Goal: Task Accomplishment & Management: Manage account settings

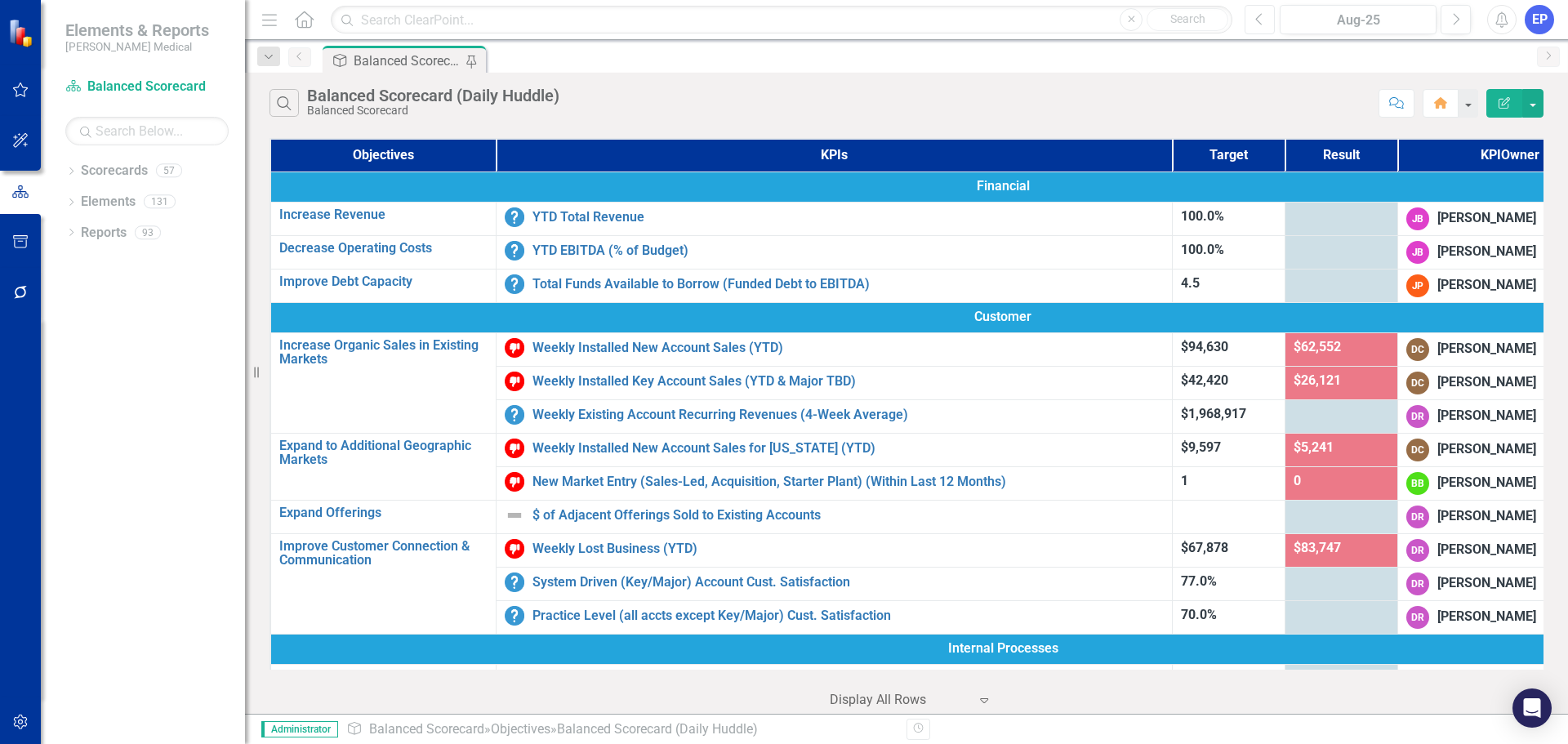
click at [1250, 13] on button "Previous" at bounding box center [1259, 19] width 30 height 29
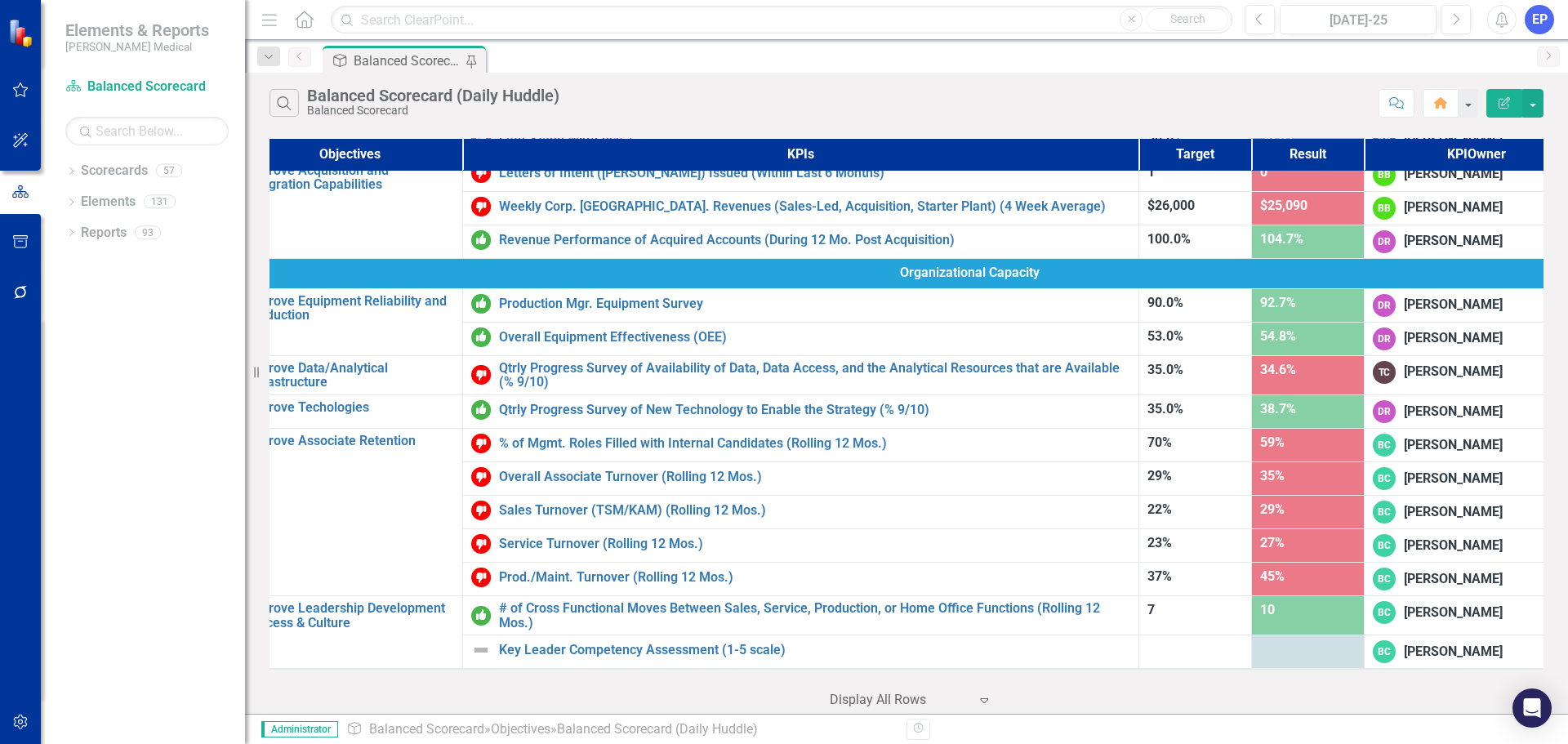
scroll to position [787, 0]
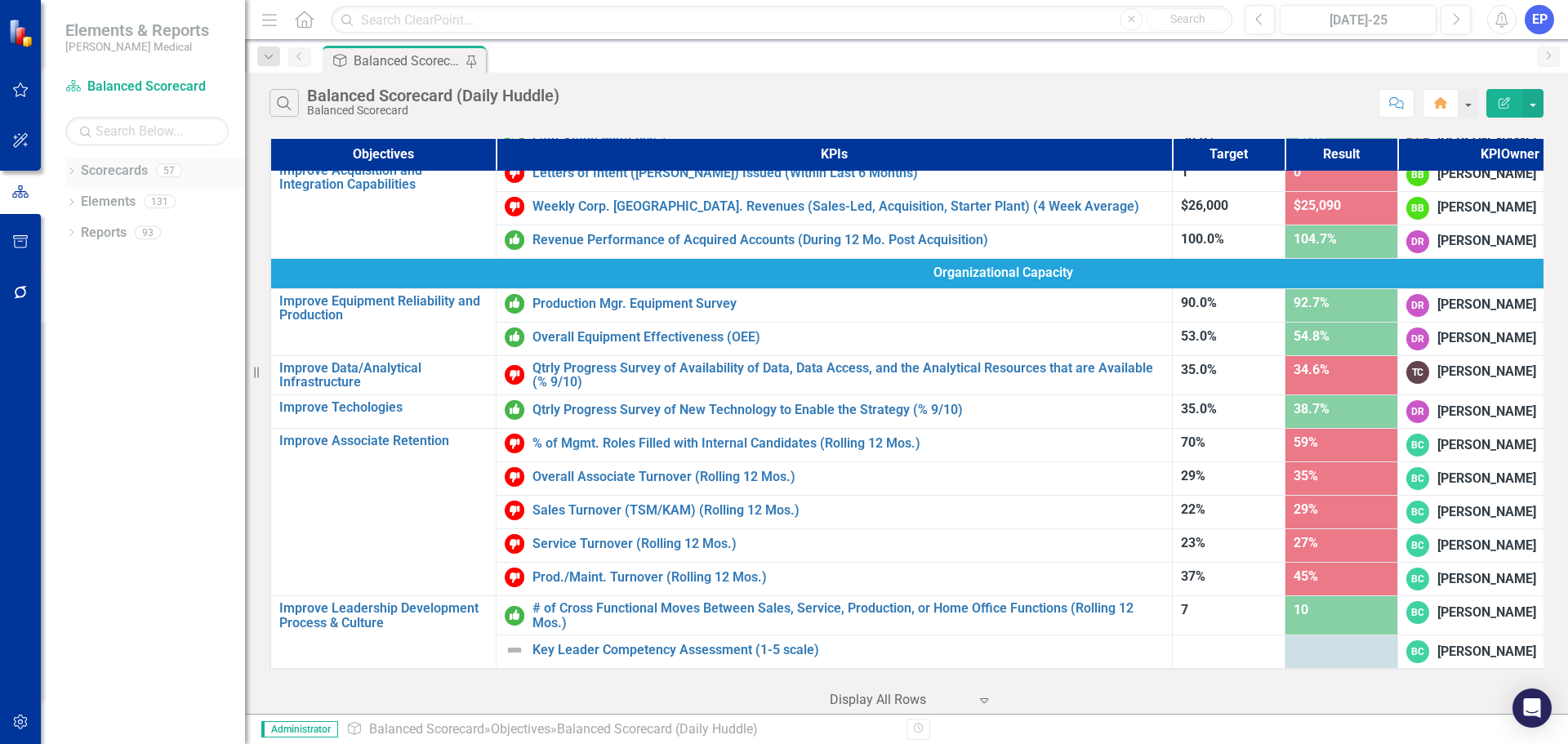
click at [68, 170] on icon "Dropdown" at bounding box center [71, 173] width 11 height 9
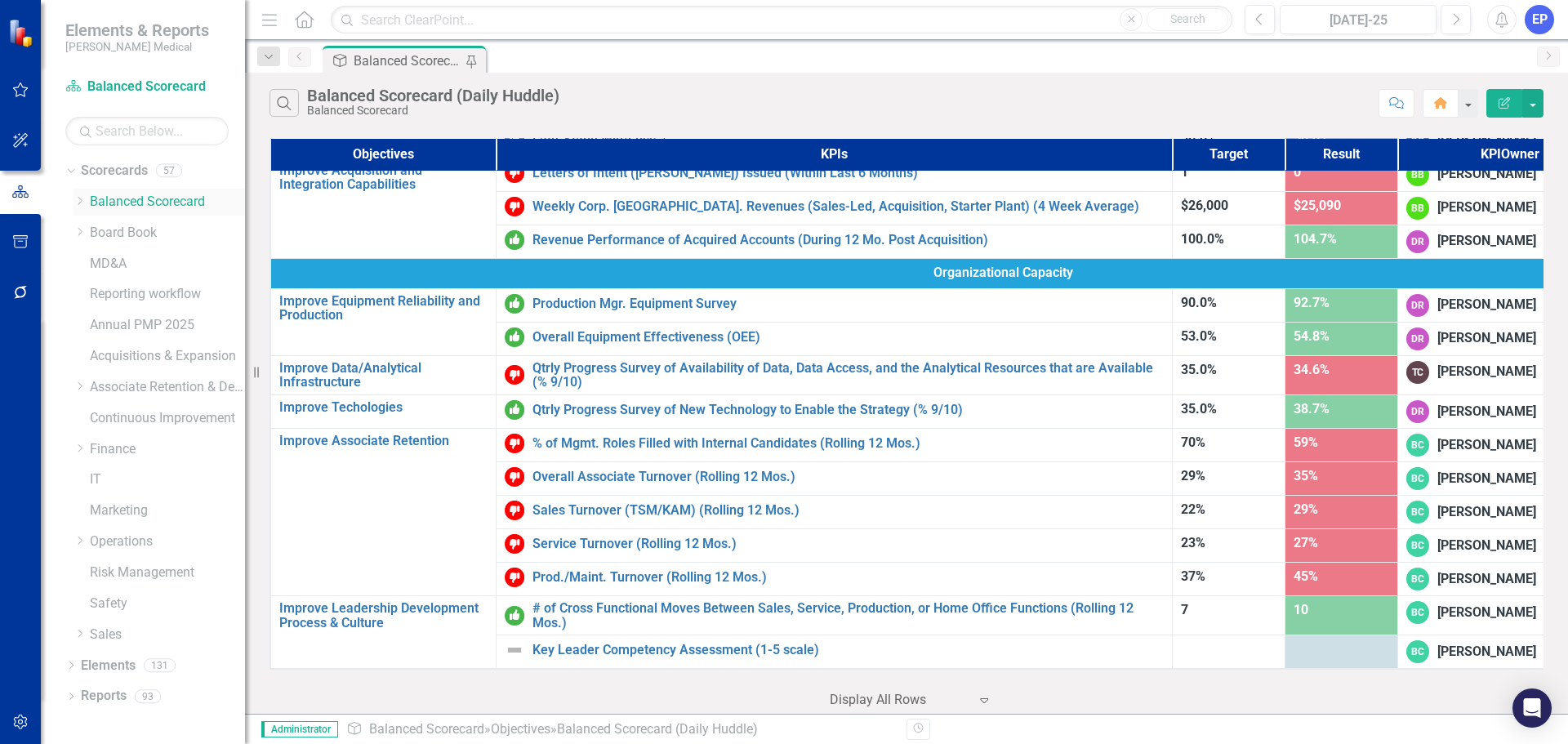
click at [113, 200] on link "Balanced Scorecard" at bounding box center [167, 203] width 155 height 19
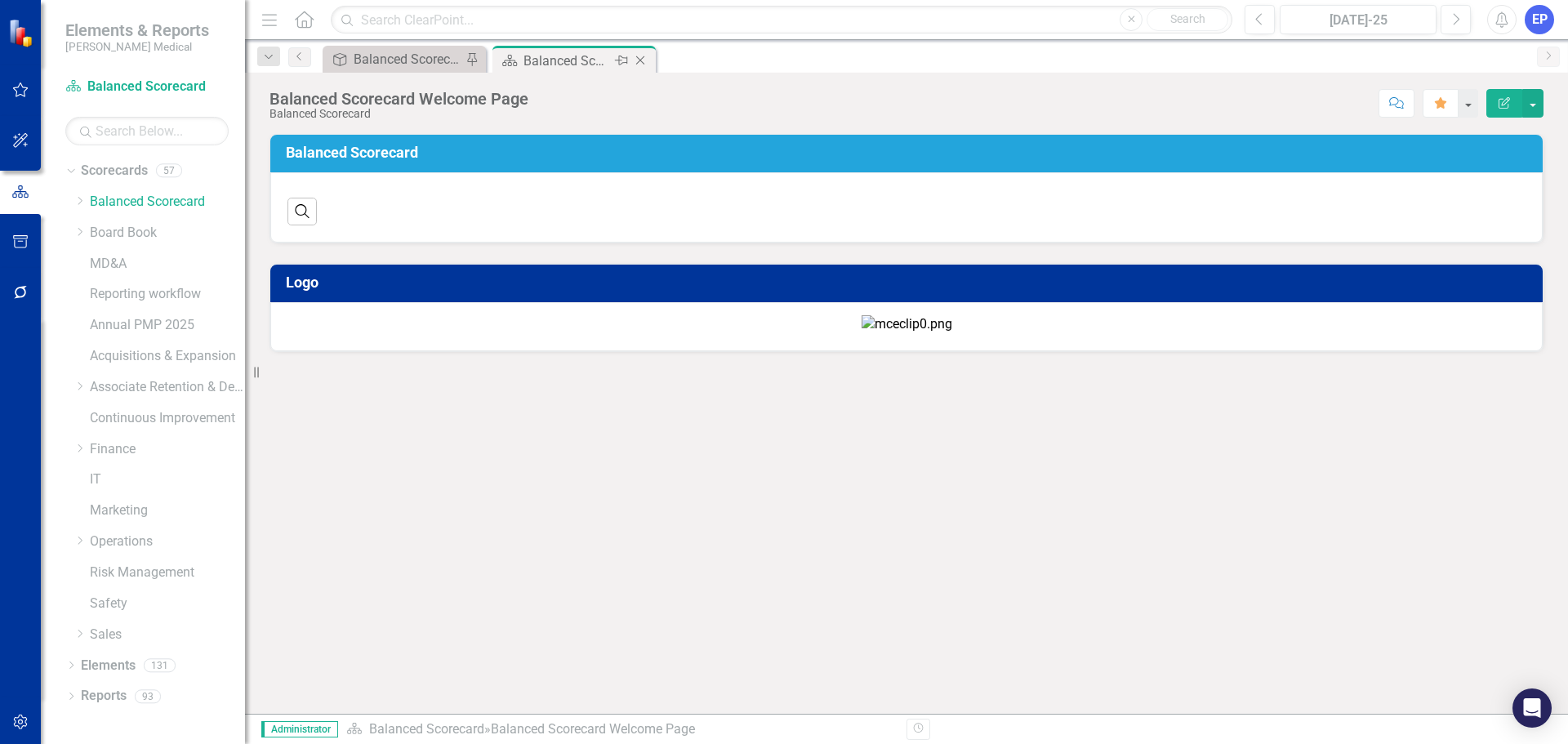
click at [641, 62] on icon "Close" at bounding box center [640, 60] width 16 height 13
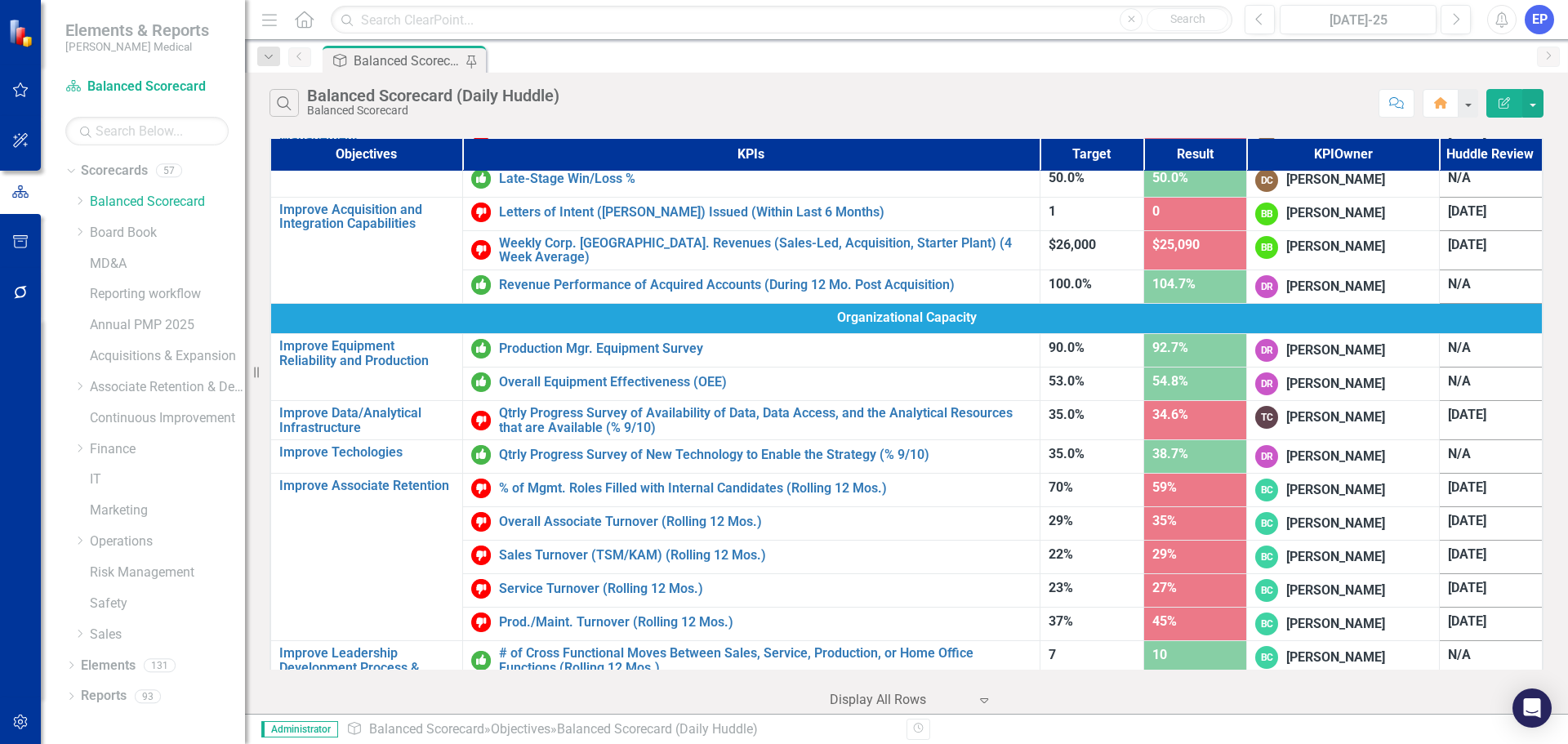
scroll to position [775, 0]
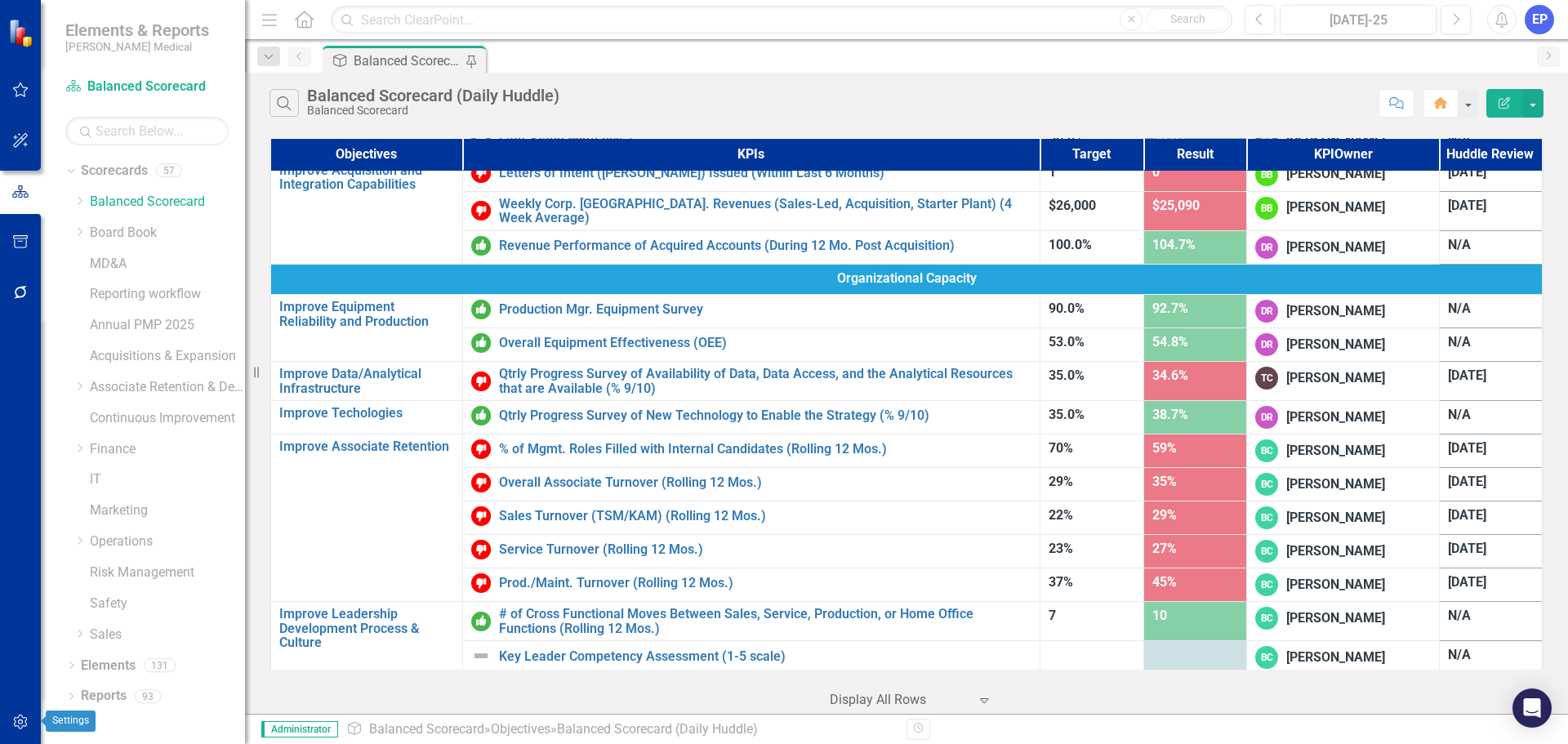
click at [23, 722] on icon "button" at bounding box center [20, 722] width 14 height 15
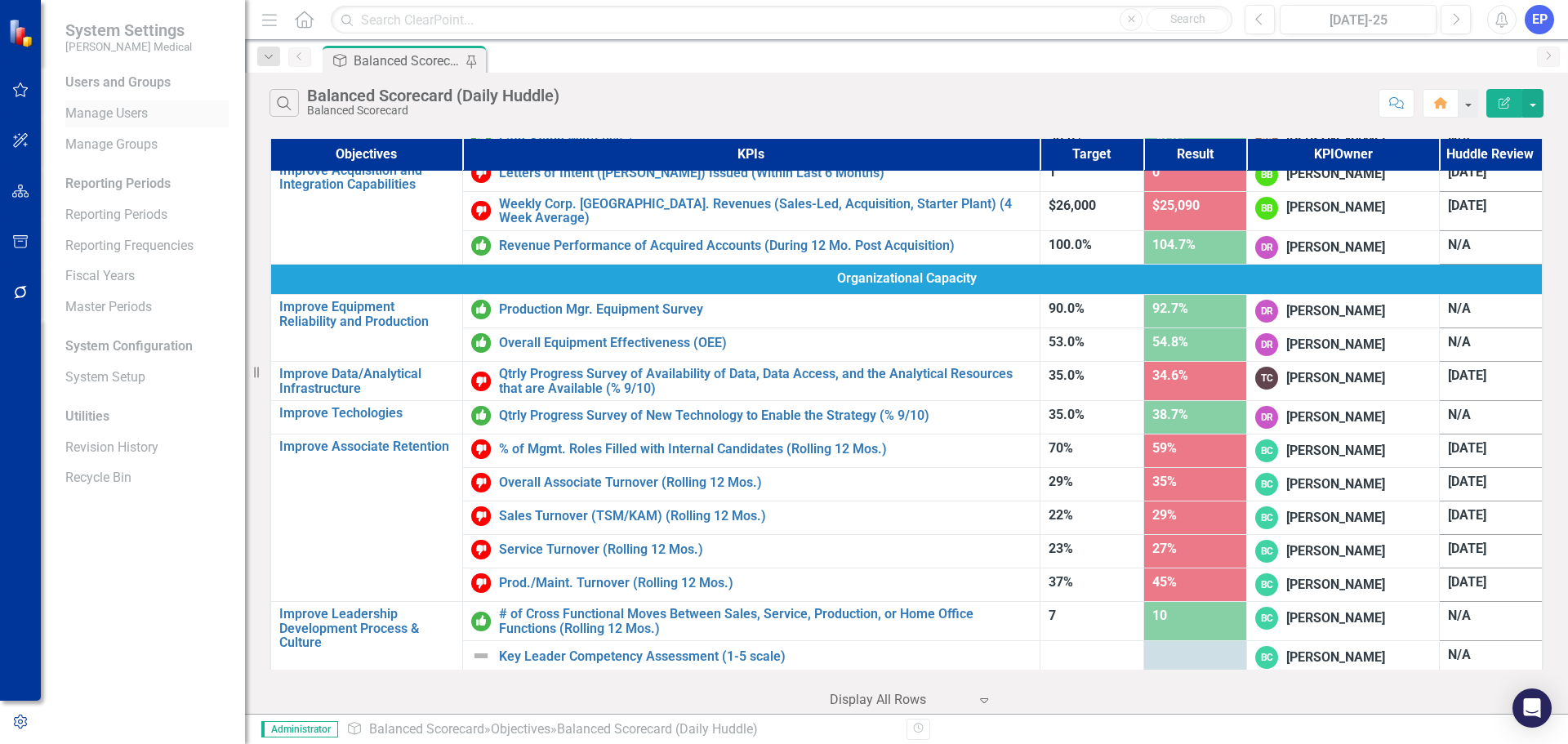
click at [138, 113] on link "Manage Users" at bounding box center [147, 114] width 163 height 19
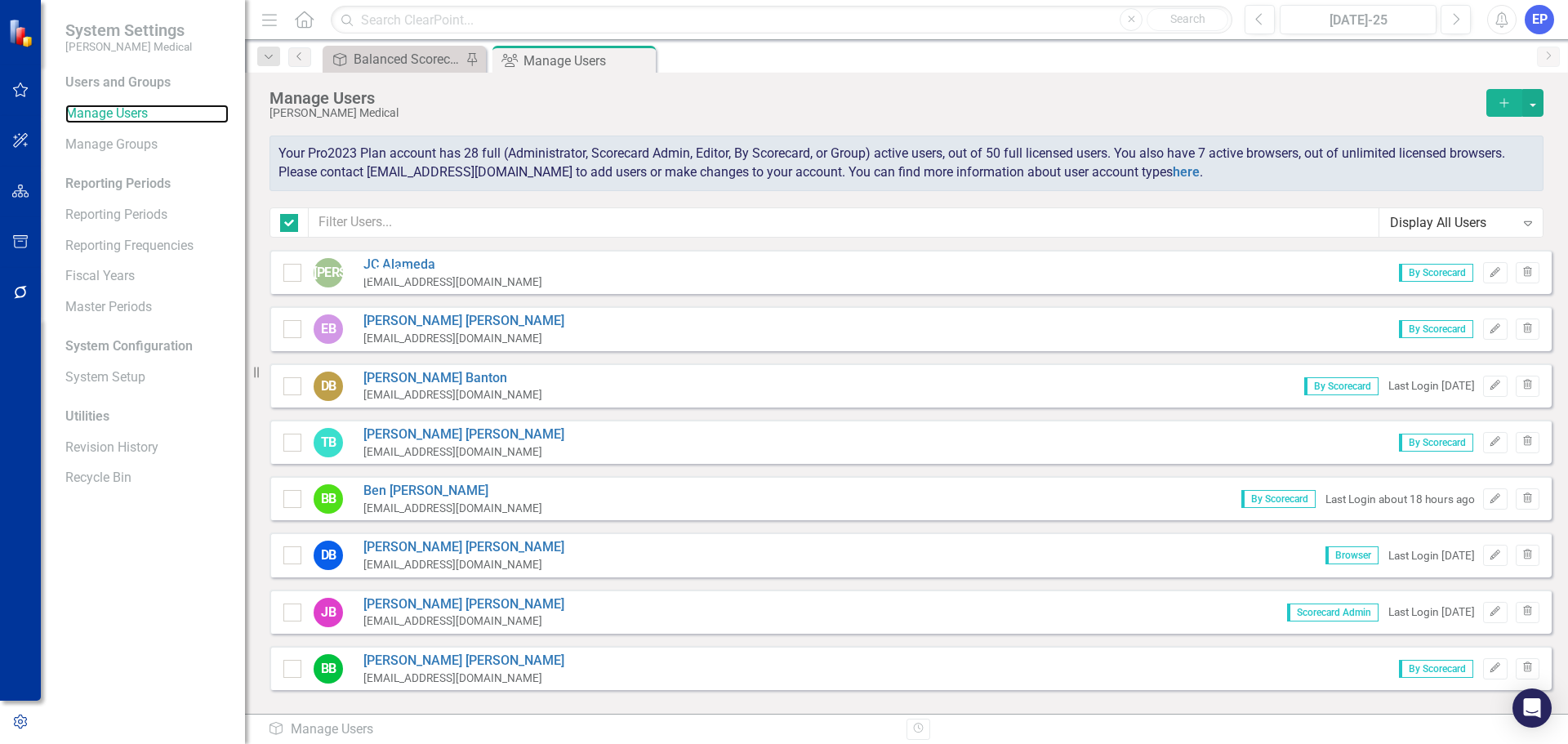
checkbox input "false"
click at [1489, 272] on icon "Edit" at bounding box center [1495, 273] width 12 height 9
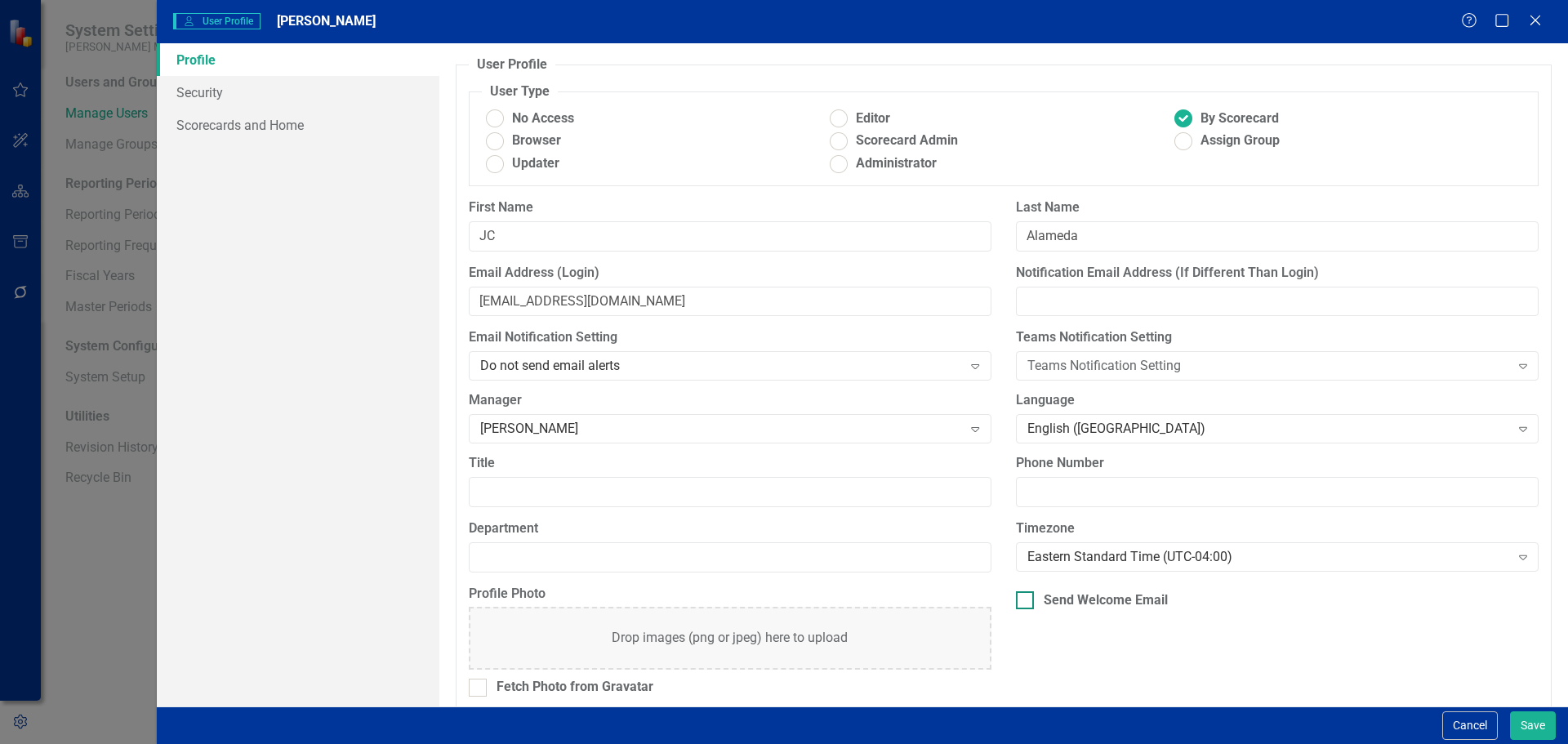
click at [1017, 601] on input "Send Welcome Email" at bounding box center [1021, 597] width 10 height 10
checkbox input "true"
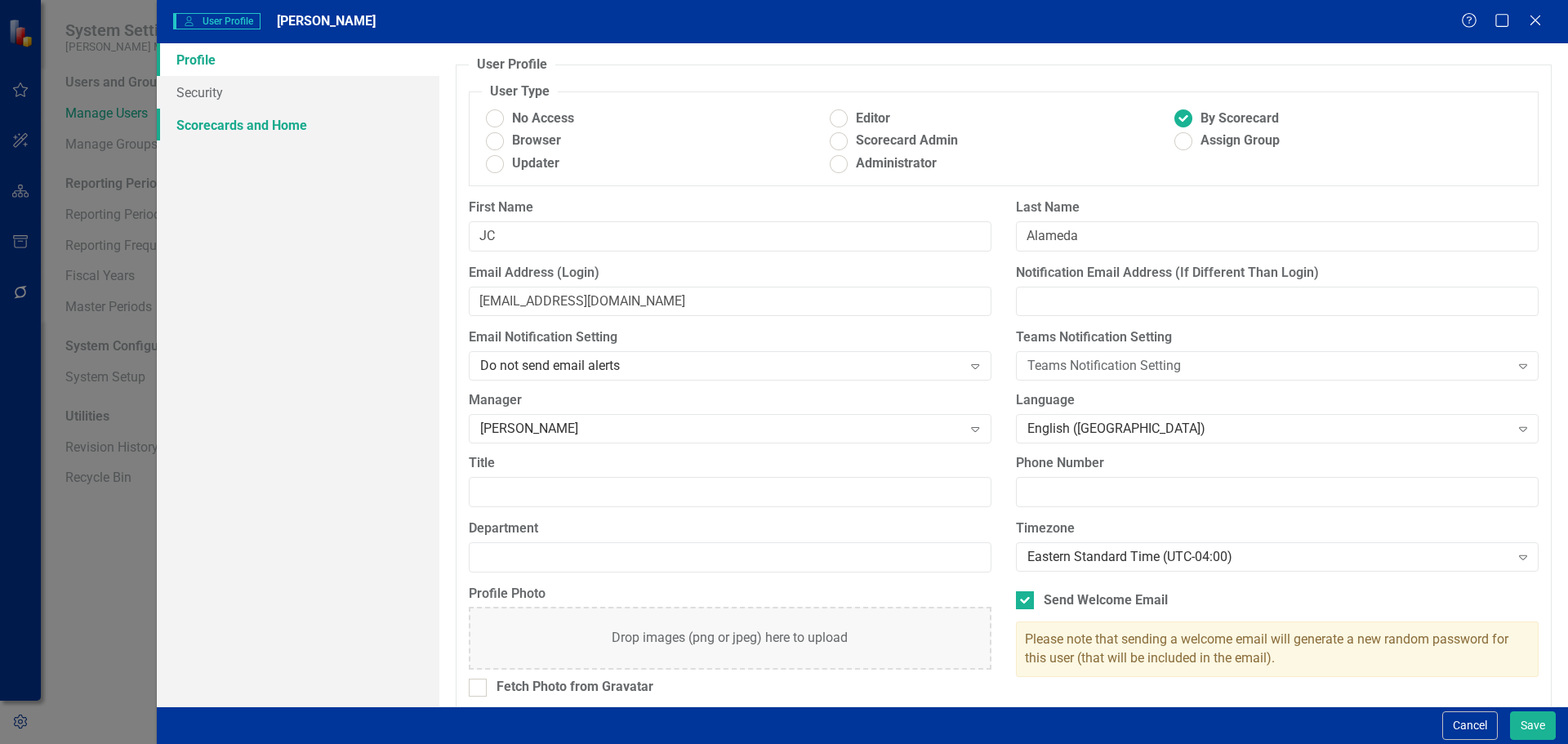
click at [301, 118] on link "Scorecards and Home" at bounding box center [297, 125] width 282 height 33
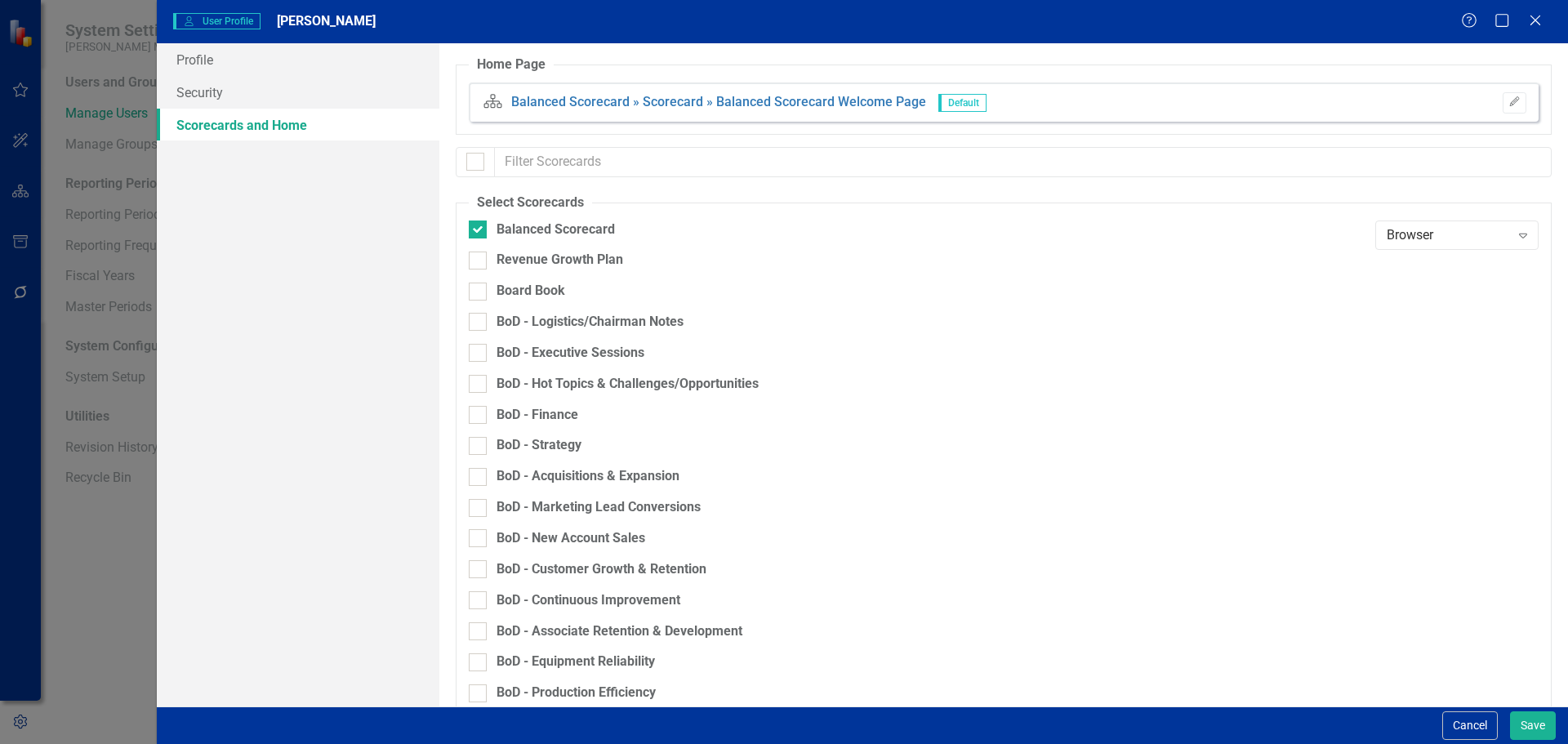
checkbox input "false"
click at [218, 63] on link "Profile" at bounding box center [297, 59] width 282 height 33
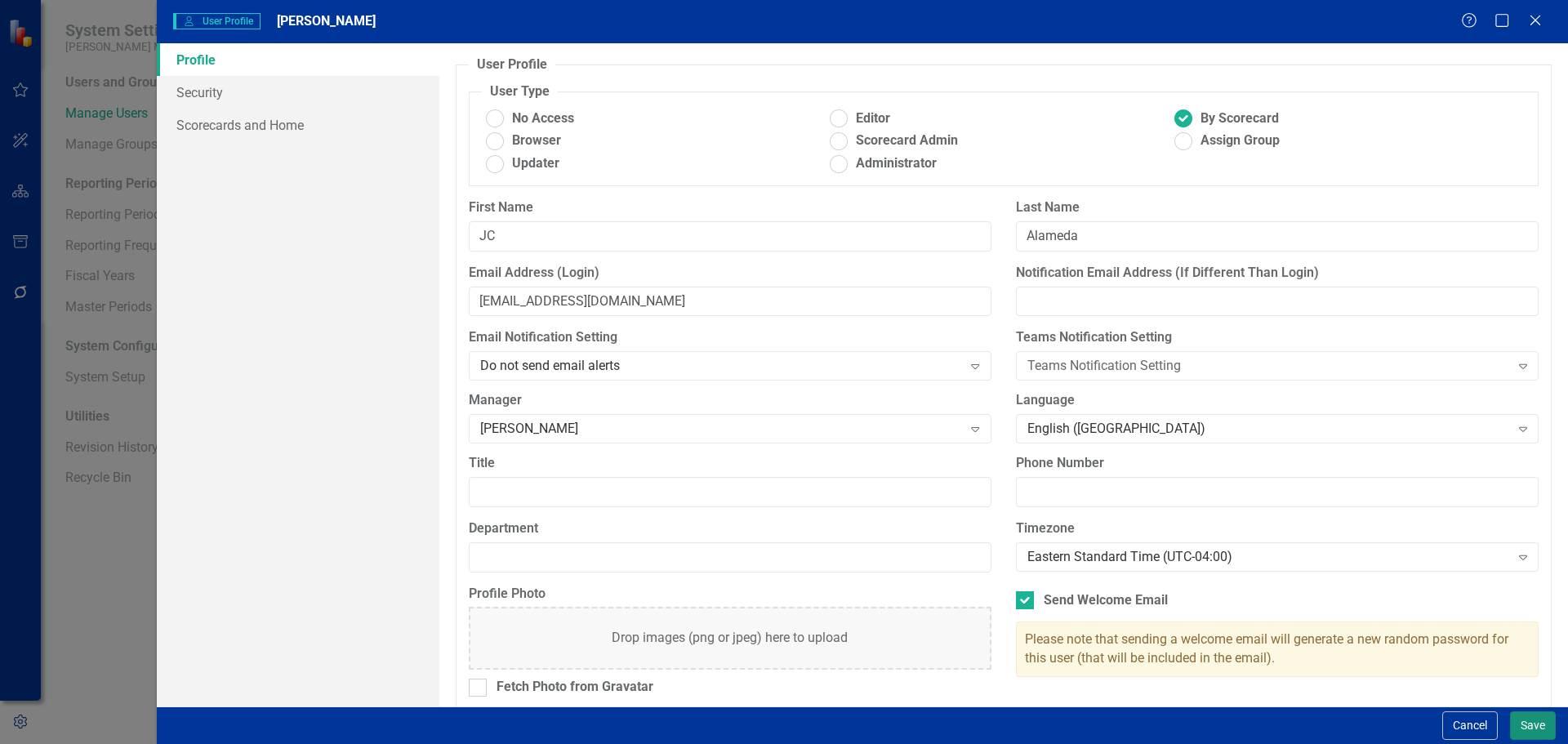
click at [1537, 718] on button "Save" at bounding box center [1533, 726] width 46 height 28
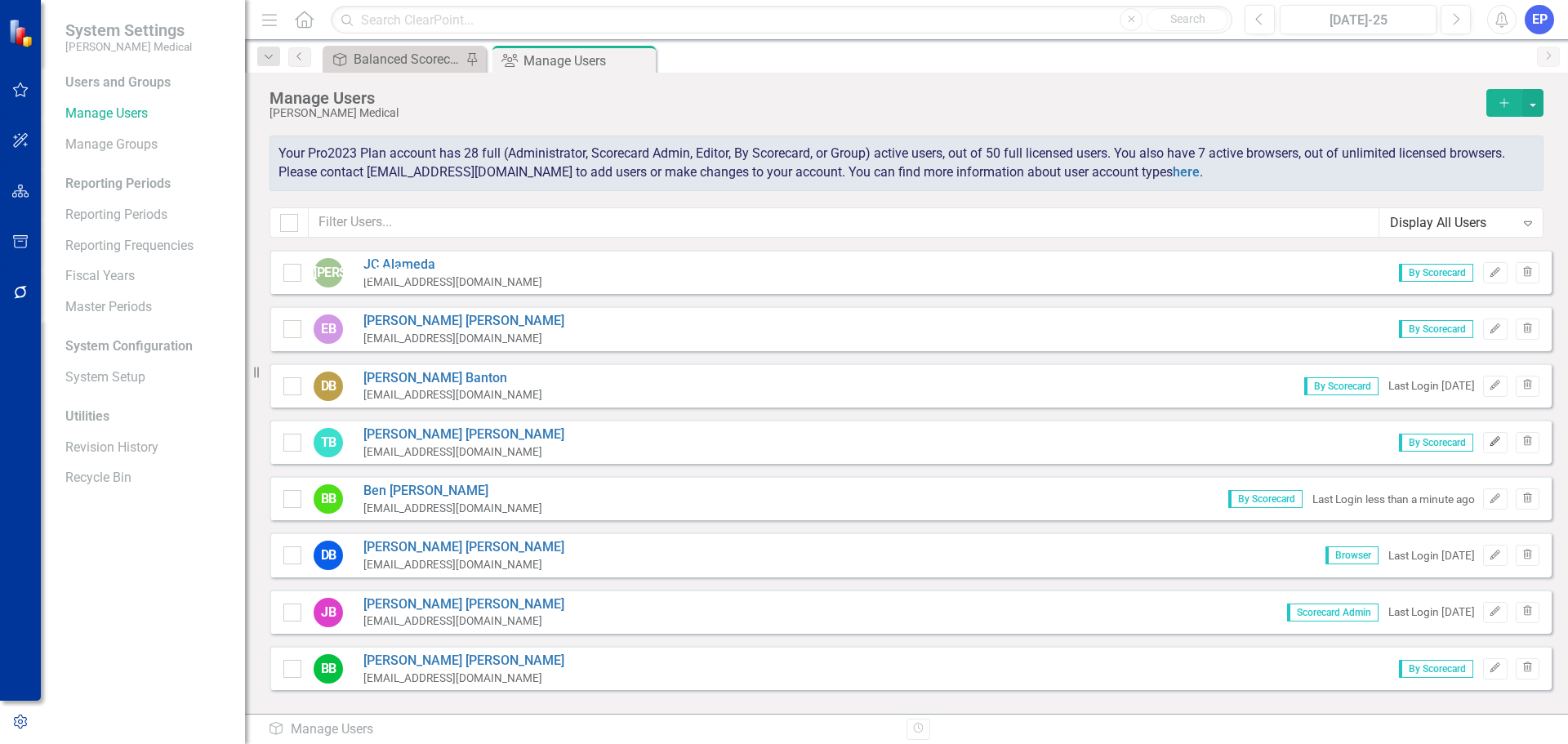
click at [1491, 442] on icon "button" at bounding box center [1496, 442] width 9 height 9
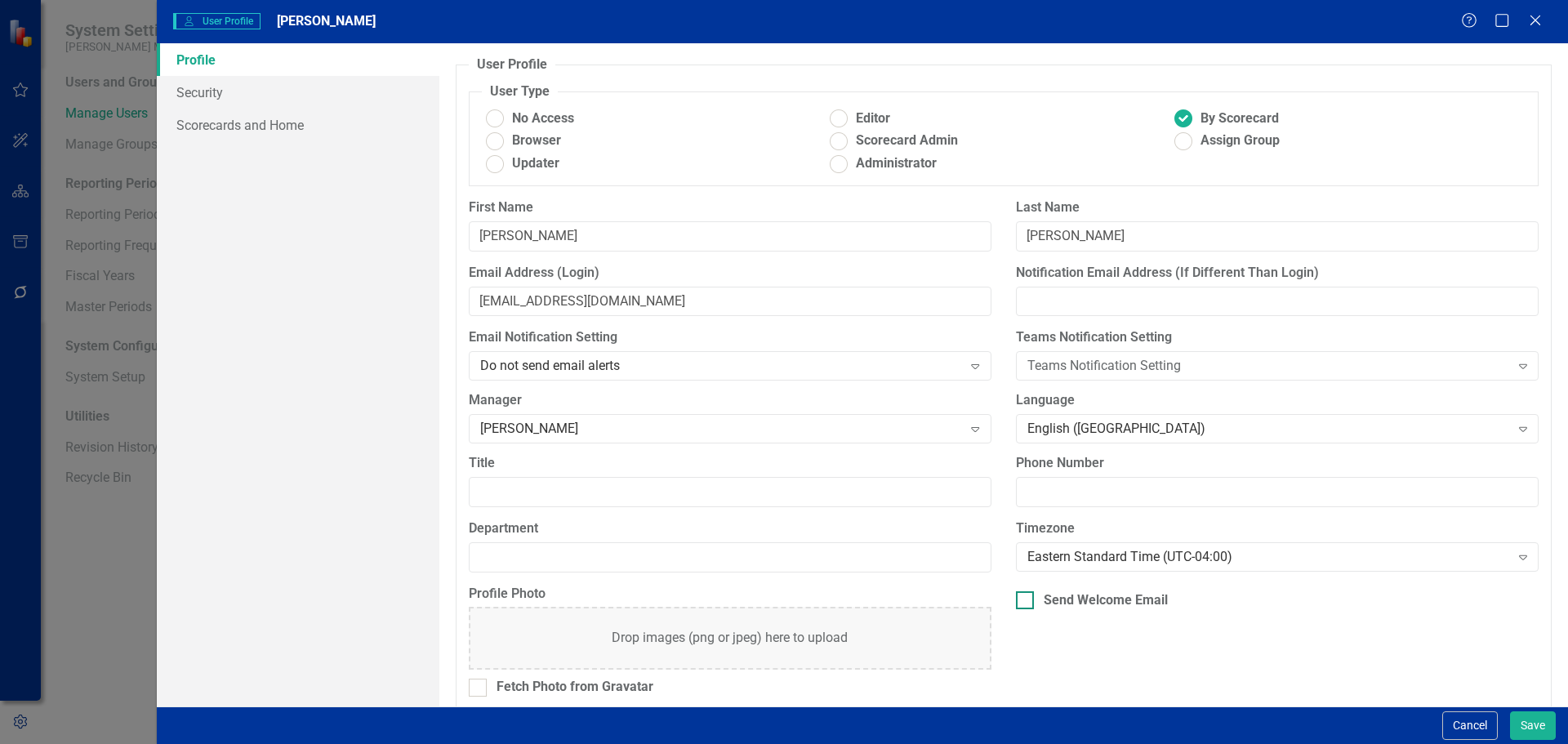
click at [1048, 593] on div "Send Welcome Email" at bounding box center [1106, 601] width 124 height 19
click at [1027, 593] on input "Send Welcome Email" at bounding box center [1021, 597] width 10 height 10
checkbox input "true"
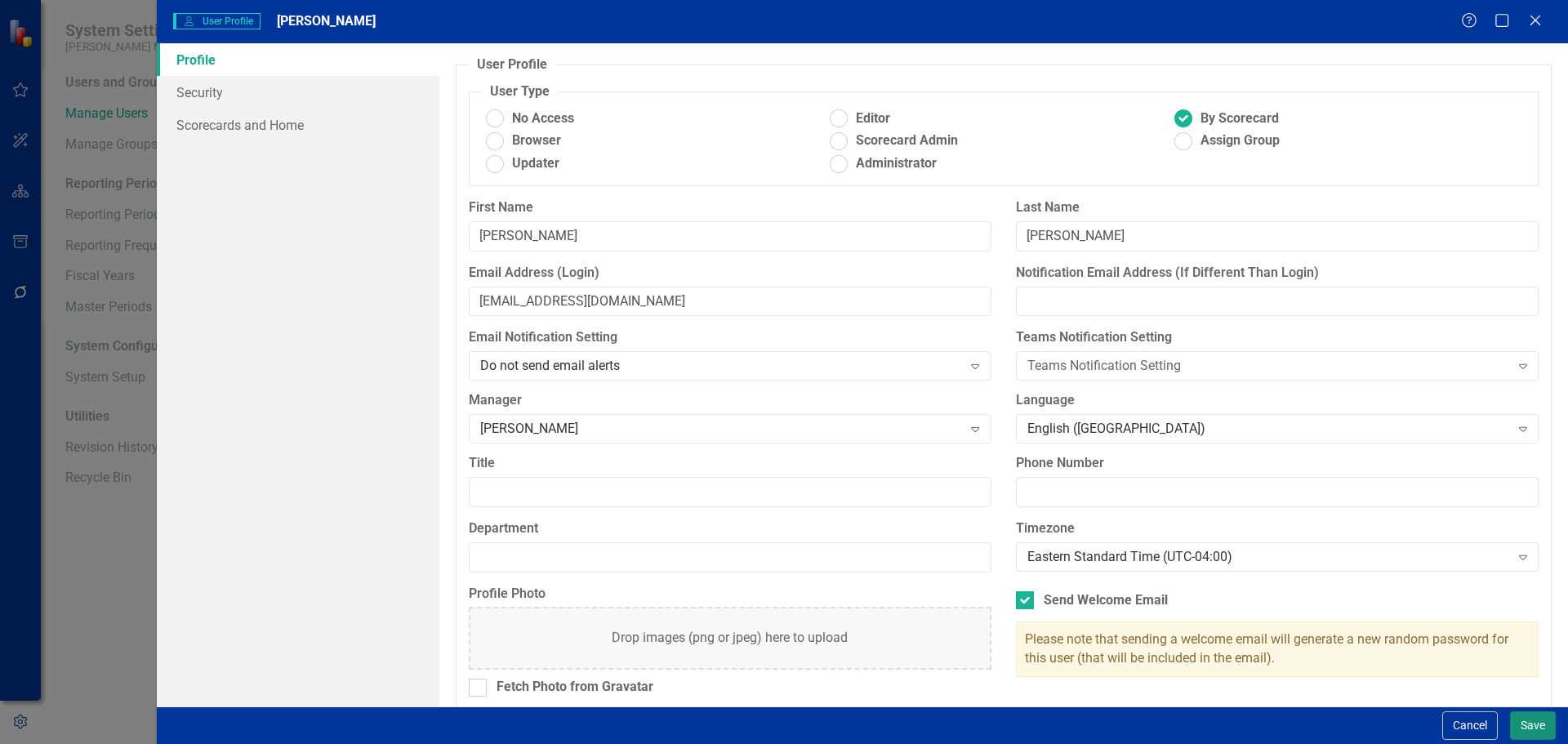
click at [1524, 723] on button "Save" at bounding box center [1533, 726] width 46 height 28
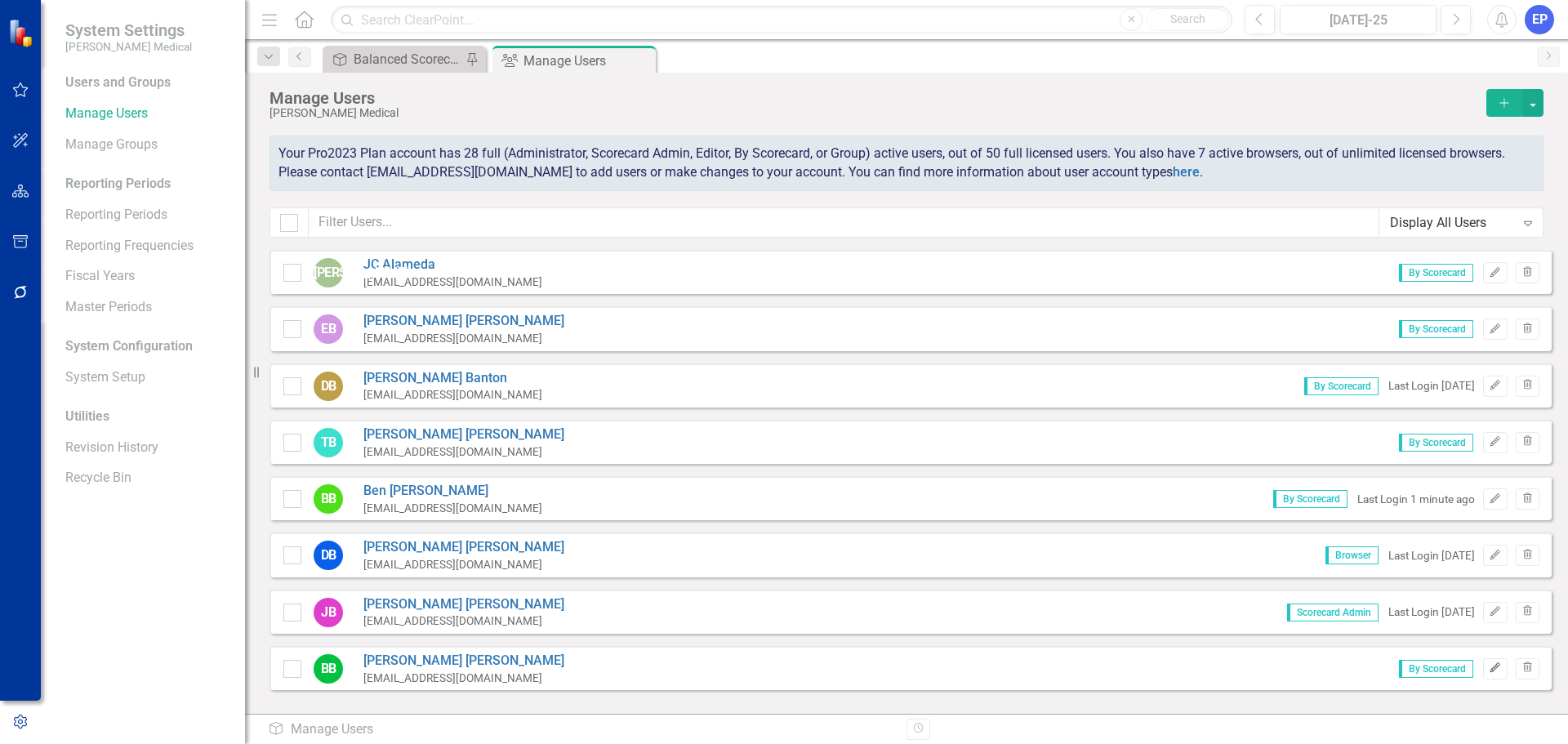
click at [1489, 674] on icon "Edit" at bounding box center [1495, 668] width 12 height 9
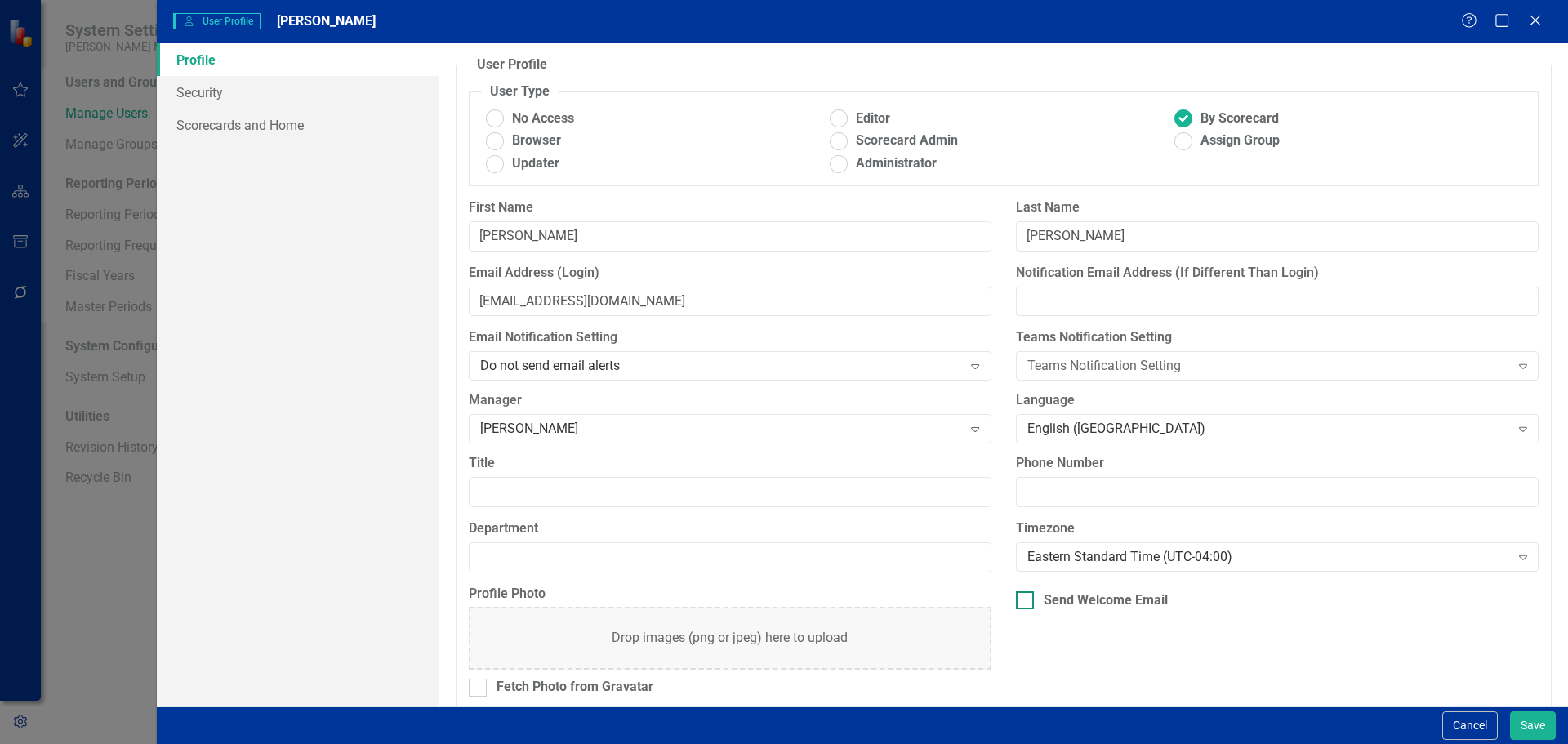
click at [1168, 596] on div "Send Welcome Email" at bounding box center [1277, 601] width 522 height 19
click at [1027, 596] on input "Send Welcome Email" at bounding box center [1021, 597] width 10 height 10
checkbox input "true"
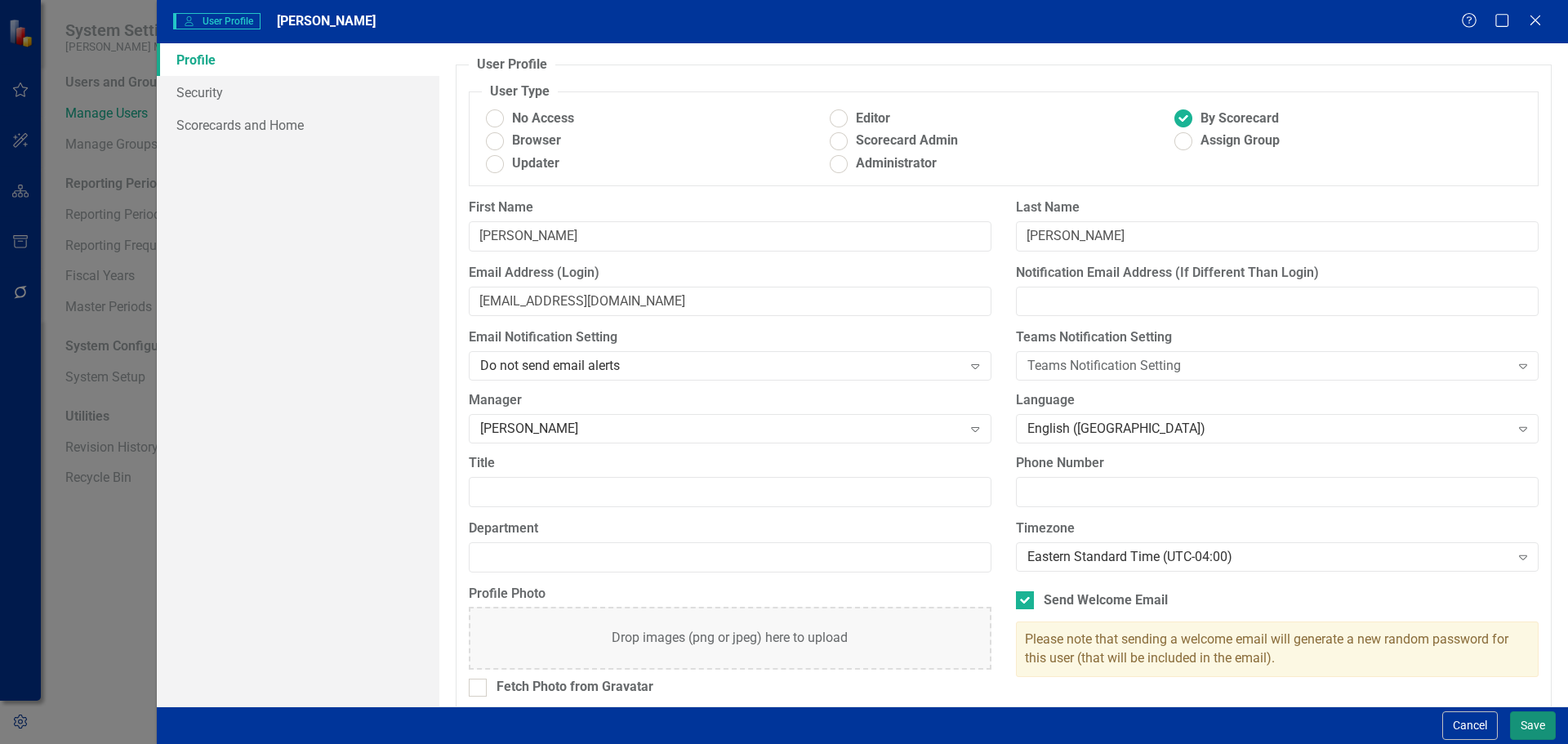
click at [1527, 724] on button "Save" at bounding box center [1533, 726] width 46 height 28
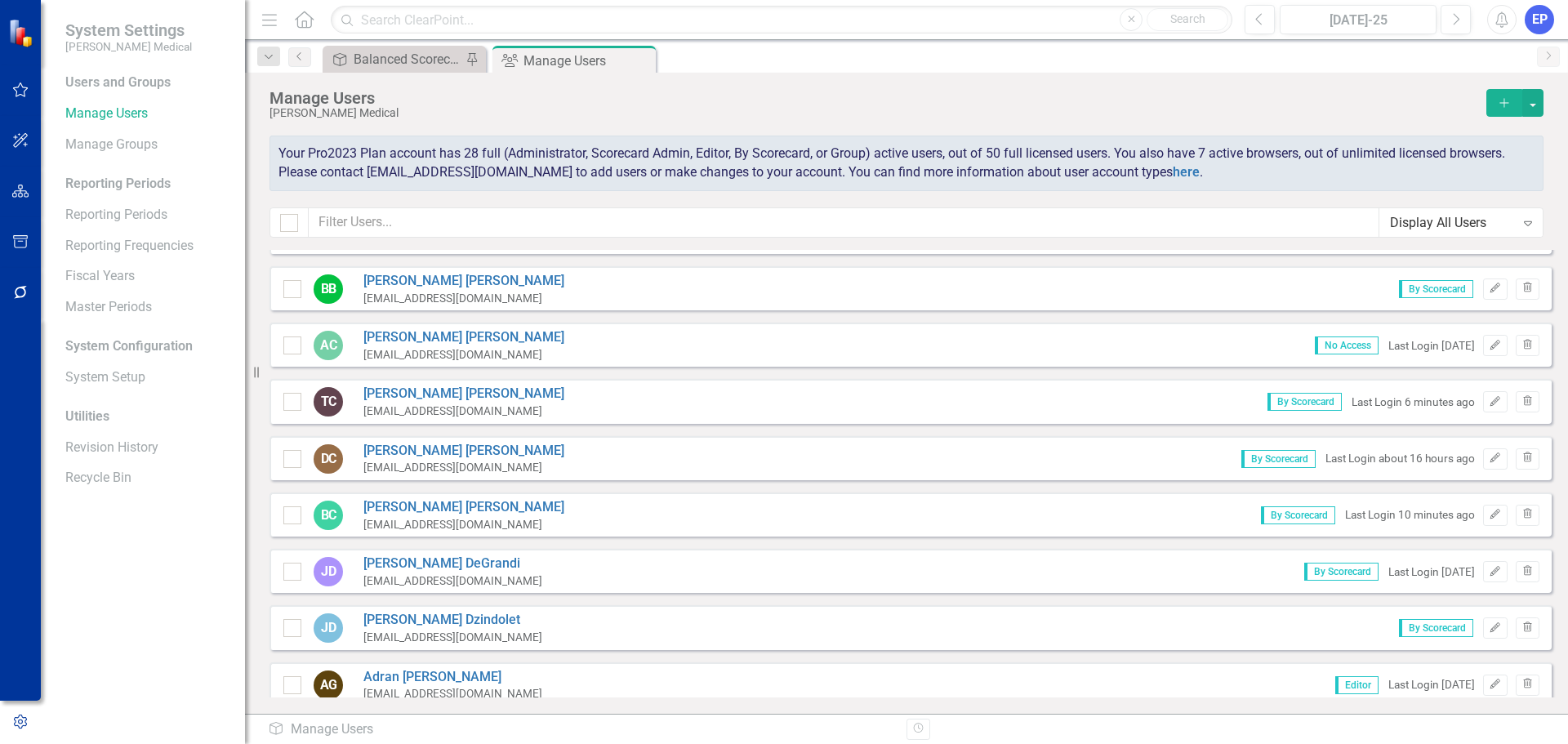
scroll to position [409, 0]
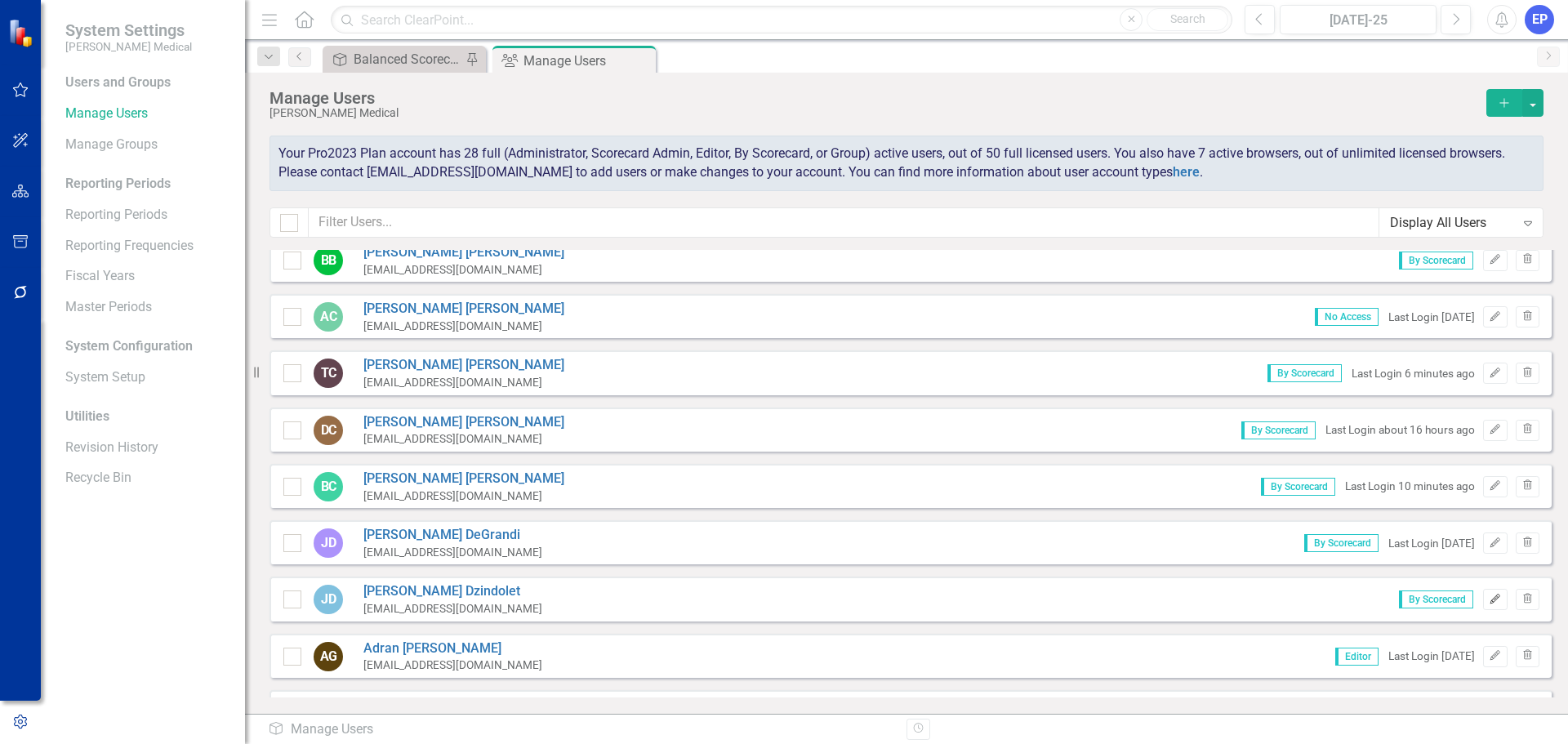
click at [1489, 600] on icon "Edit" at bounding box center [1495, 600] width 12 height 9
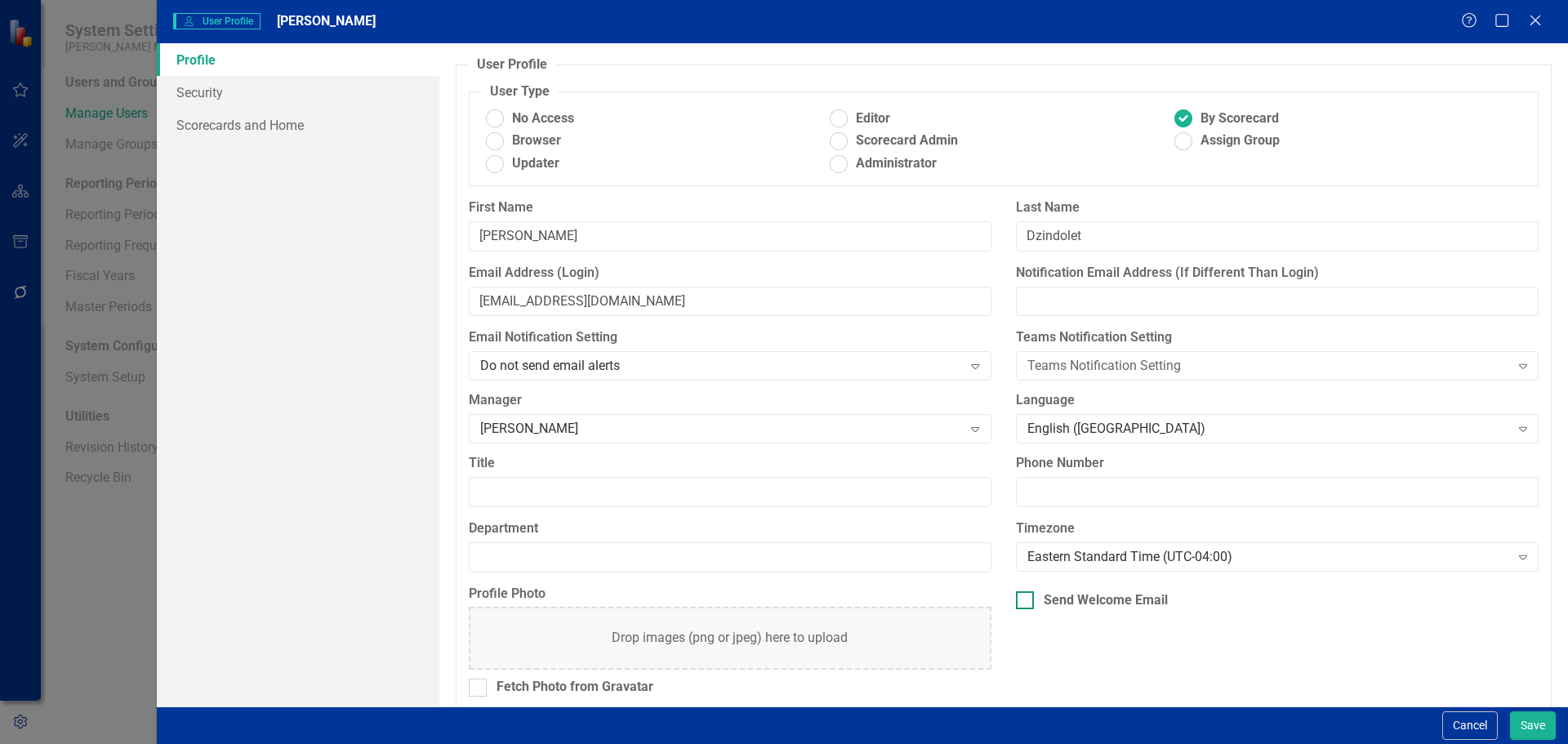
click at [1150, 602] on div "Send Welcome Email" at bounding box center [1106, 601] width 124 height 19
click at [1027, 602] on input "Send Welcome Email" at bounding box center [1021, 597] width 10 height 10
checkbox input "true"
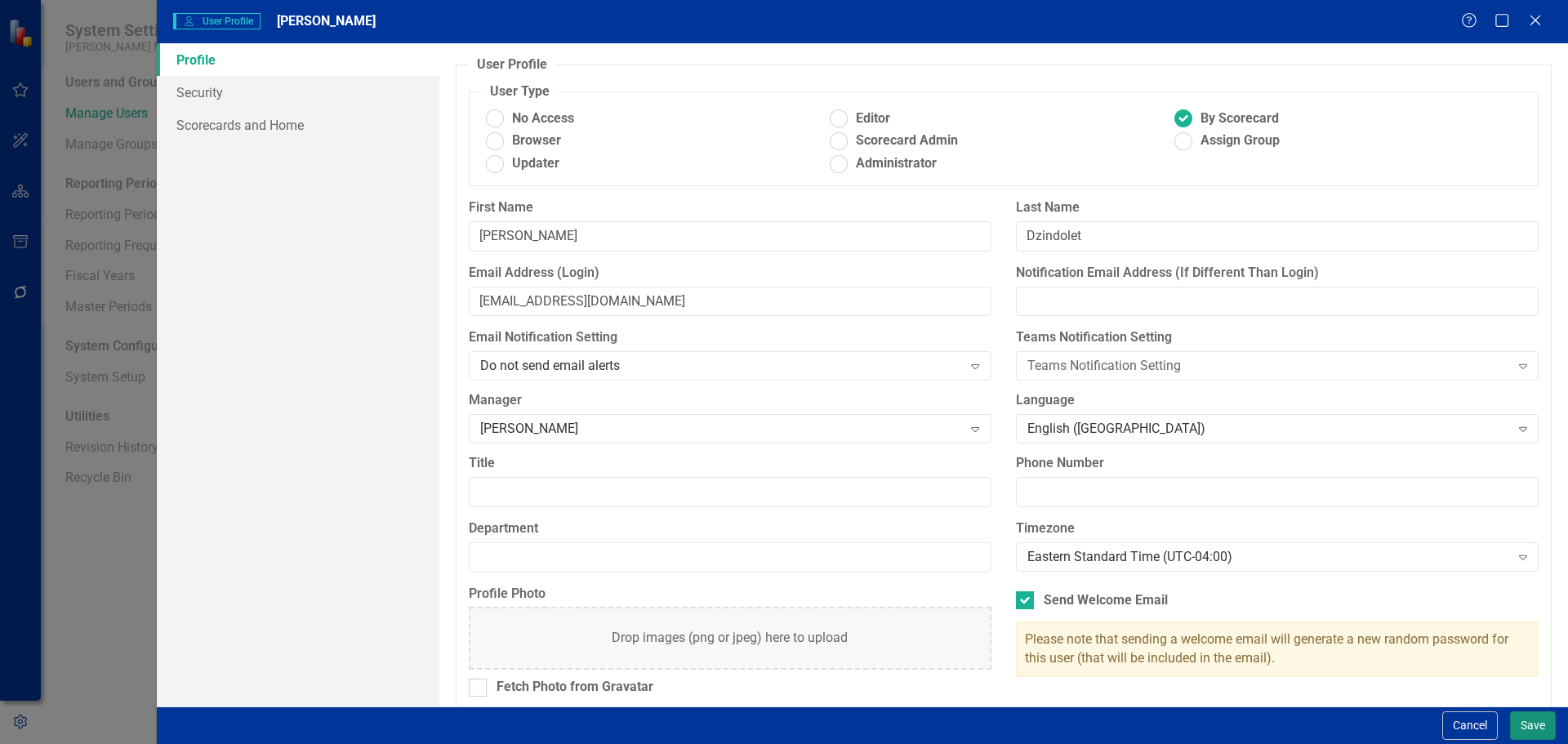
click at [1539, 721] on button "Save" at bounding box center [1533, 726] width 46 height 28
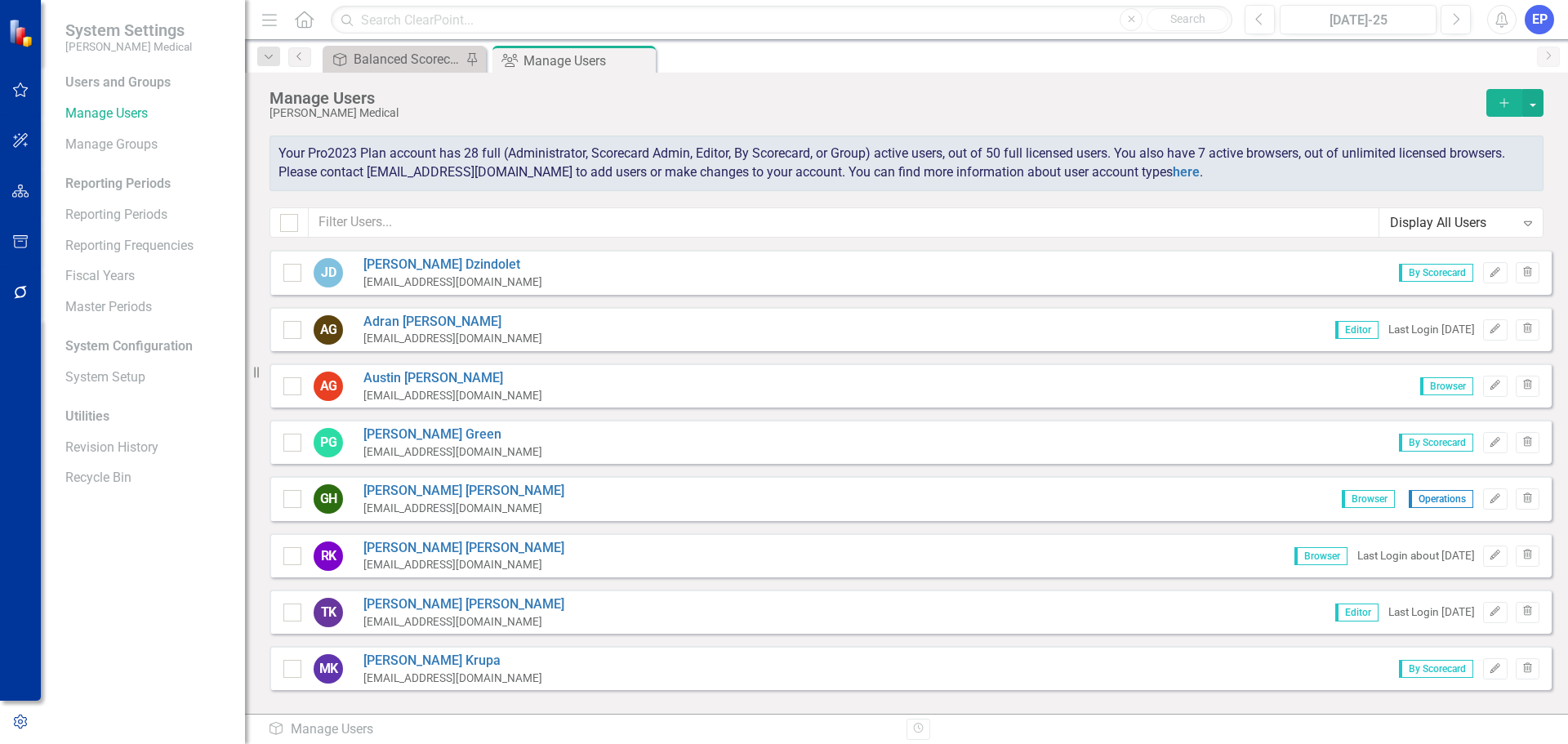
scroll to position [817, 0]
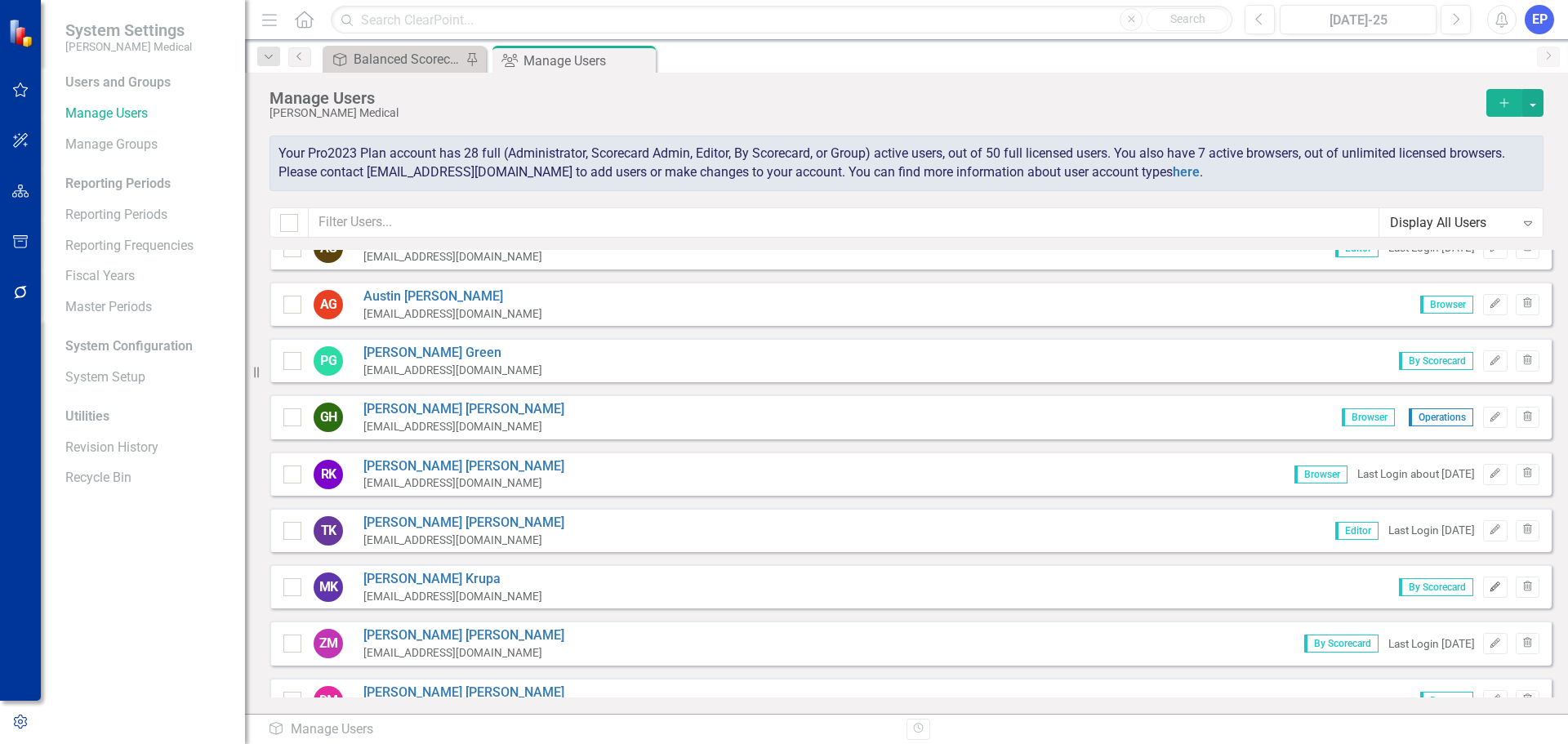
click at [1489, 588] on icon "Edit" at bounding box center [1495, 587] width 12 height 9
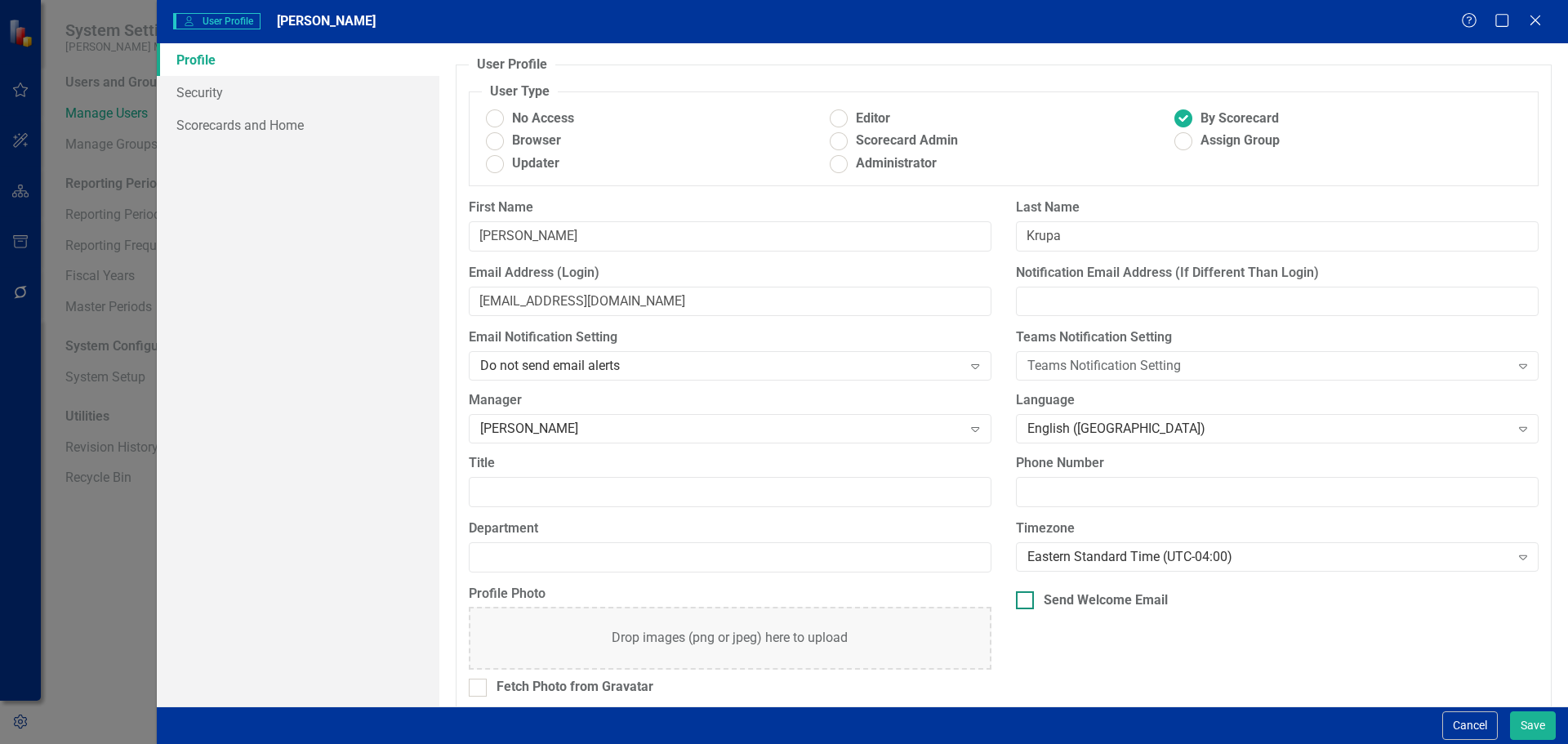
click at [1117, 596] on div "Send Welcome Email" at bounding box center [1106, 601] width 124 height 19
click at [1027, 596] on input "Send Welcome Email" at bounding box center [1021, 597] width 10 height 10
checkbox input "true"
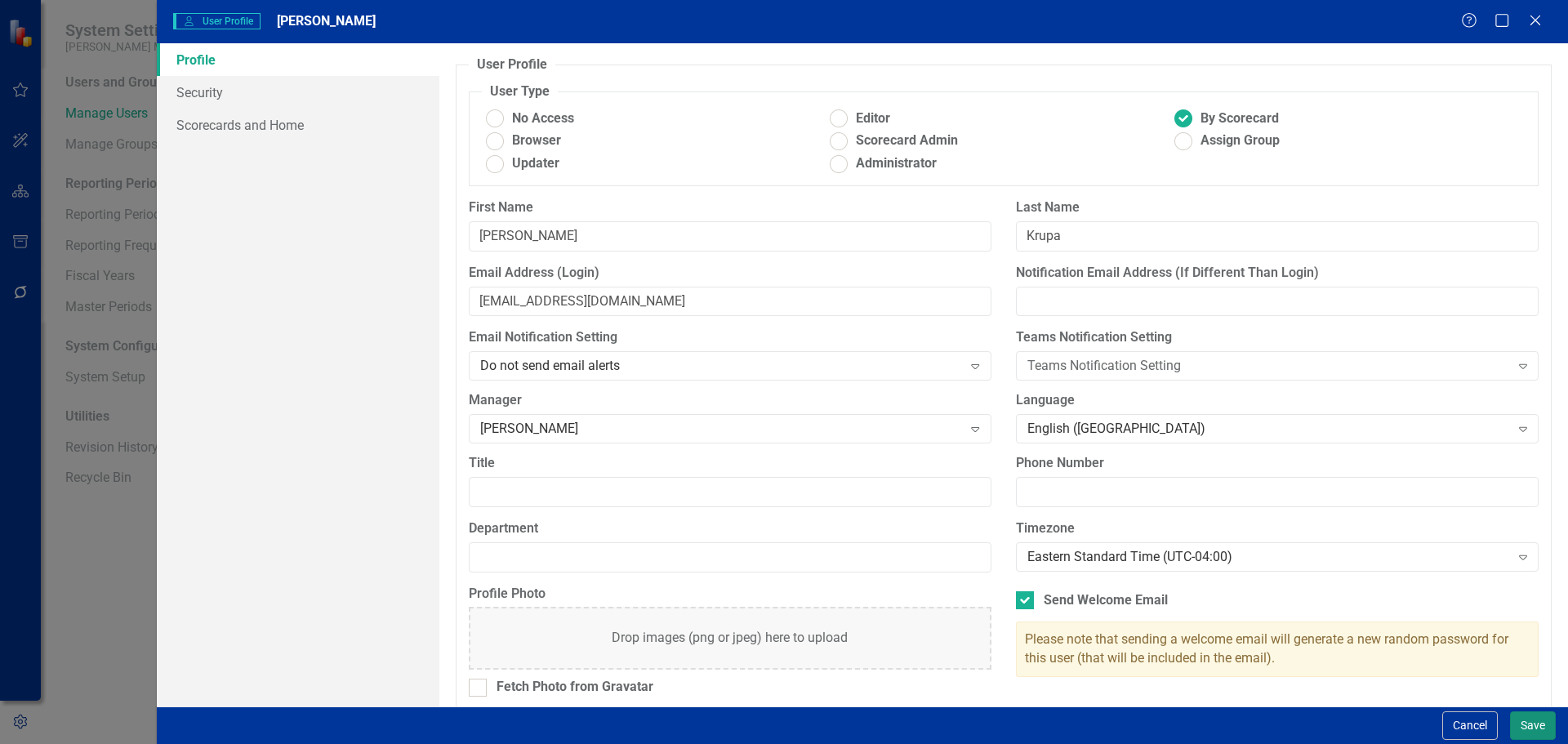
click at [1522, 728] on button "Save" at bounding box center [1533, 726] width 46 height 28
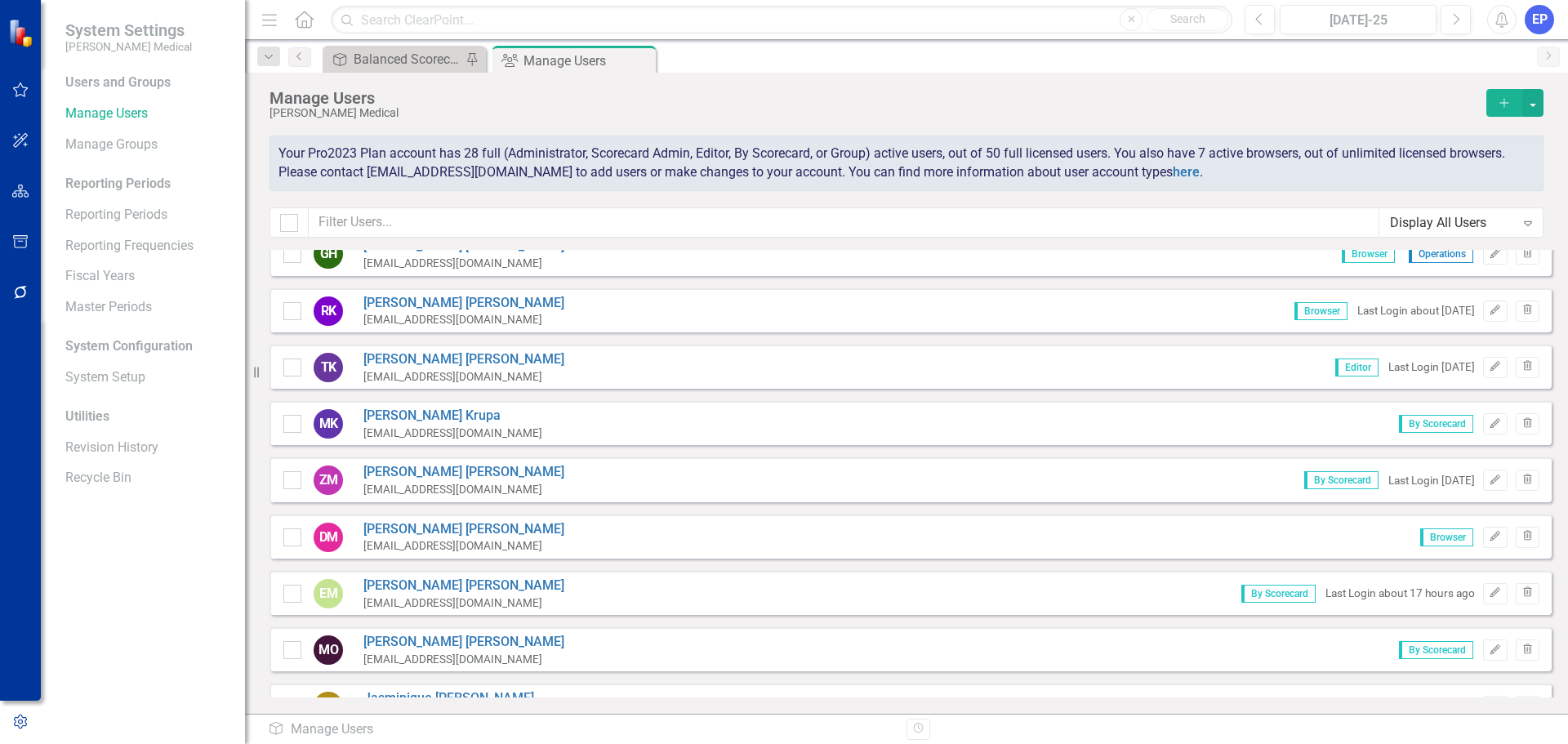
scroll to position [1062, 0]
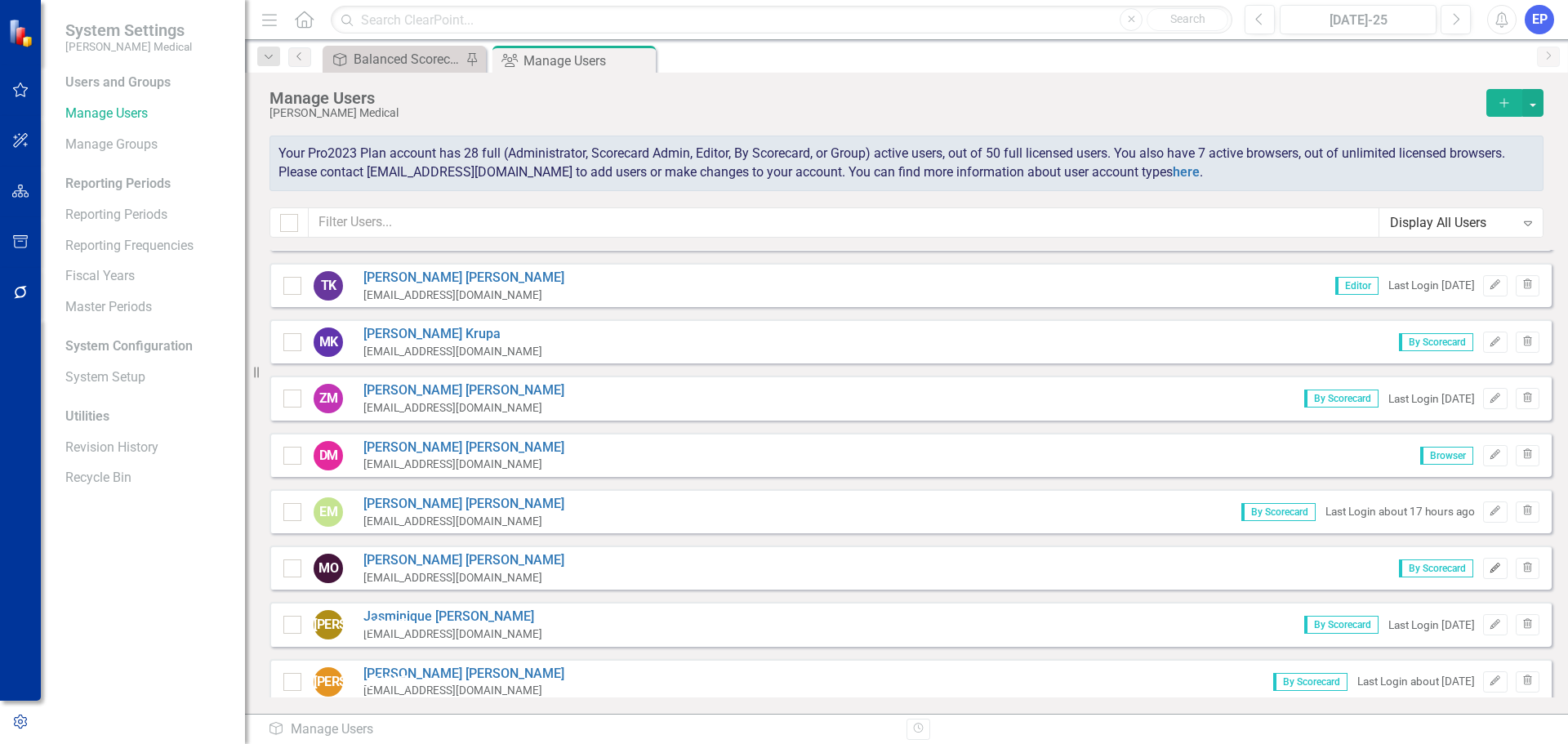
click at [1491, 568] on icon "button" at bounding box center [1496, 568] width 9 height 9
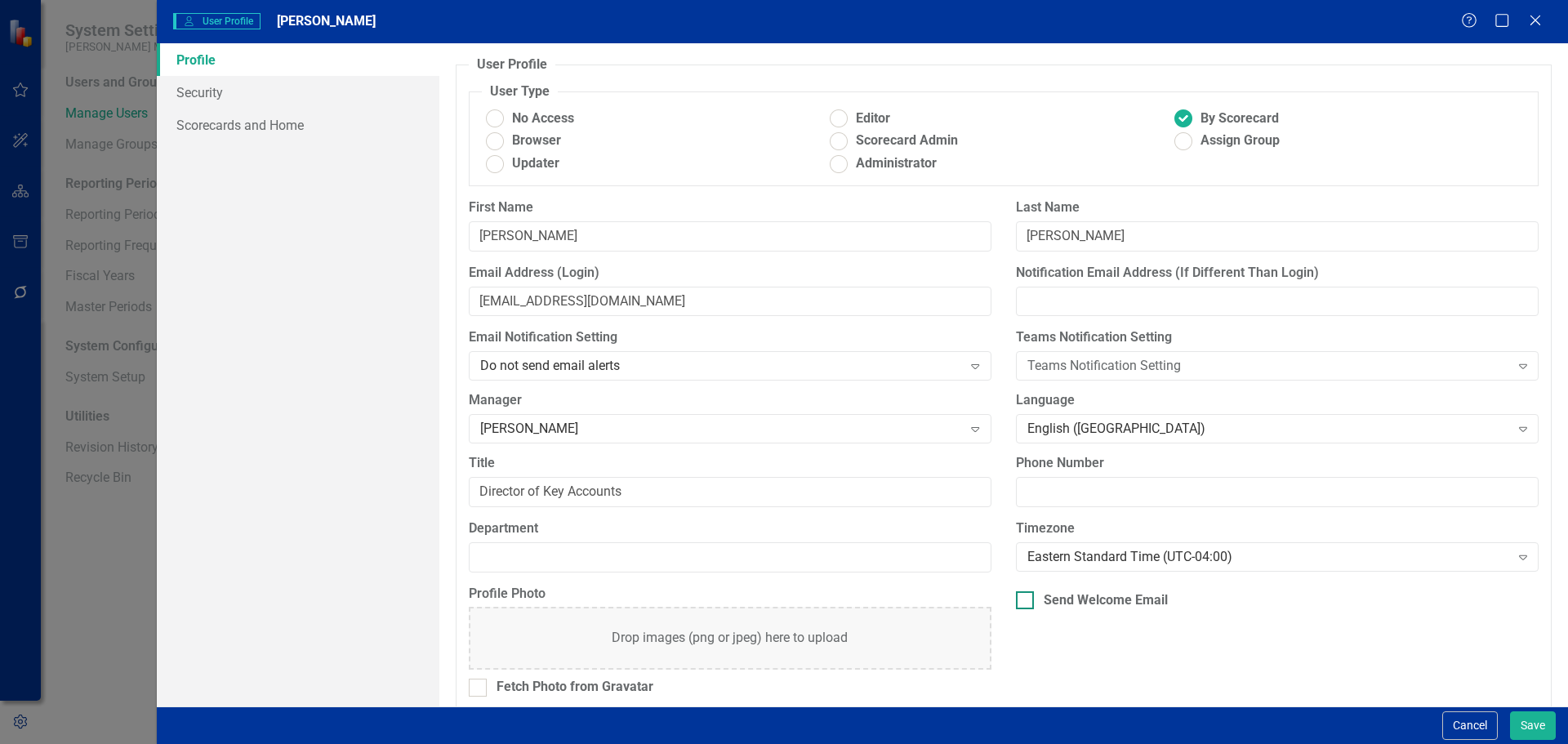
click at [1144, 595] on div "Send Welcome Email" at bounding box center [1106, 601] width 124 height 19
click at [1027, 595] on input "Send Welcome Email" at bounding box center [1021, 597] width 10 height 10
checkbox input "true"
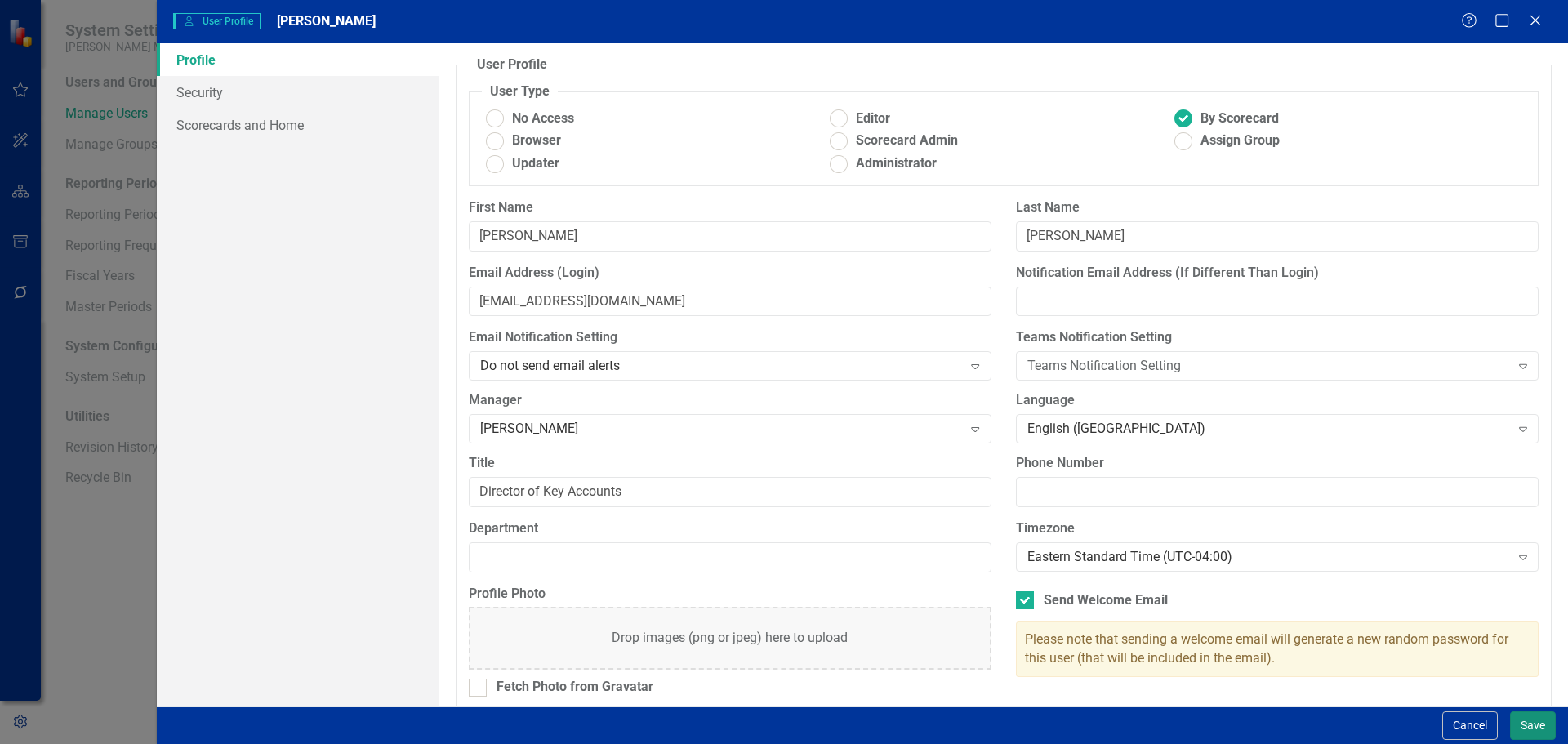
click at [1530, 730] on button "Save" at bounding box center [1533, 726] width 46 height 28
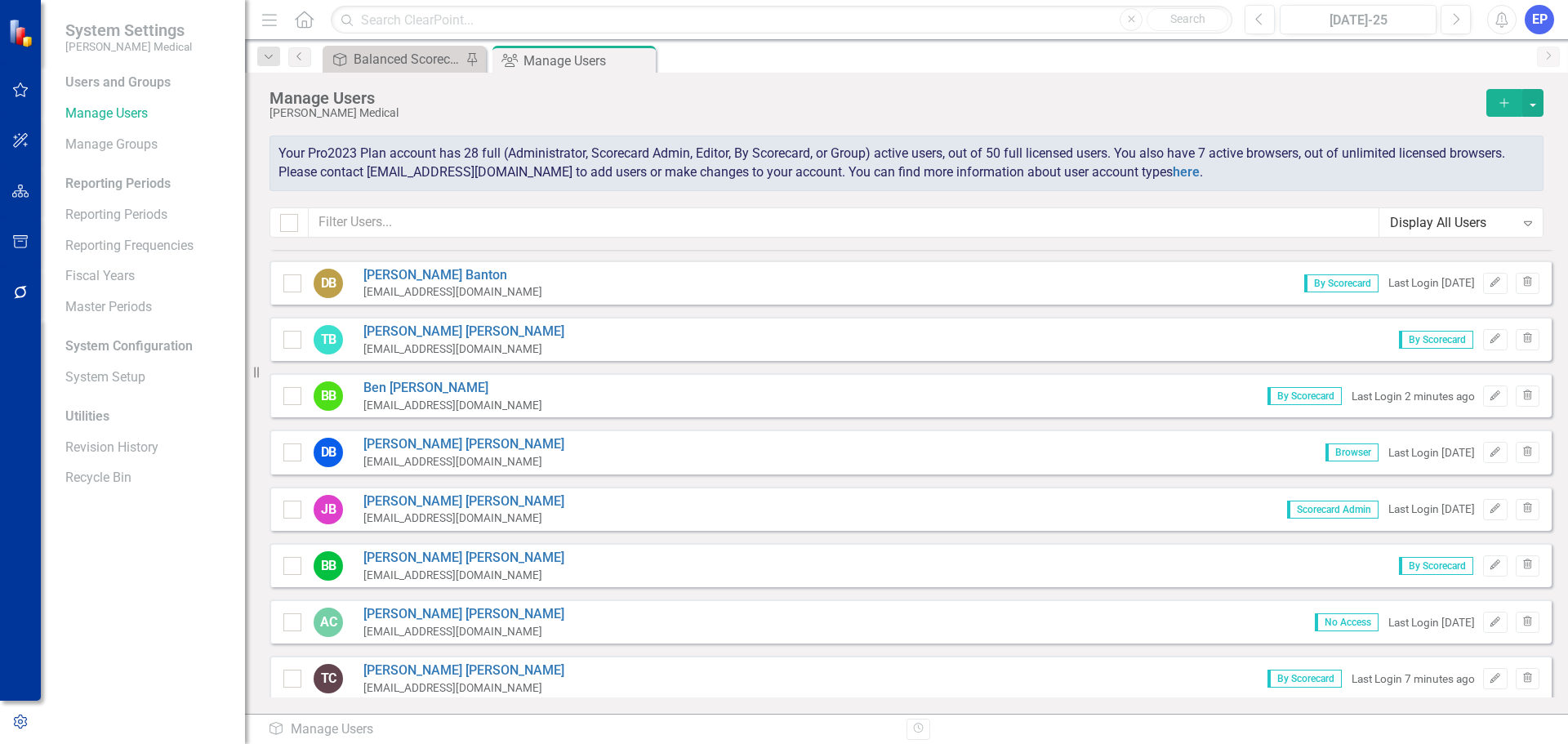
scroll to position [0, 0]
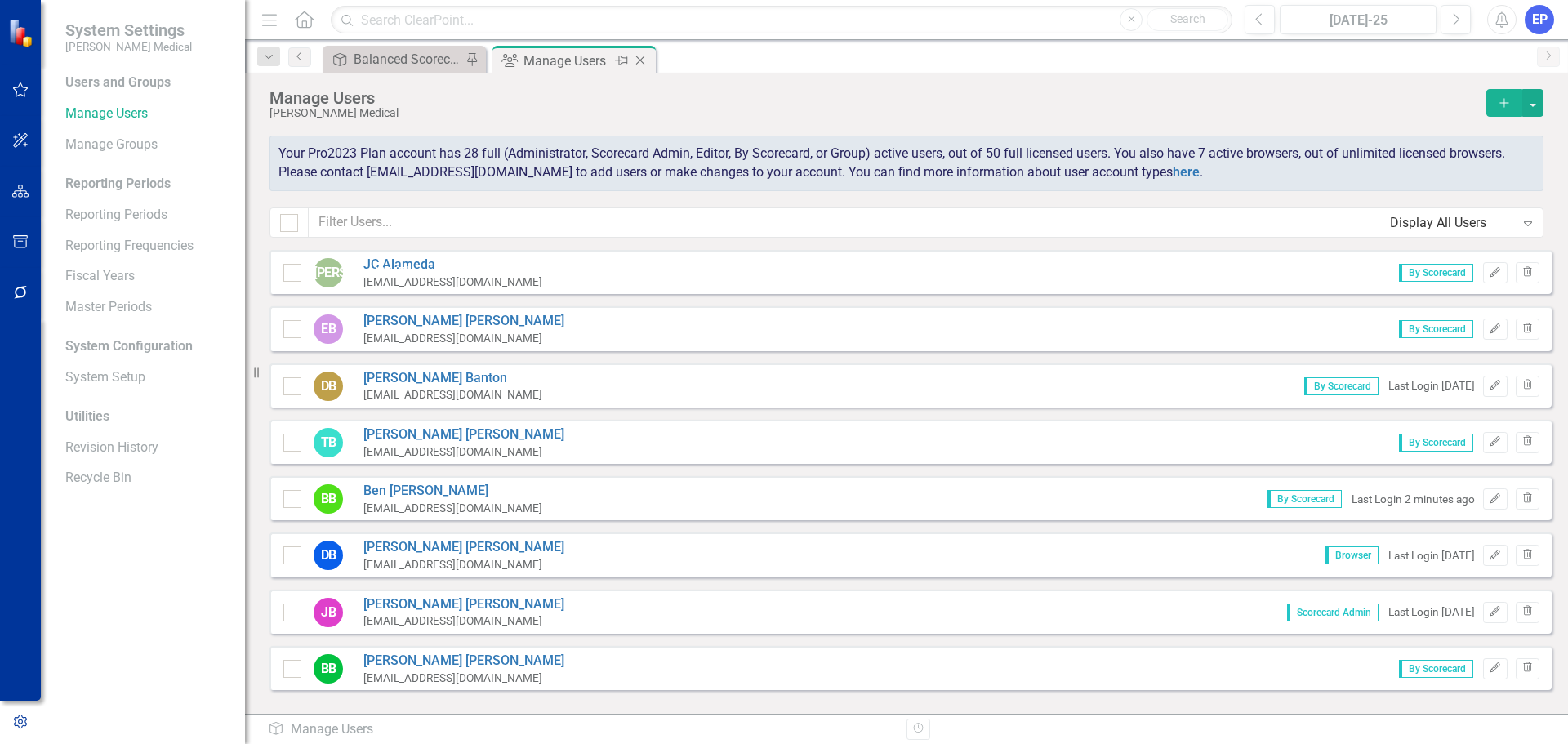
click at [641, 60] on icon at bounding box center [641, 61] width 9 height 9
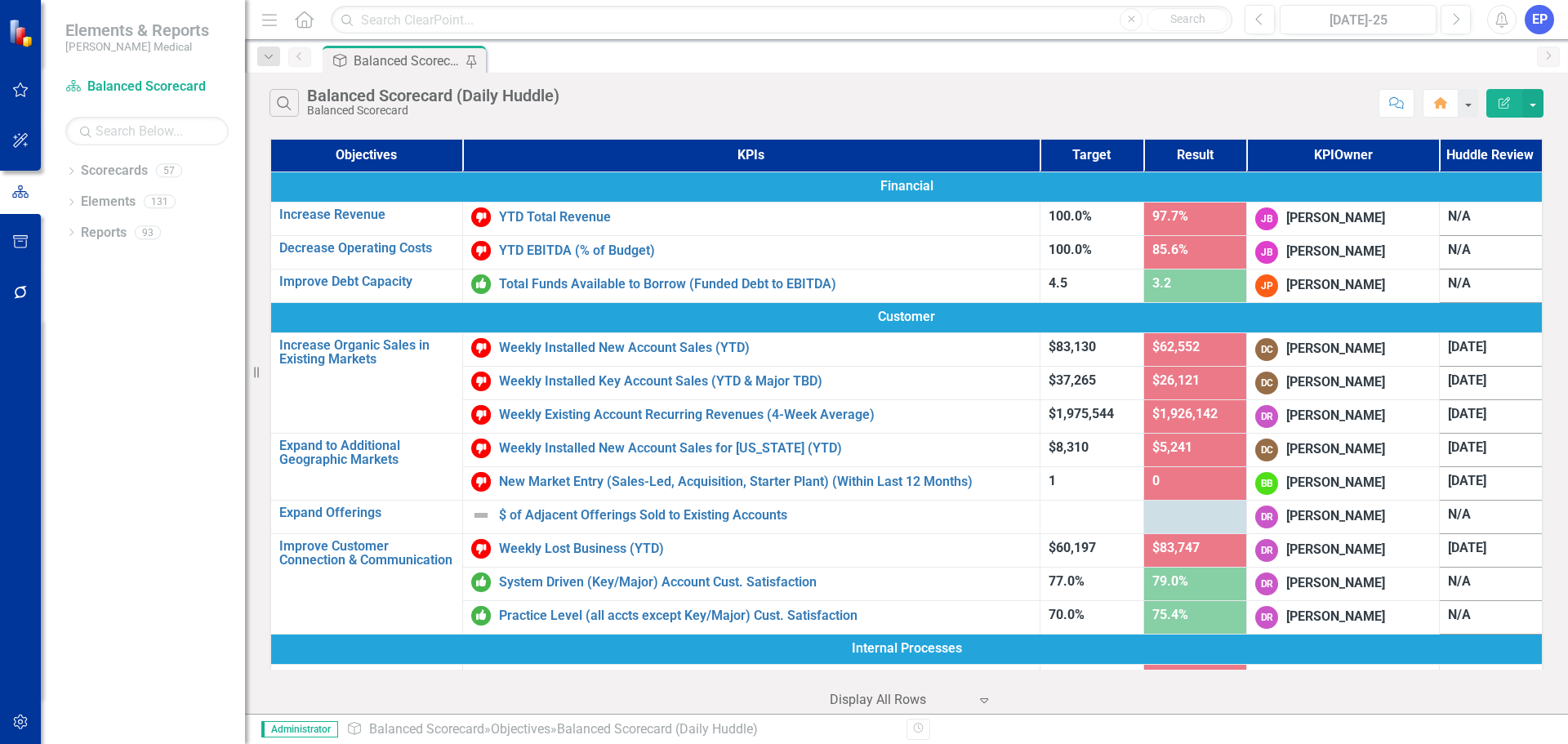
click at [1500, 103] on icon "Edit Report" at bounding box center [1505, 103] width 15 height 11
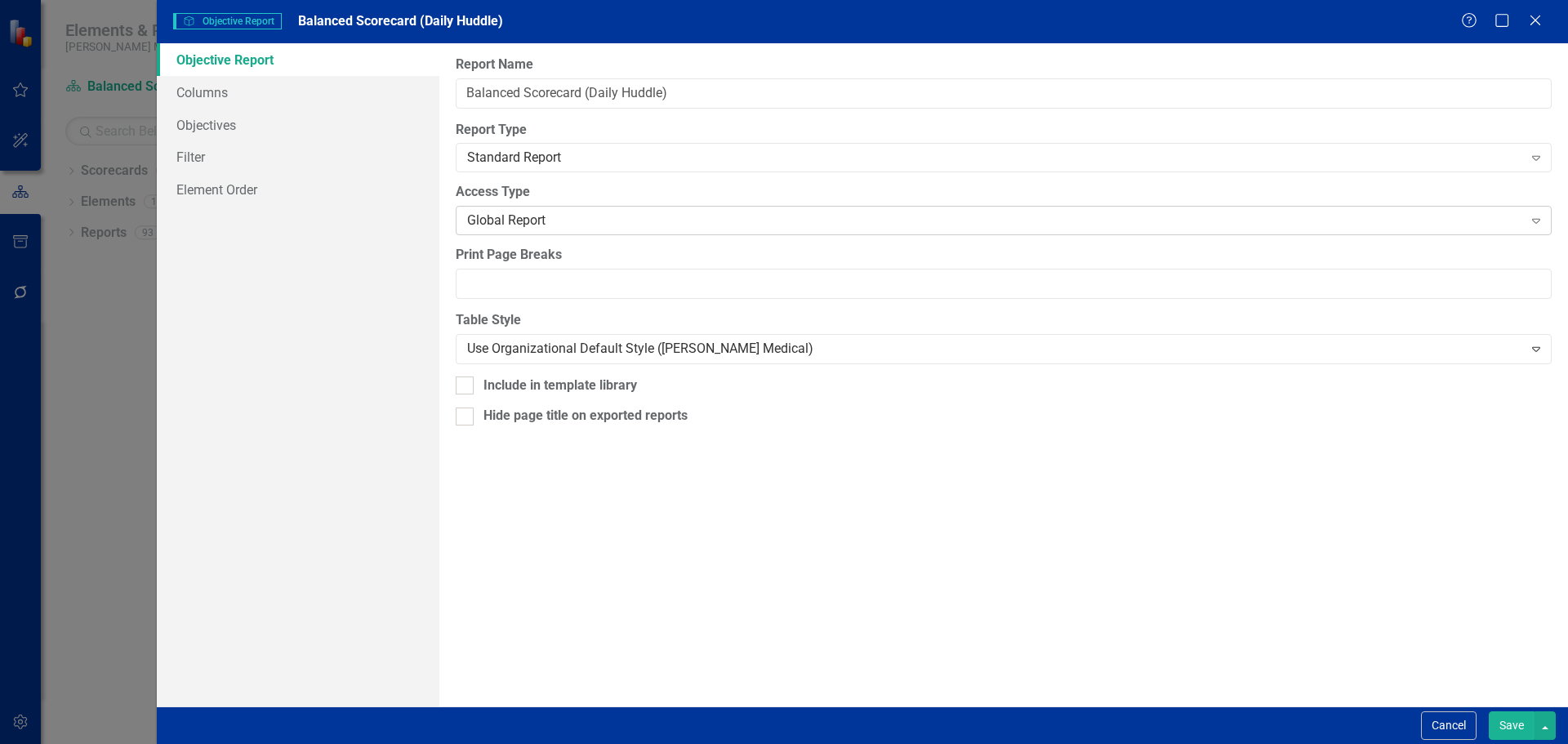
click at [501, 220] on div "Global Report" at bounding box center [995, 221] width 1056 height 19
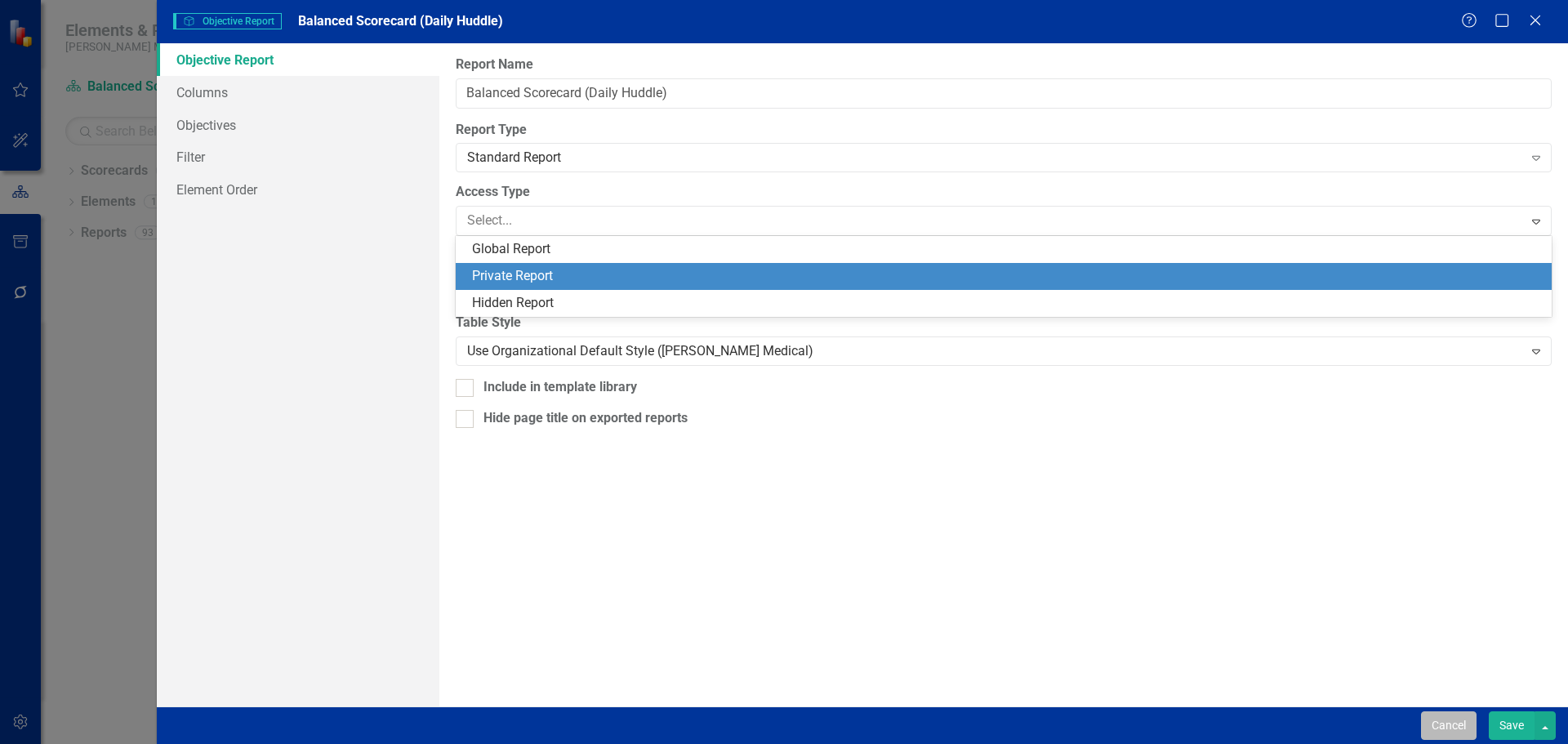
click at [1440, 737] on button "Cancel" at bounding box center [1449, 726] width 55 height 28
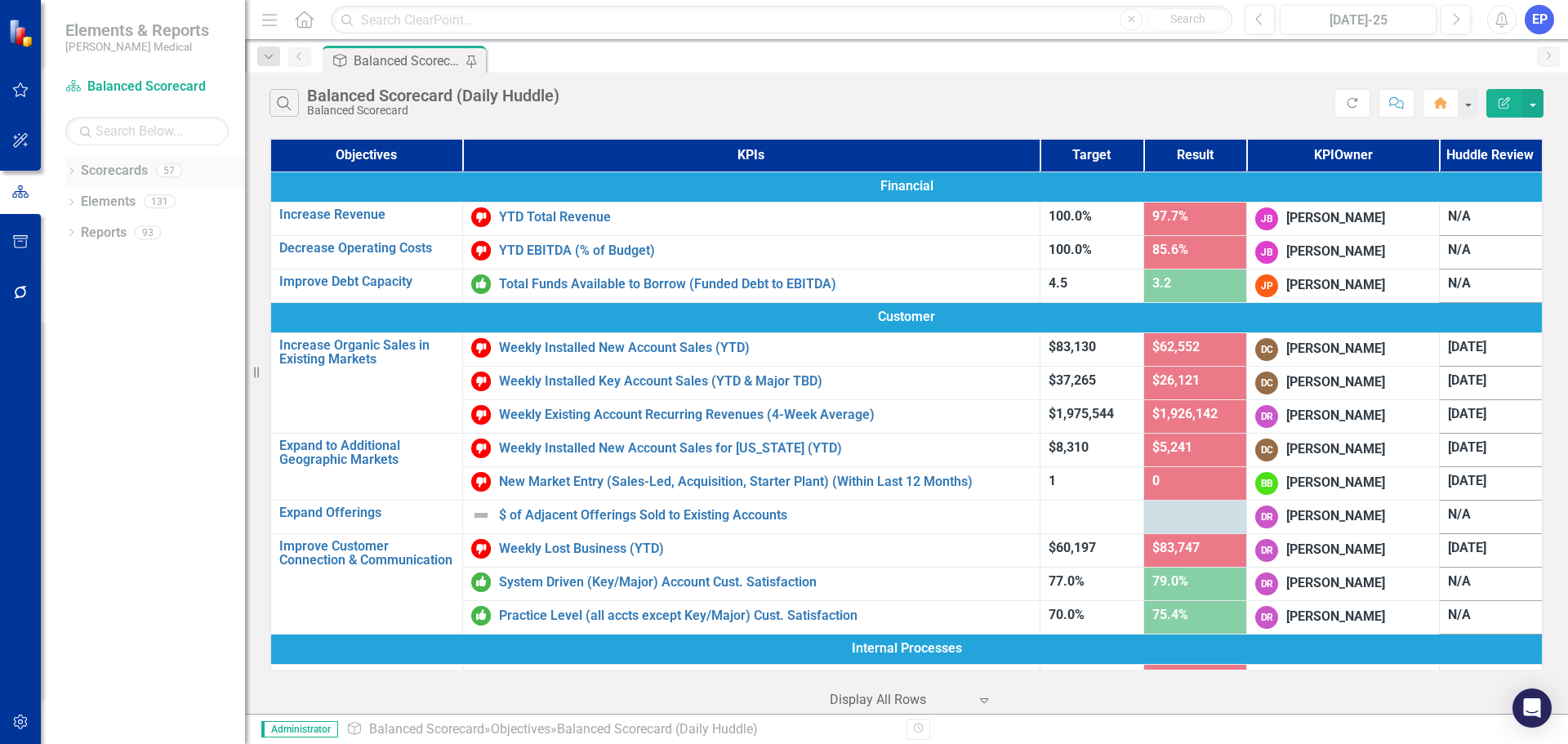
click at [73, 173] on icon "Dropdown" at bounding box center [71, 173] width 11 height 9
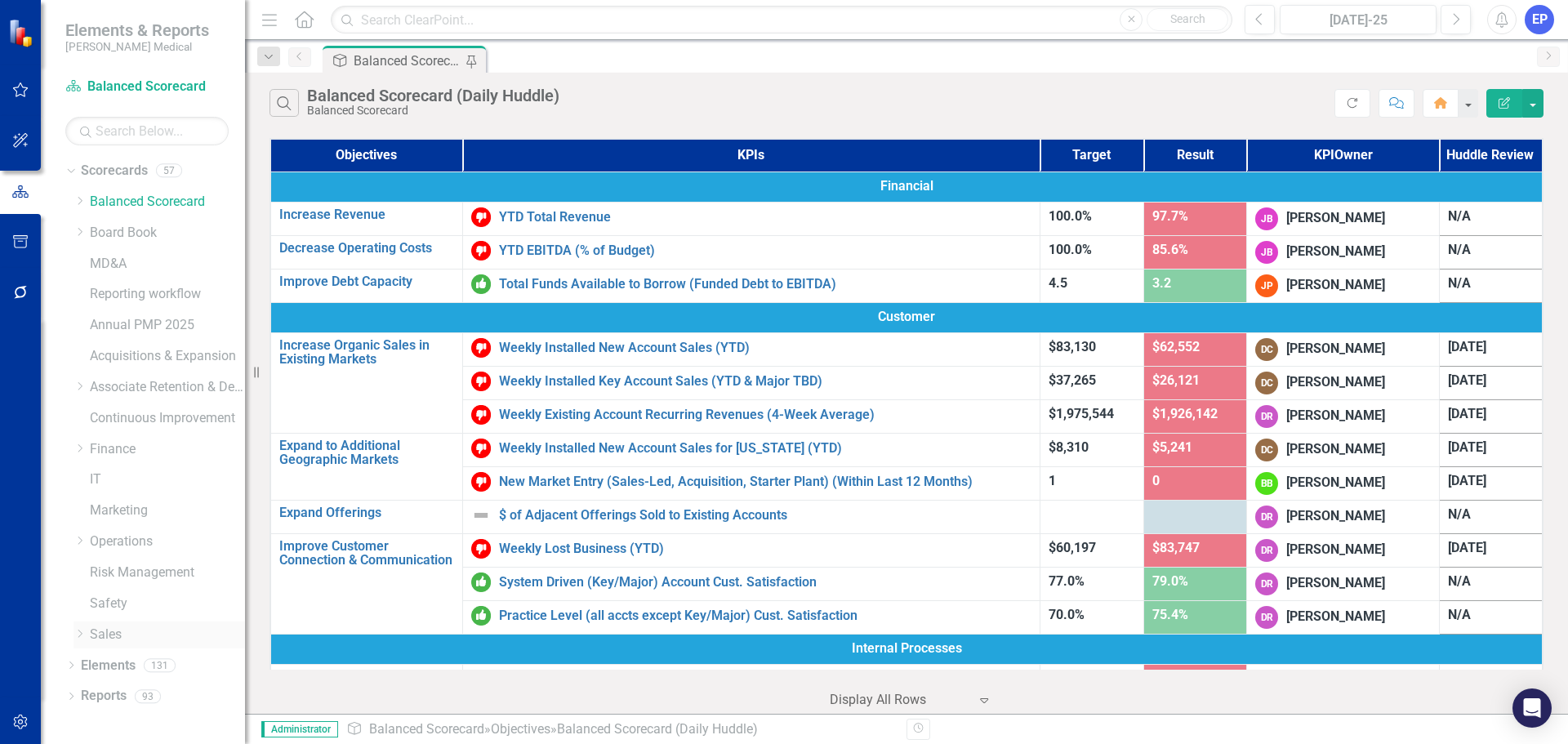
click at [77, 634] on icon "Dropdown" at bounding box center [79, 634] width 12 height 9
click at [163, 539] on link "[US_STATE] - Sales" at bounding box center [175, 541] width 139 height 19
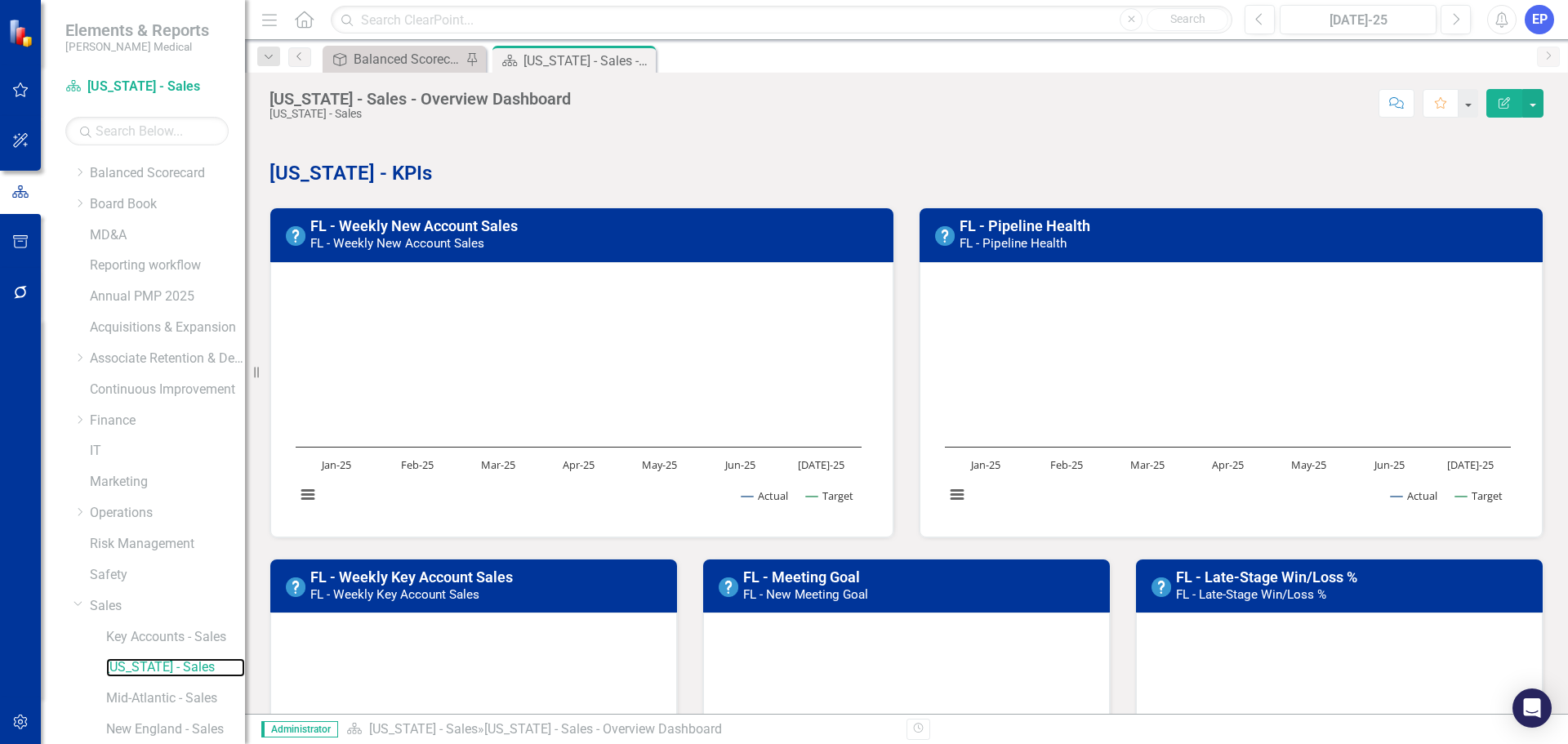
scroll to position [32, 0]
click at [121, 599] on link "Sales" at bounding box center [167, 603] width 155 height 19
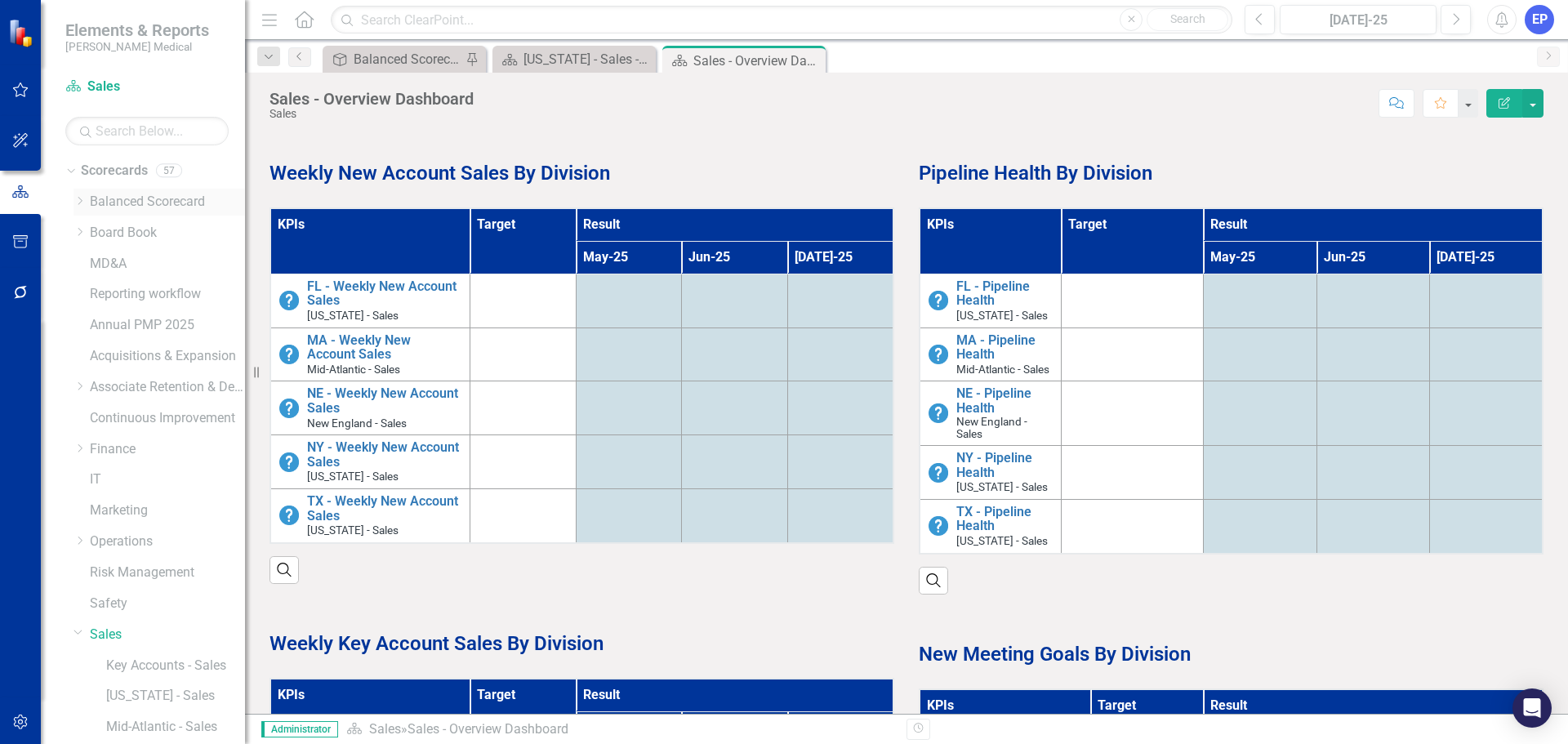
click at [167, 195] on link "Balanced Scorecard" at bounding box center [167, 203] width 155 height 19
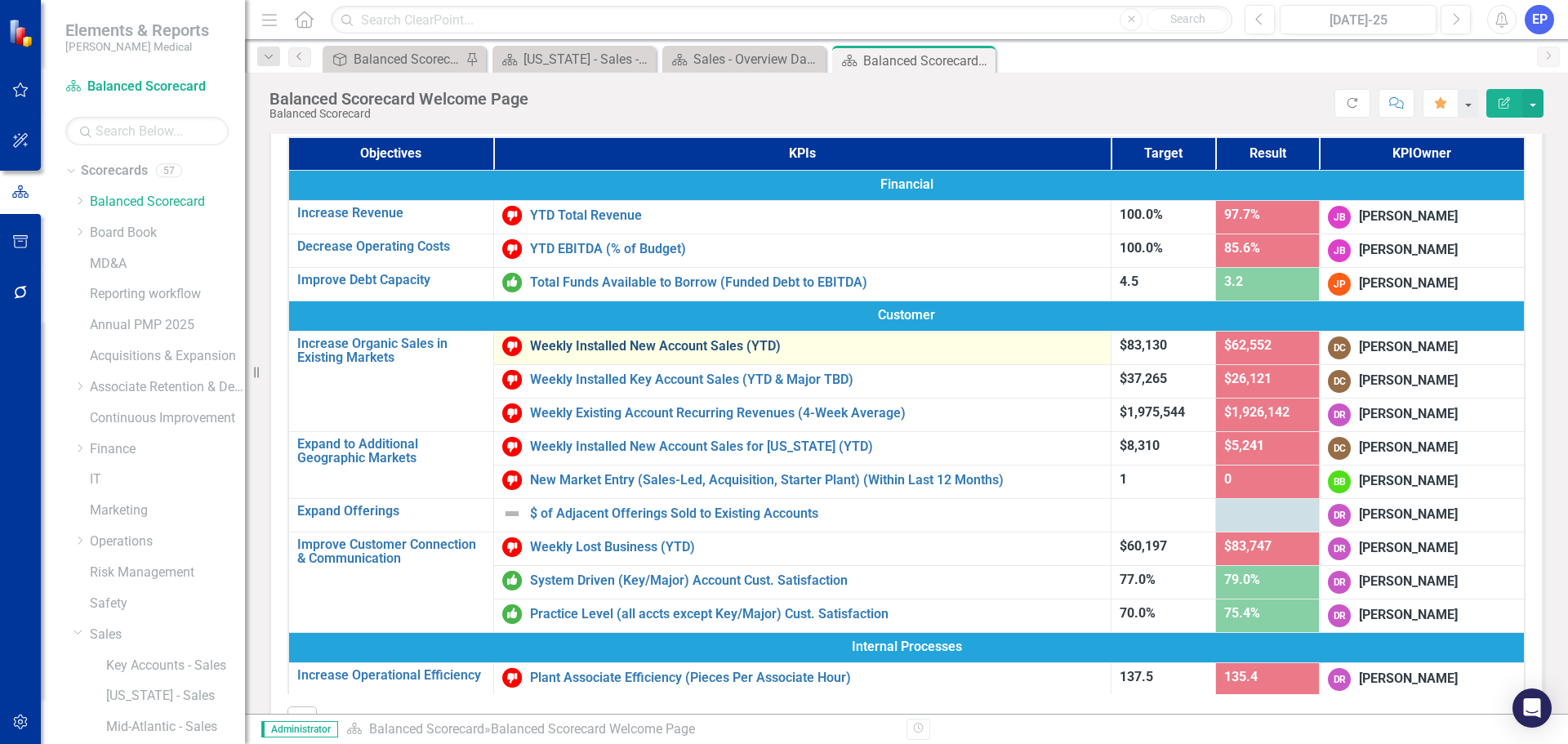
click at [739, 343] on link "Weekly Installed New Account Sales (YTD)" at bounding box center [816, 346] width 573 height 15
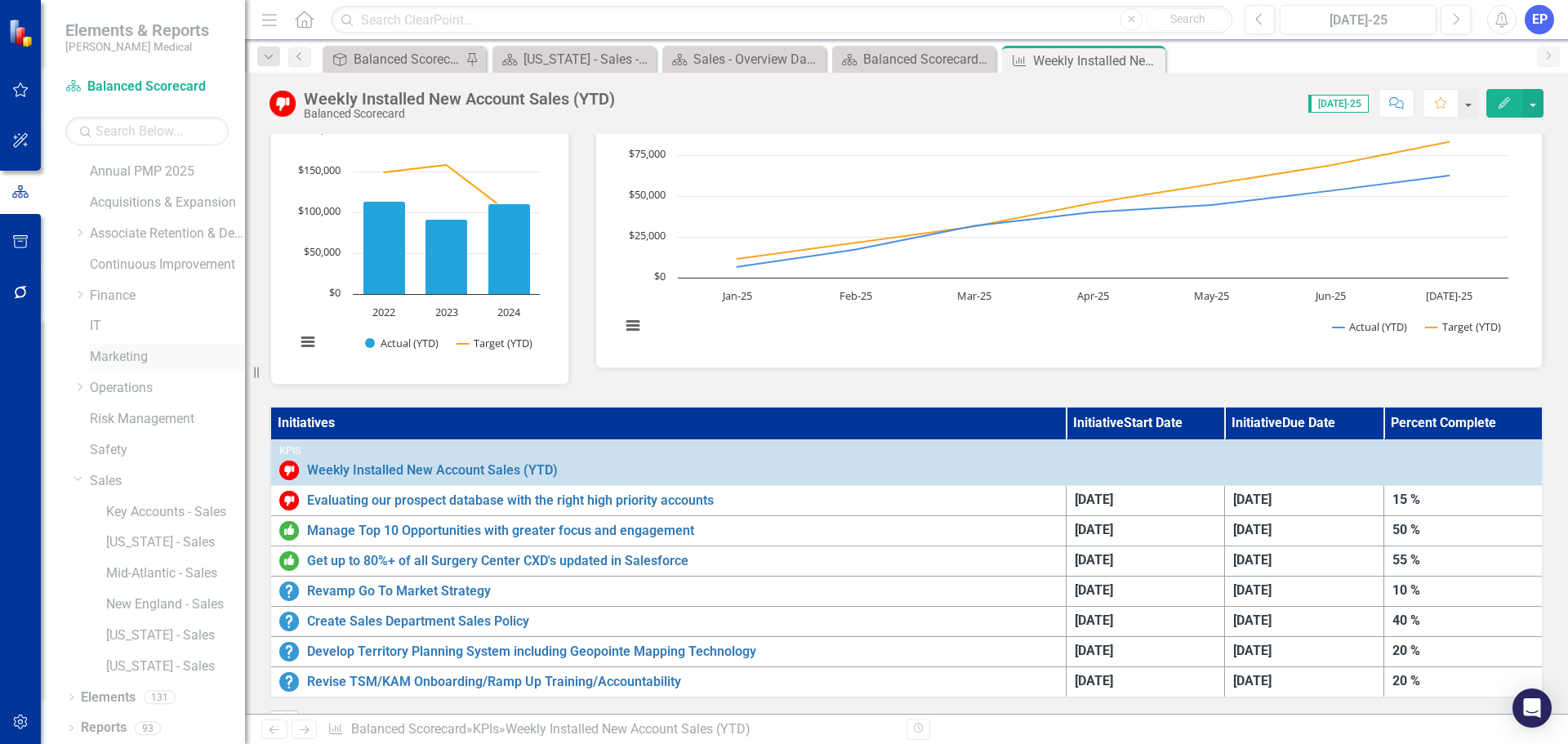
scroll to position [155, 0]
click at [125, 474] on link "Sales" at bounding box center [167, 480] width 155 height 19
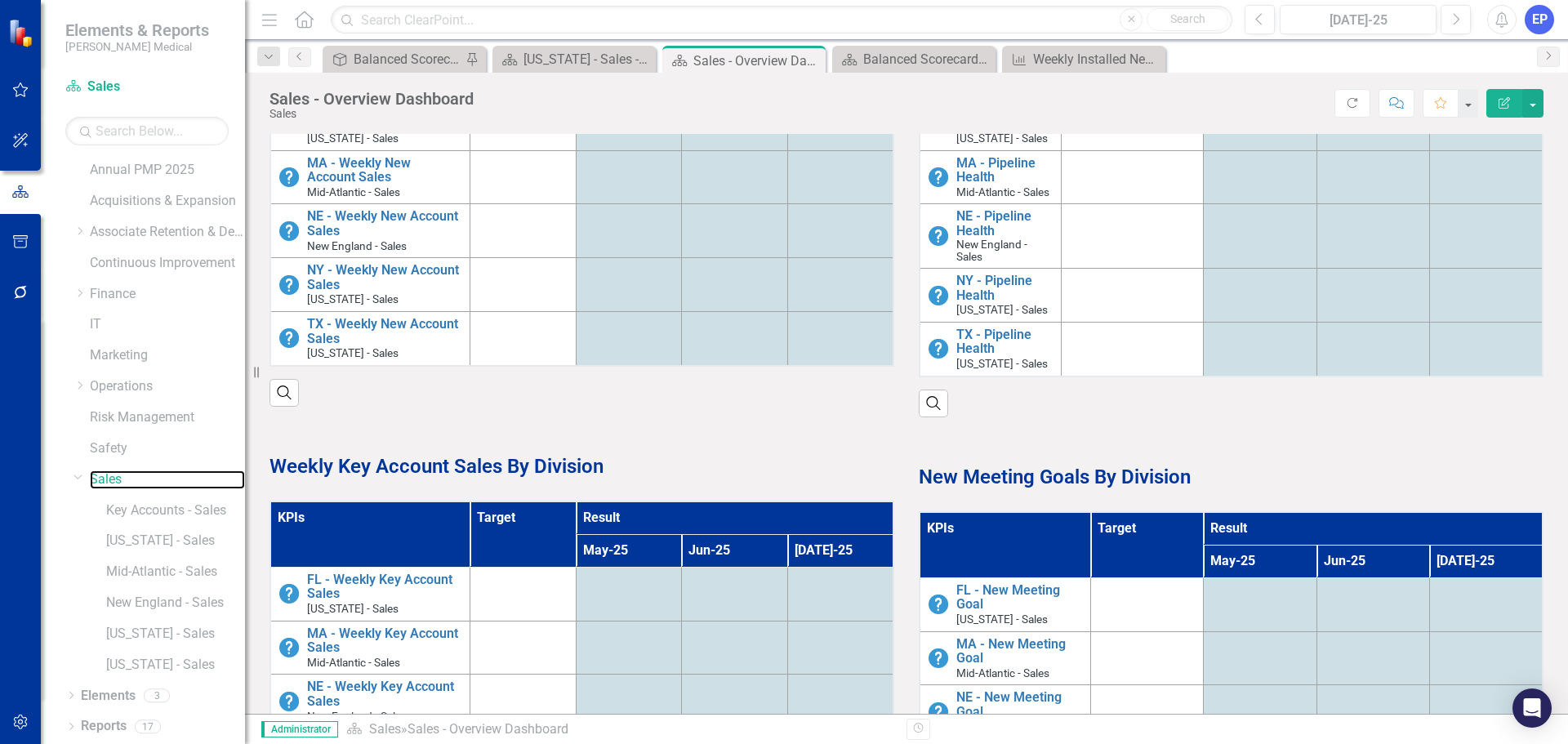
scroll to position [163, 0]
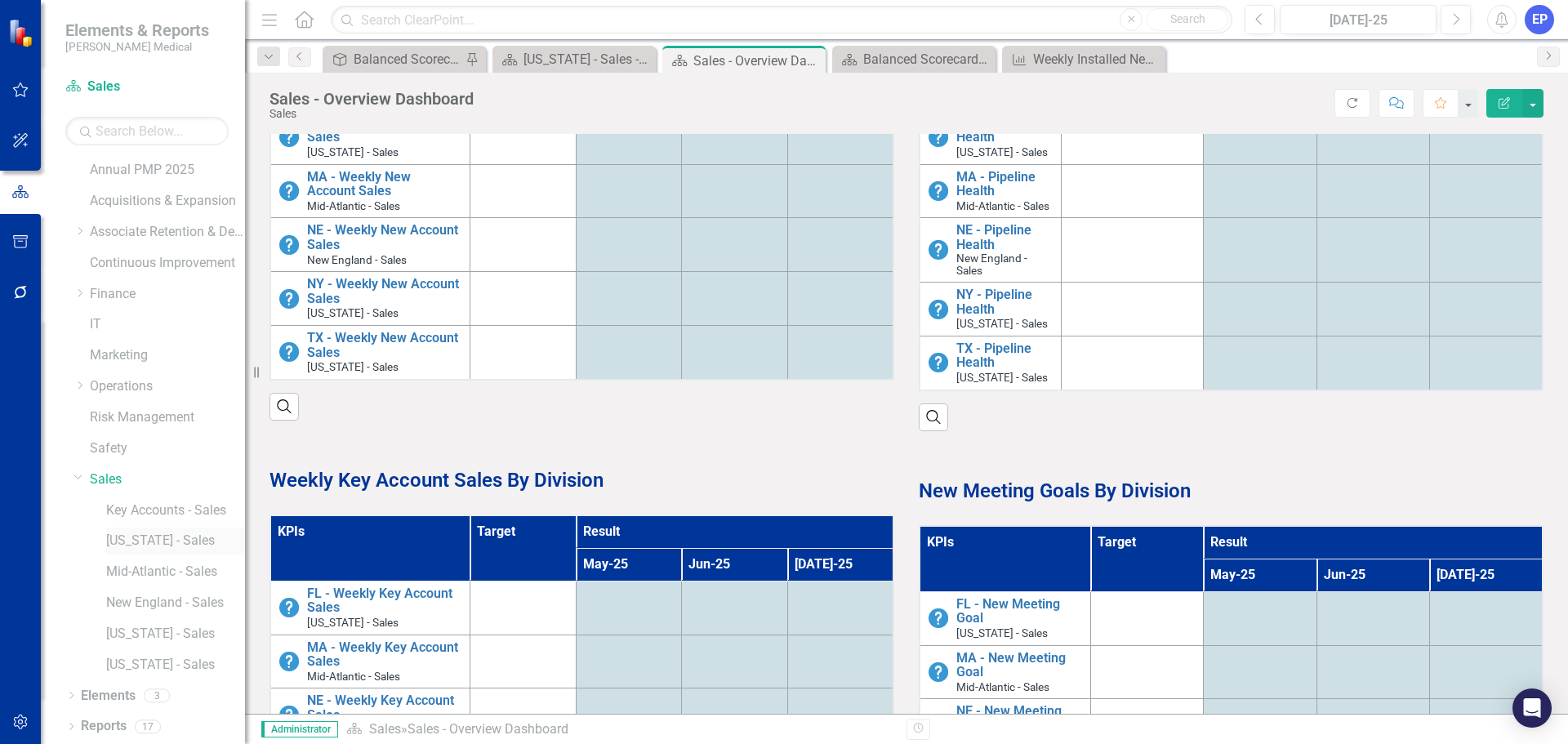
click at [161, 536] on link "[US_STATE] - Sales" at bounding box center [175, 541] width 139 height 19
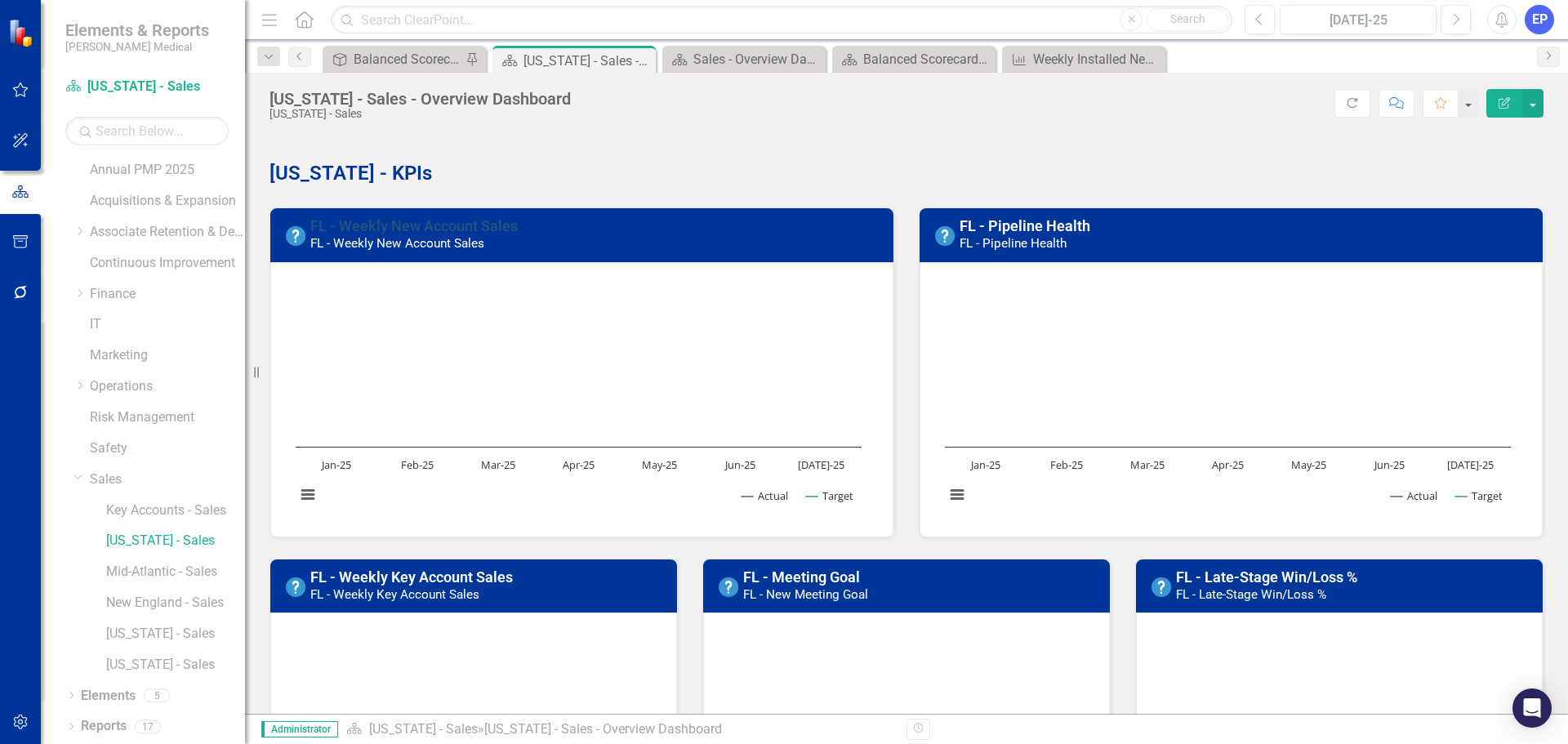
click at [432, 227] on link "FL - Weekly New Account Sales" at bounding box center [414, 226] width 207 height 17
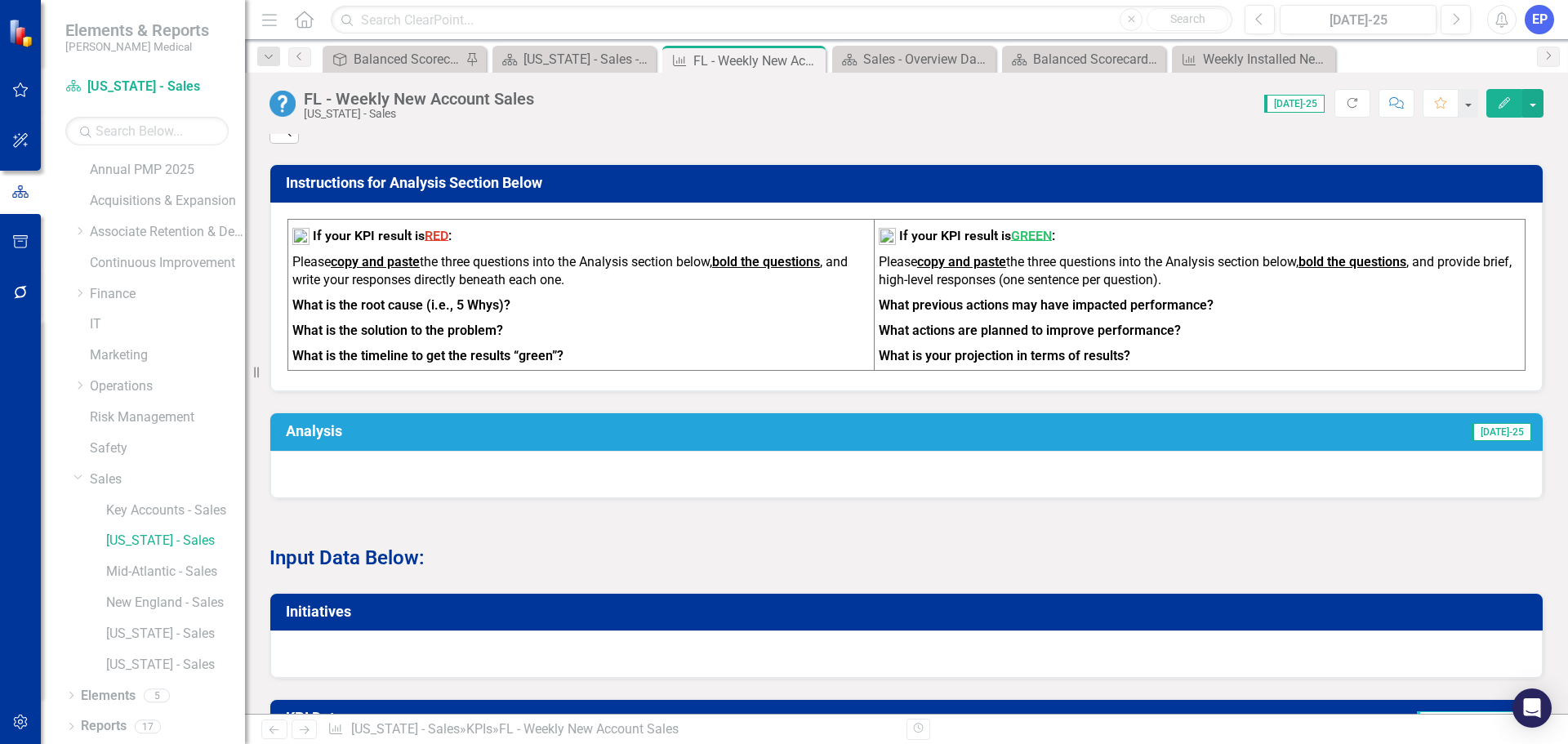
scroll to position [572, 0]
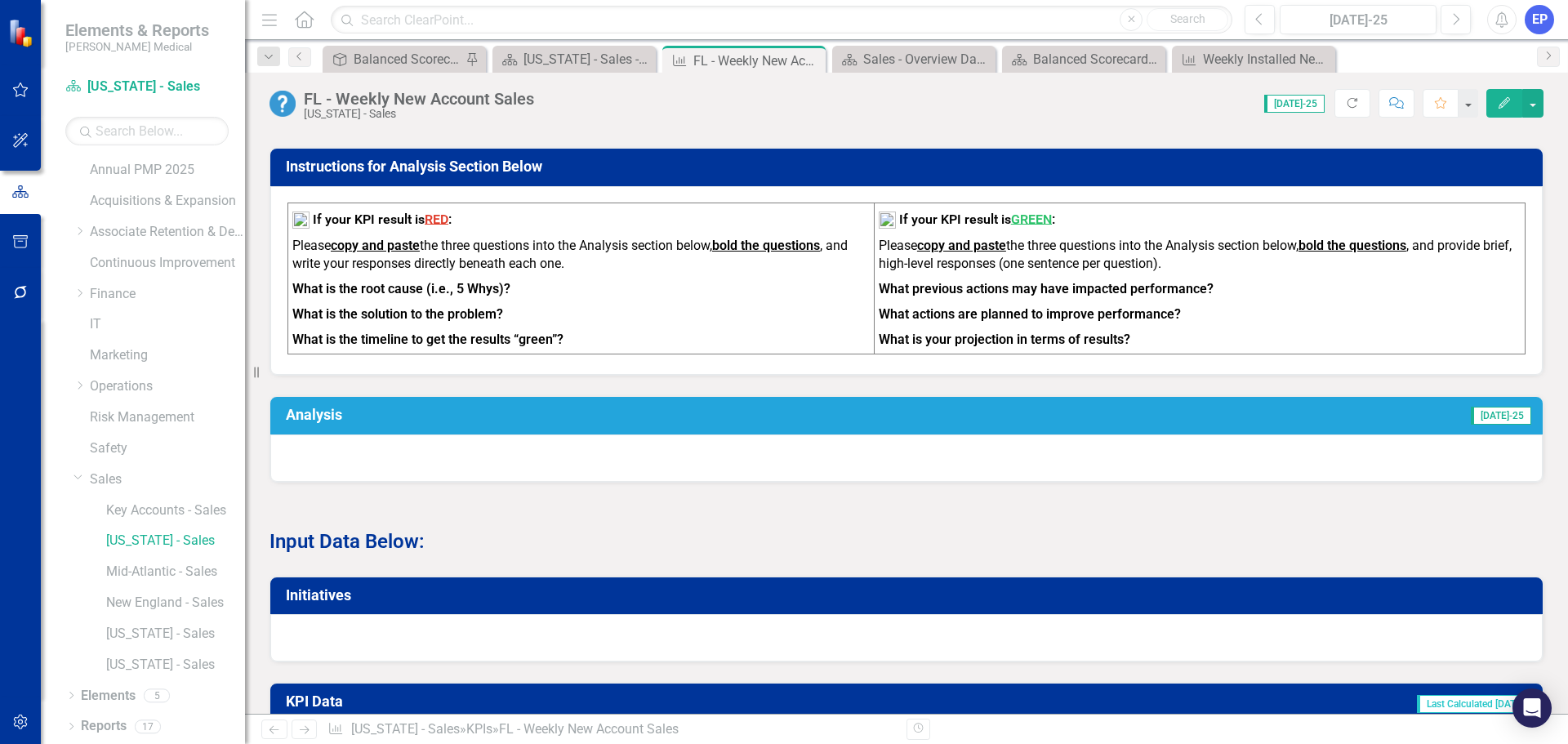
click at [340, 470] on div at bounding box center [906, 458] width 1273 height 48
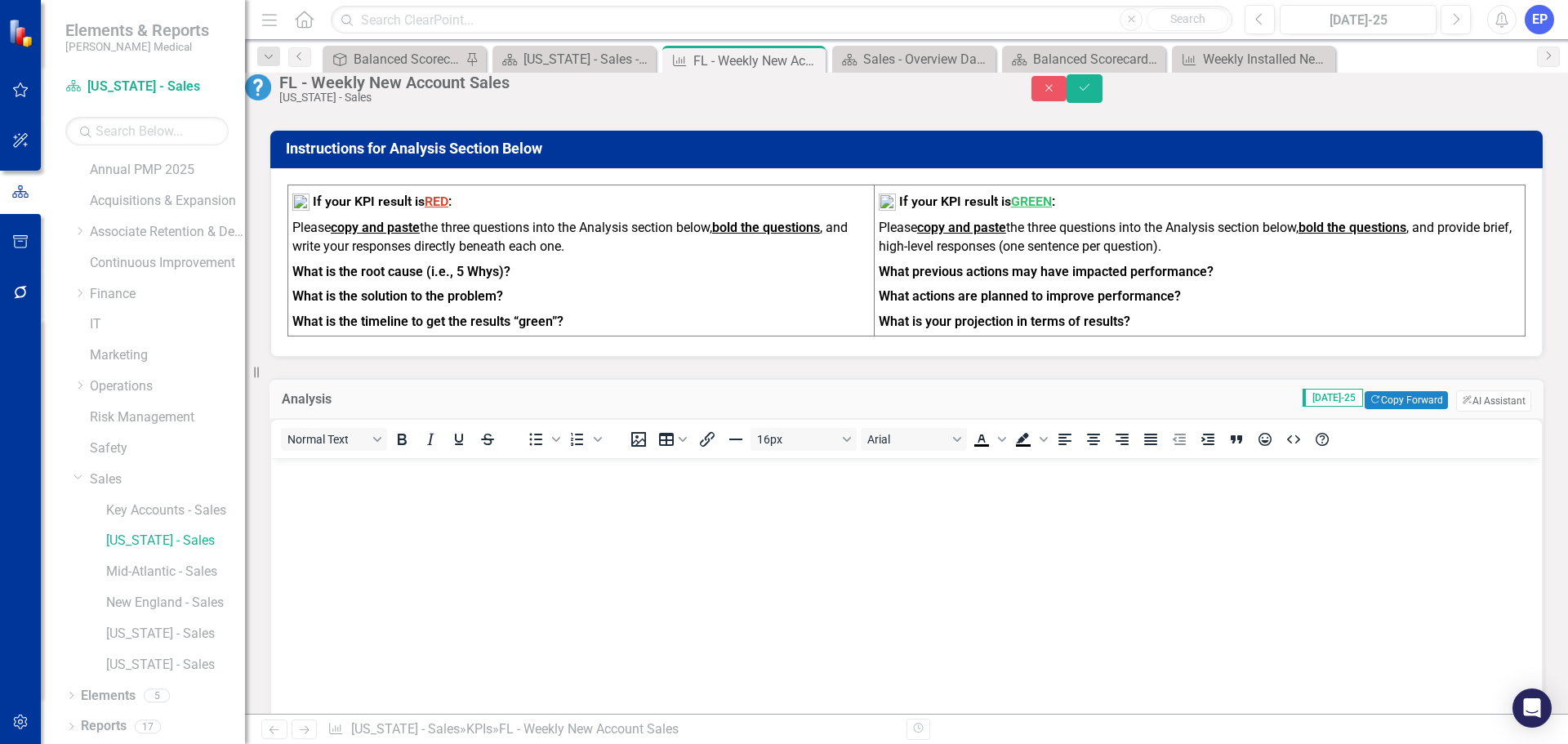
scroll to position [0, 0]
click at [317, 461] on body "Rich Text Area. Press ALT-0 for help." at bounding box center [906, 581] width 1271 height 245
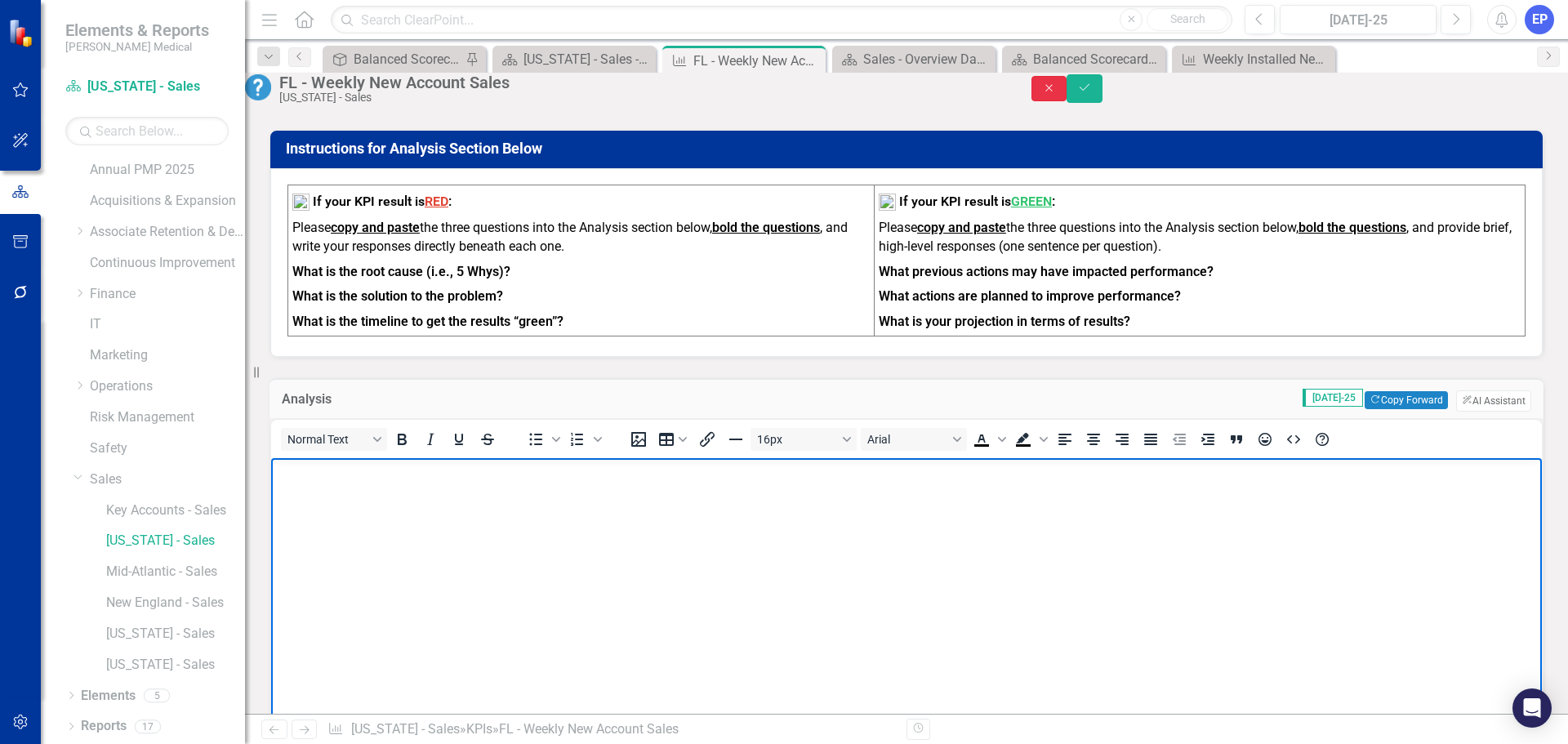
click at [1057, 94] on icon "Close" at bounding box center [1049, 88] width 15 height 11
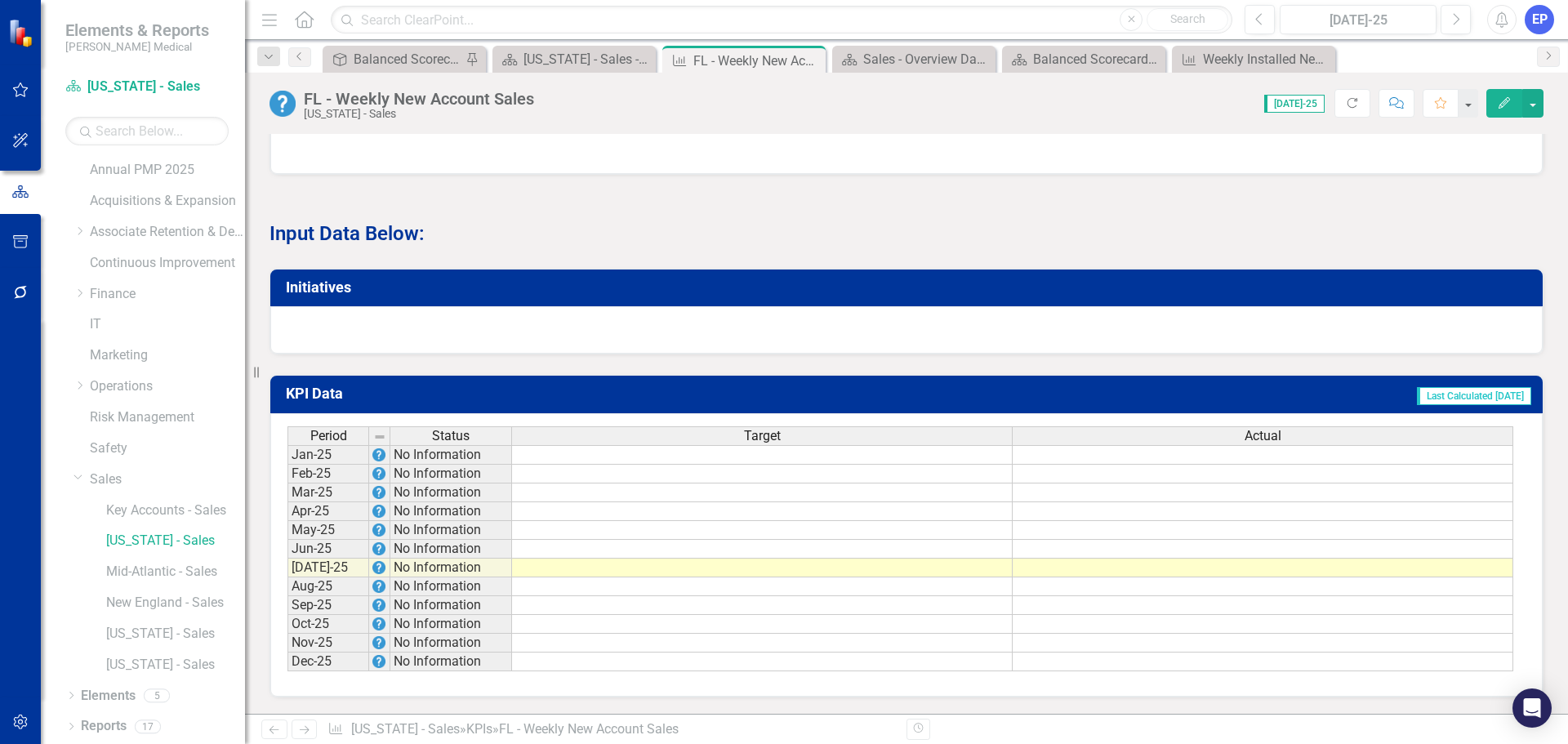
scroll to position [896, 0]
click at [598, 507] on td at bounding box center [762, 512] width 501 height 19
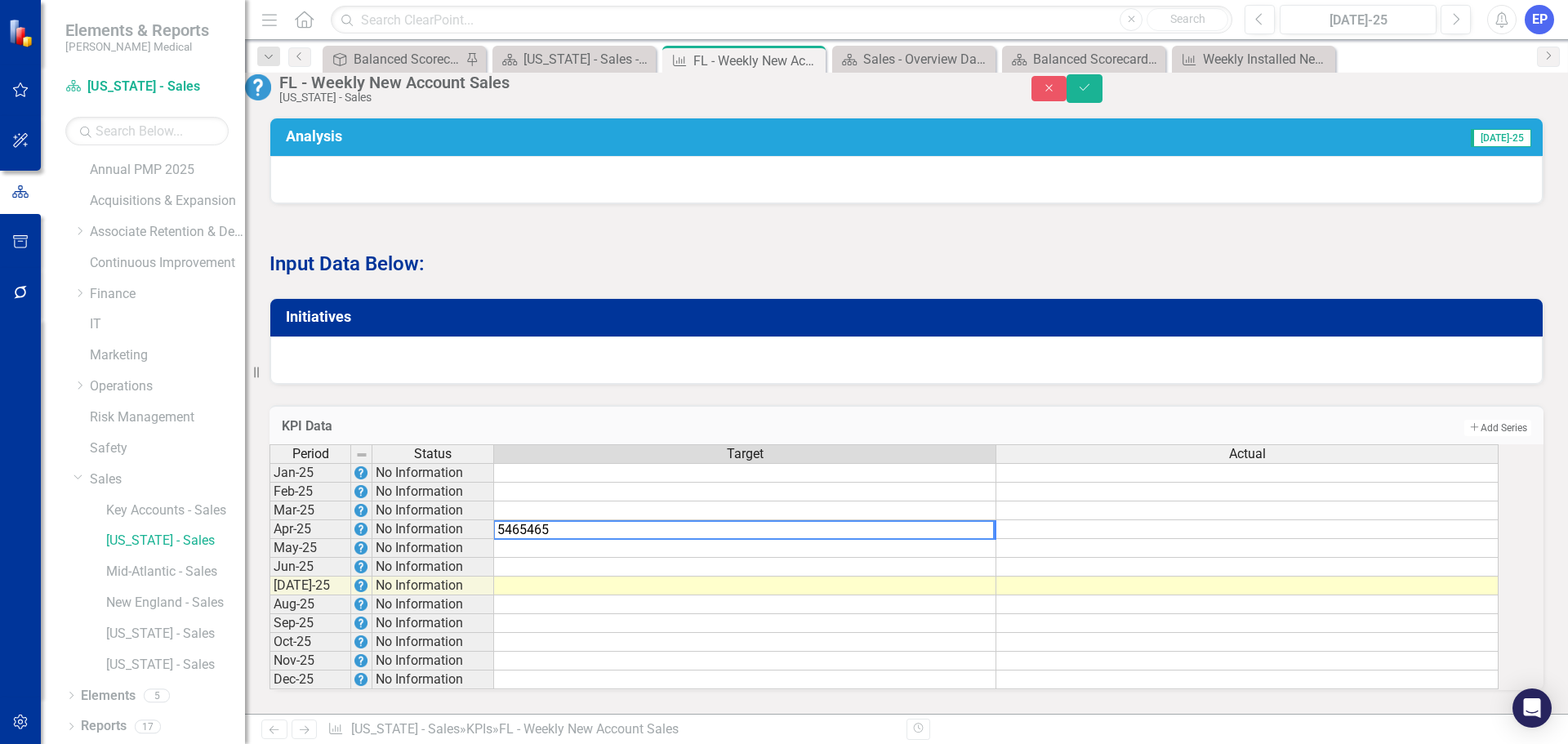
click at [1098, 521] on td at bounding box center [1248, 530] width 503 height 19
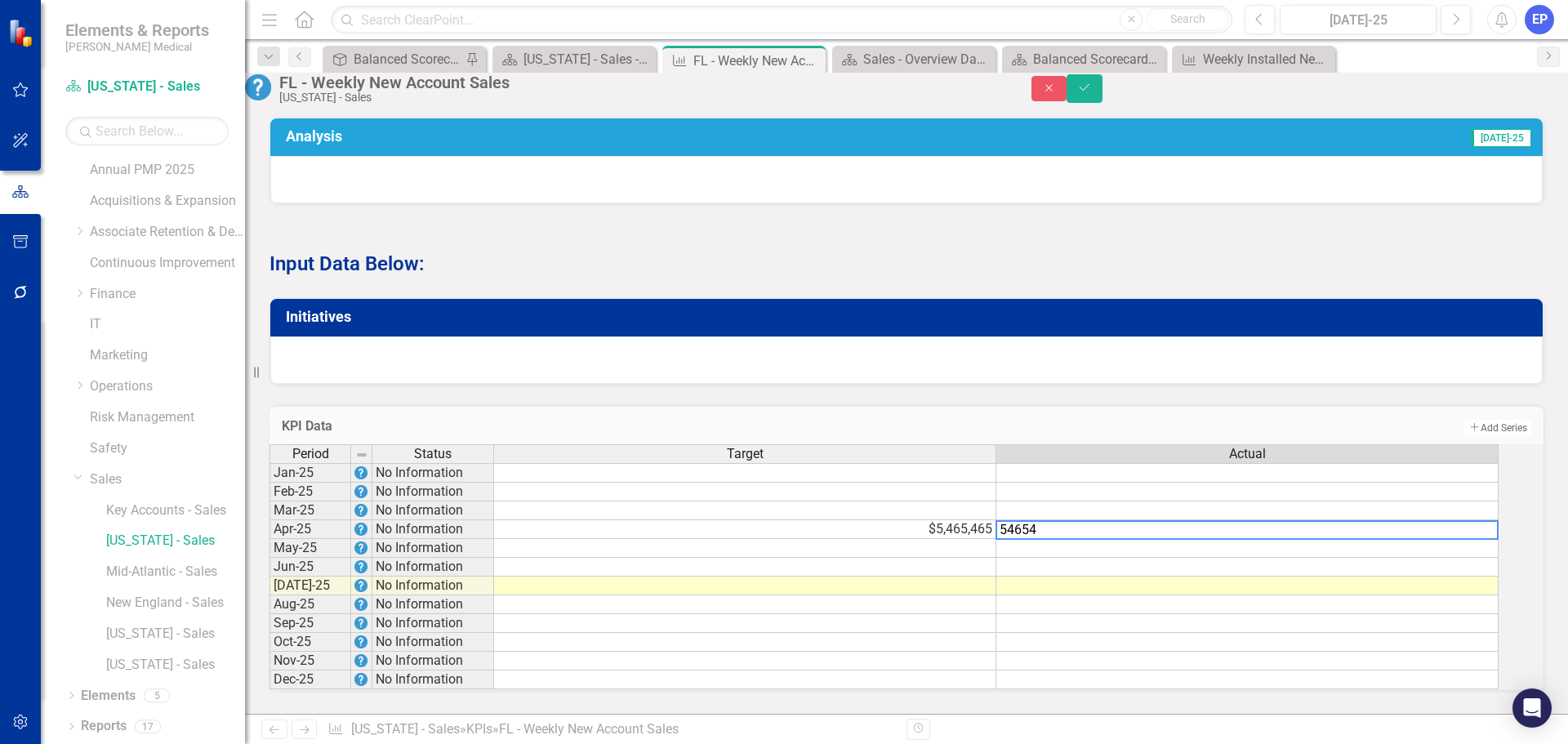
type textarea "54654"
click at [269, 543] on div "Period Status Target Actual Jan-25 No Information Feb-25 No Information Mar-25 …" at bounding box center [269, 567] width 0 height 245
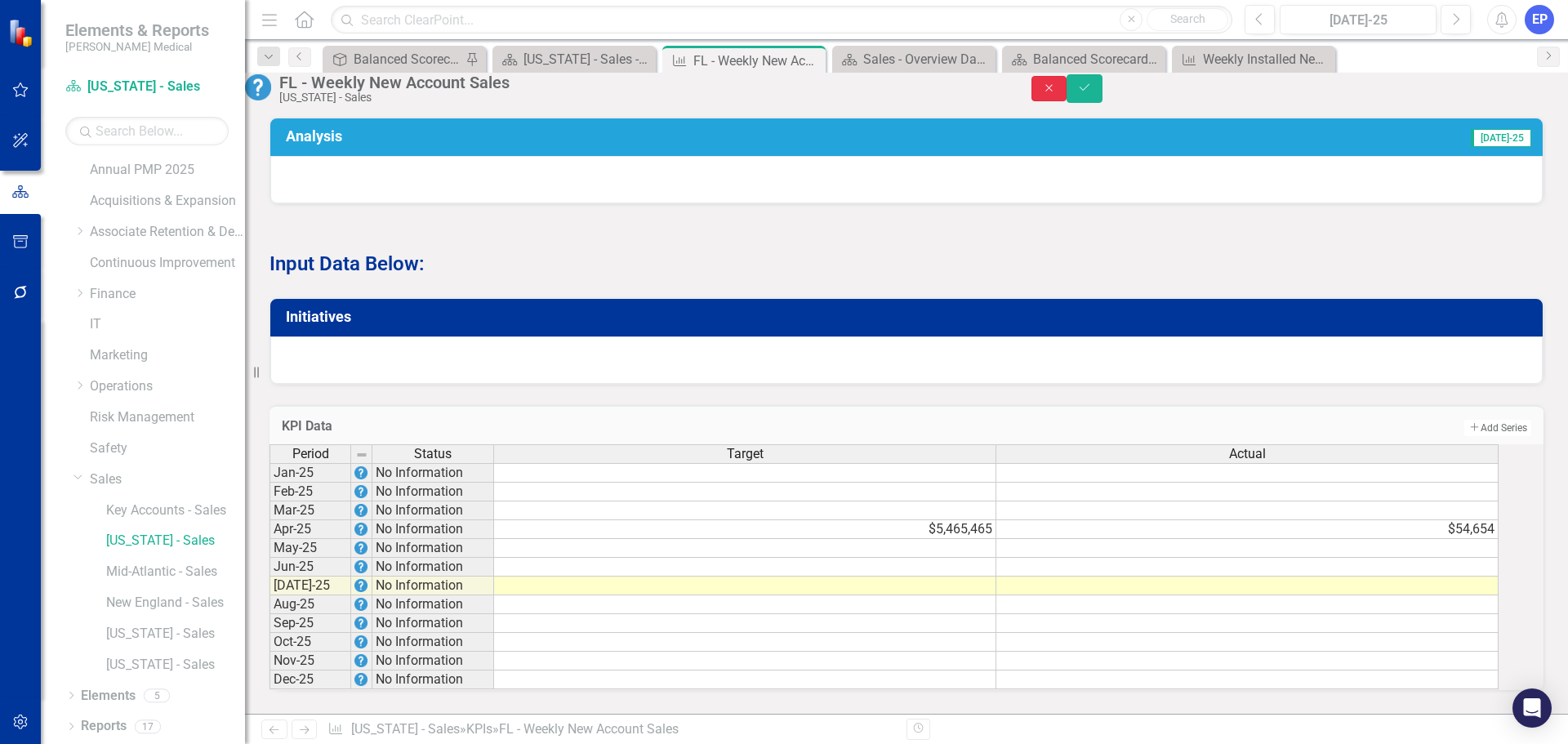
click at [1067, 94] on button "Close" at bounding box center [1049, 88] width 36 height 25
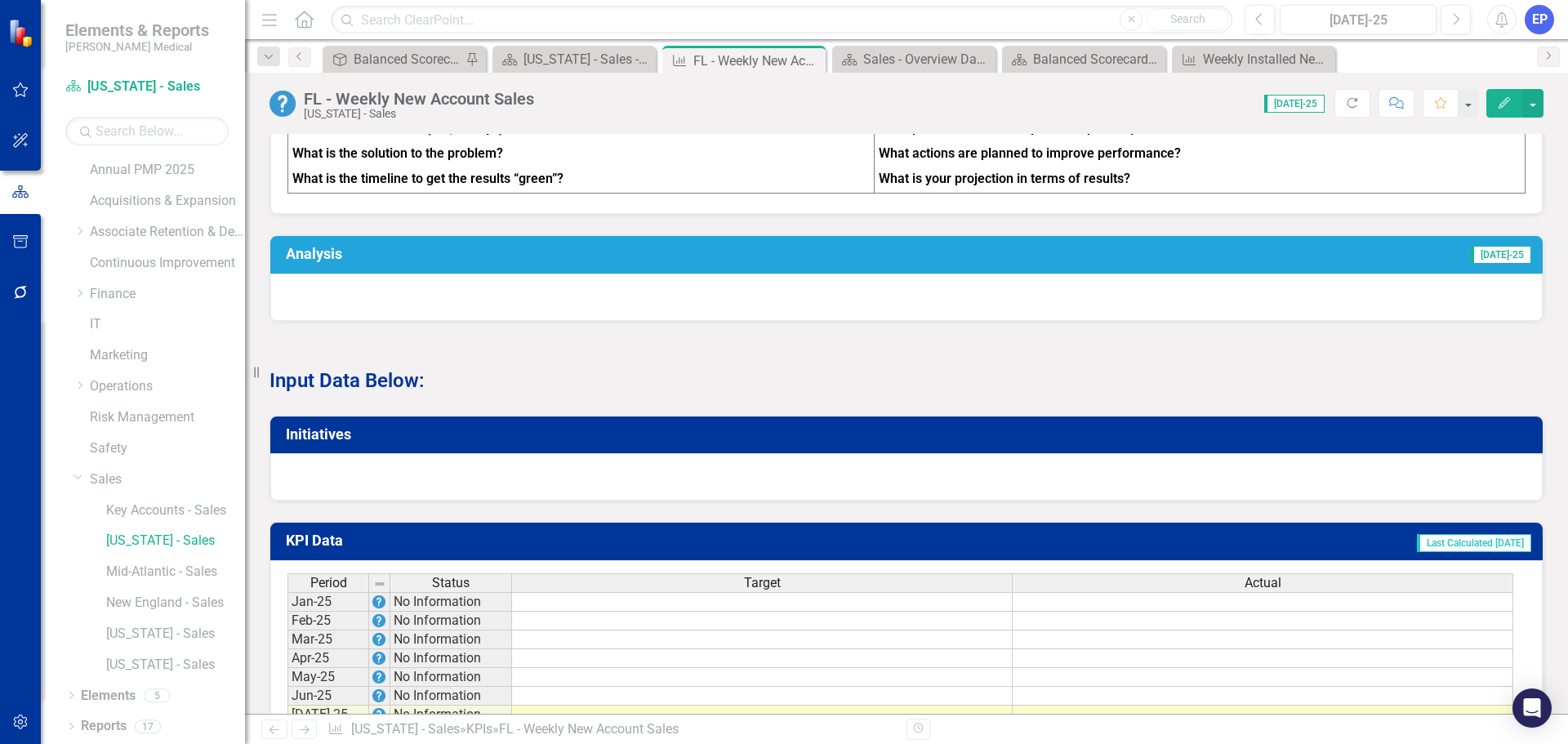
scroll to position [732, 0]
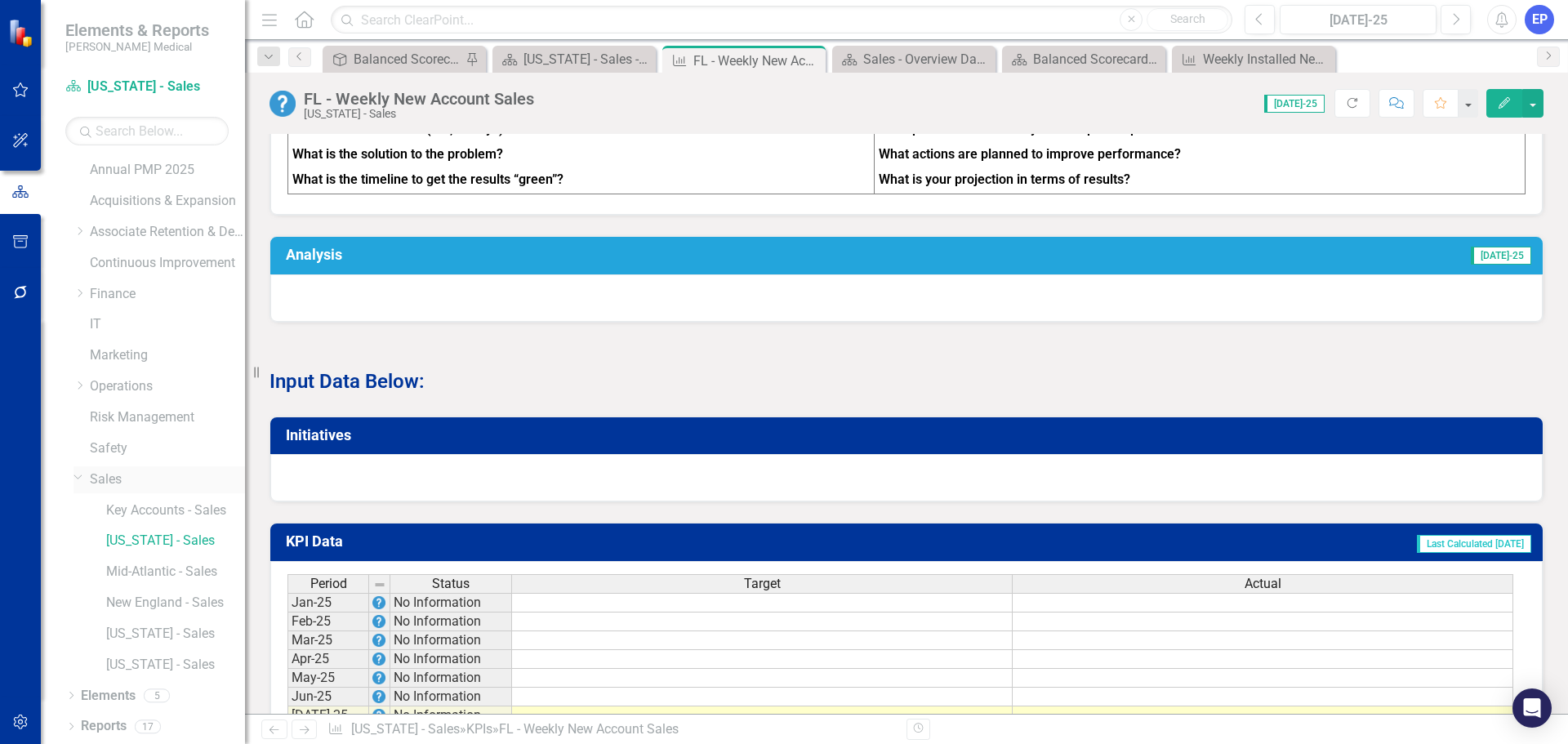
click at [127, 478] on link "Sales" at bounding box center [167, 480] width 155 height 19
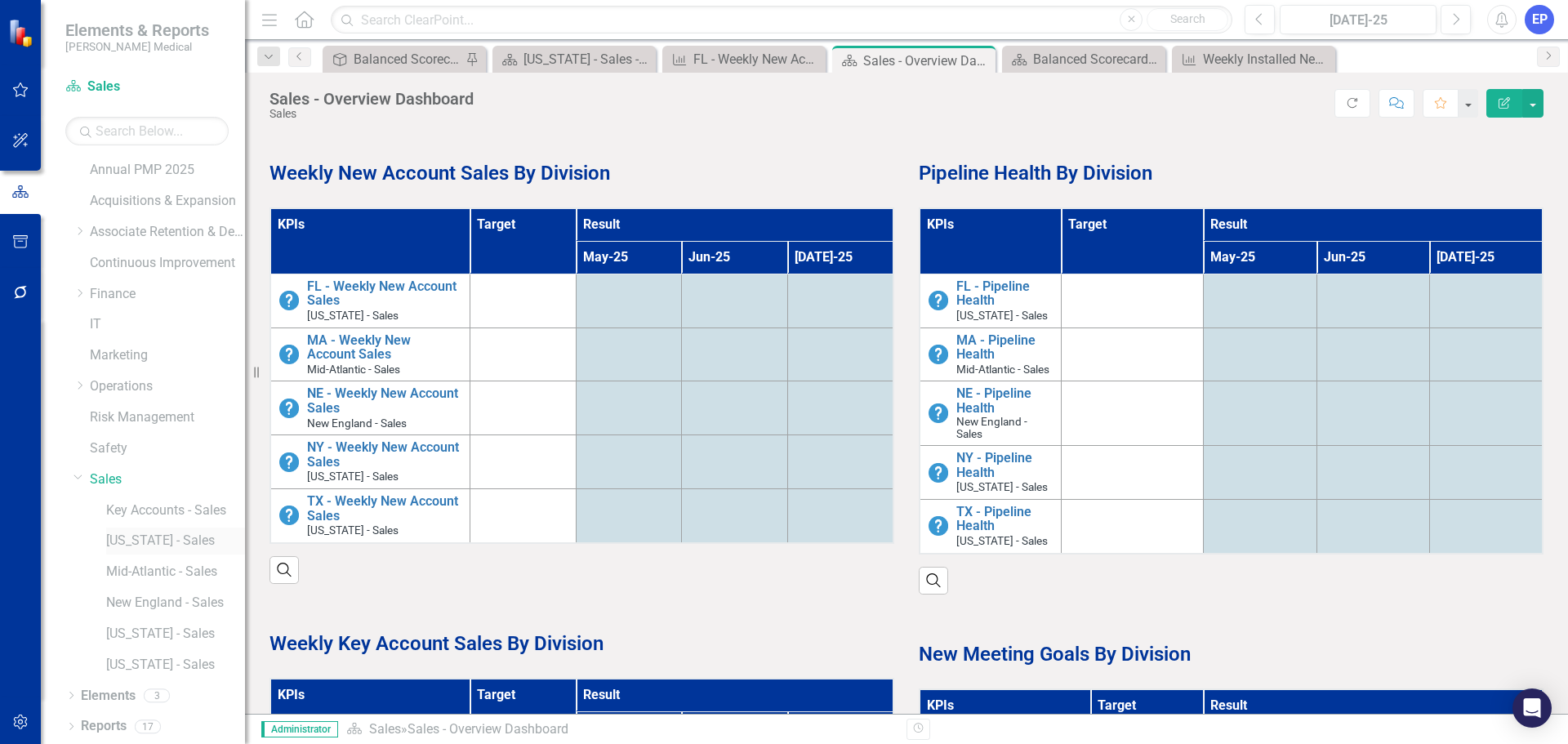
click at [143, 541] on link "[US_STATE] - Sales" at bounding box center [175, 541] width 139 height 19
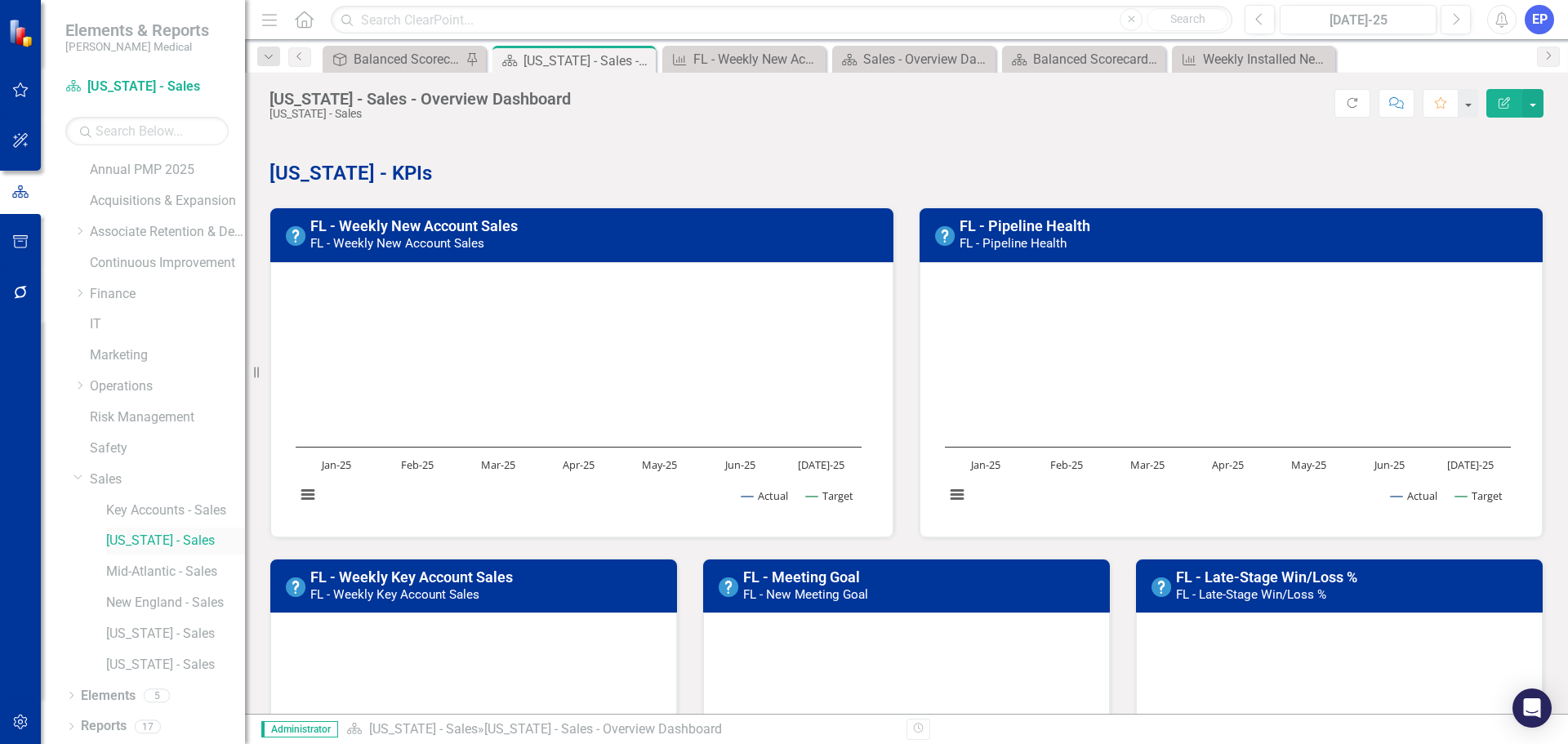
click at [156, 540] on link "[US_STATE] - Sales" at bounding box center [175, 541] width 139 height 19
click at [420, 228] on link "FL - Weekly New Account Sales" at bounding box center [414, 226] width 207 height 17
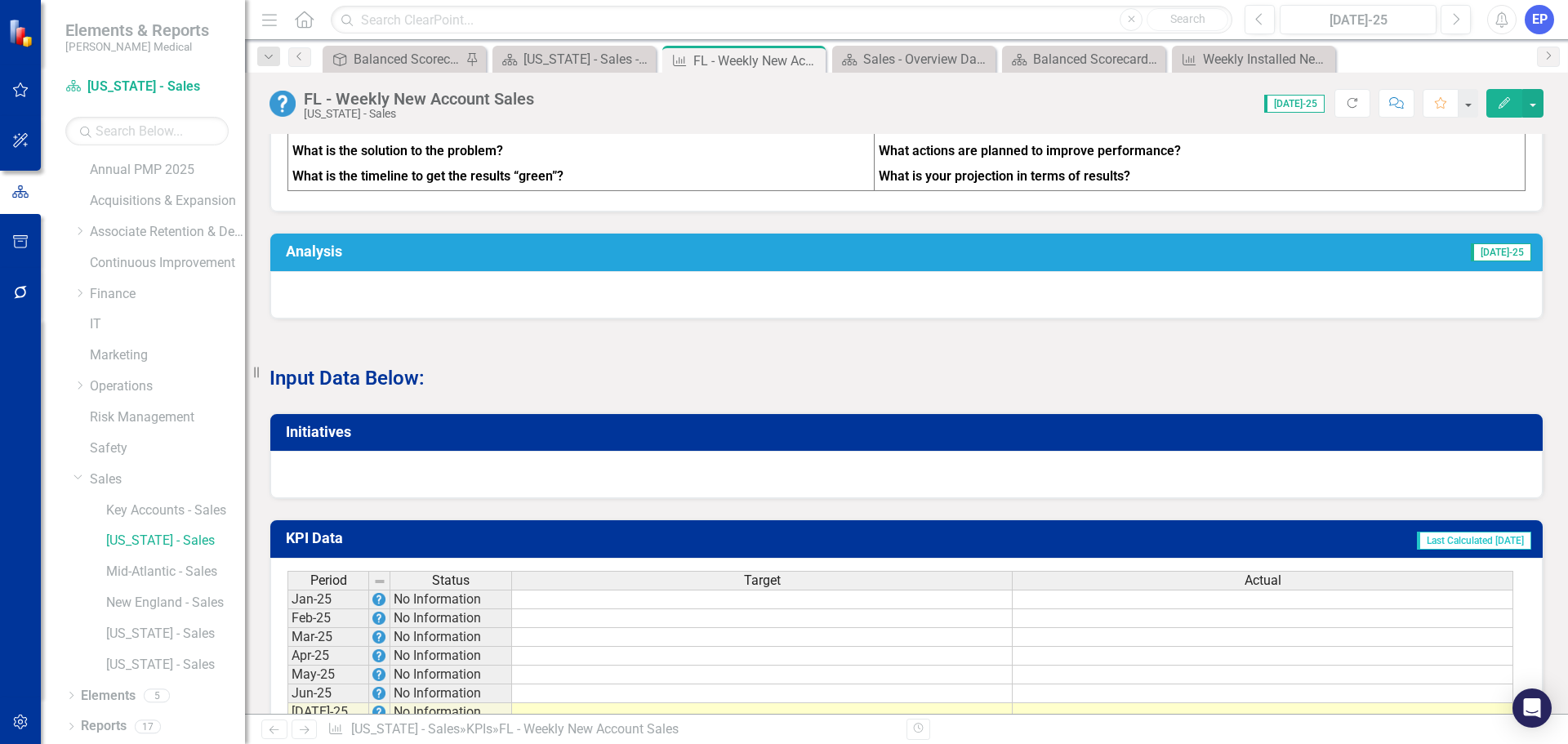
scroll to position [896, 0]
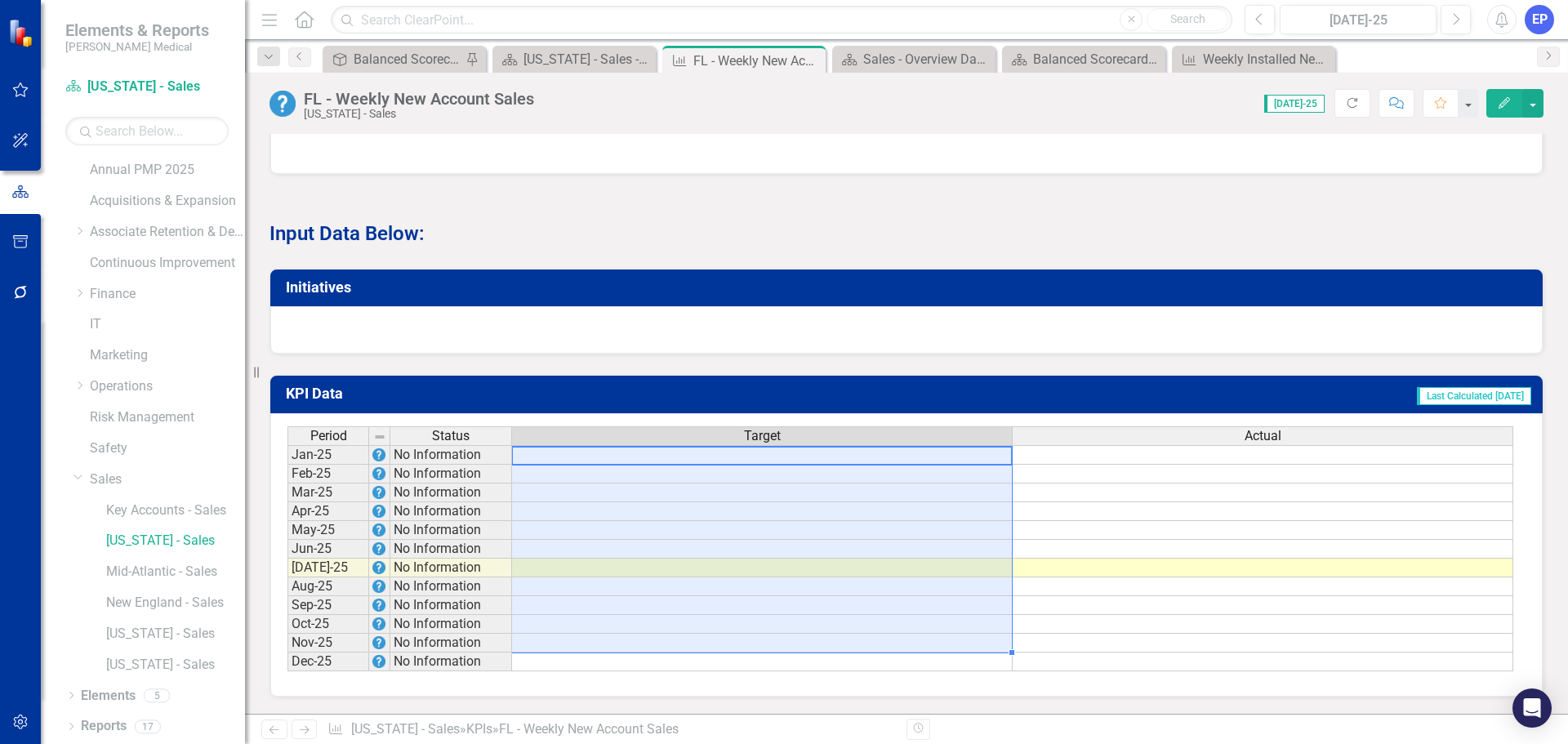
drag, startPoint x: 647, startPoint y: 462, endPoint x: 647, endPoint y: 646, distance: 184.0
click at [647, 646] on tbody "Jan-25 No Information Feb-25 No Information Mar-25 No Information Apr-25 No Inf…" at bounding box center [900, 558] width 1226 height 226
click at [647, 625] on td at bounding box center [762, 625] width 501 height 19
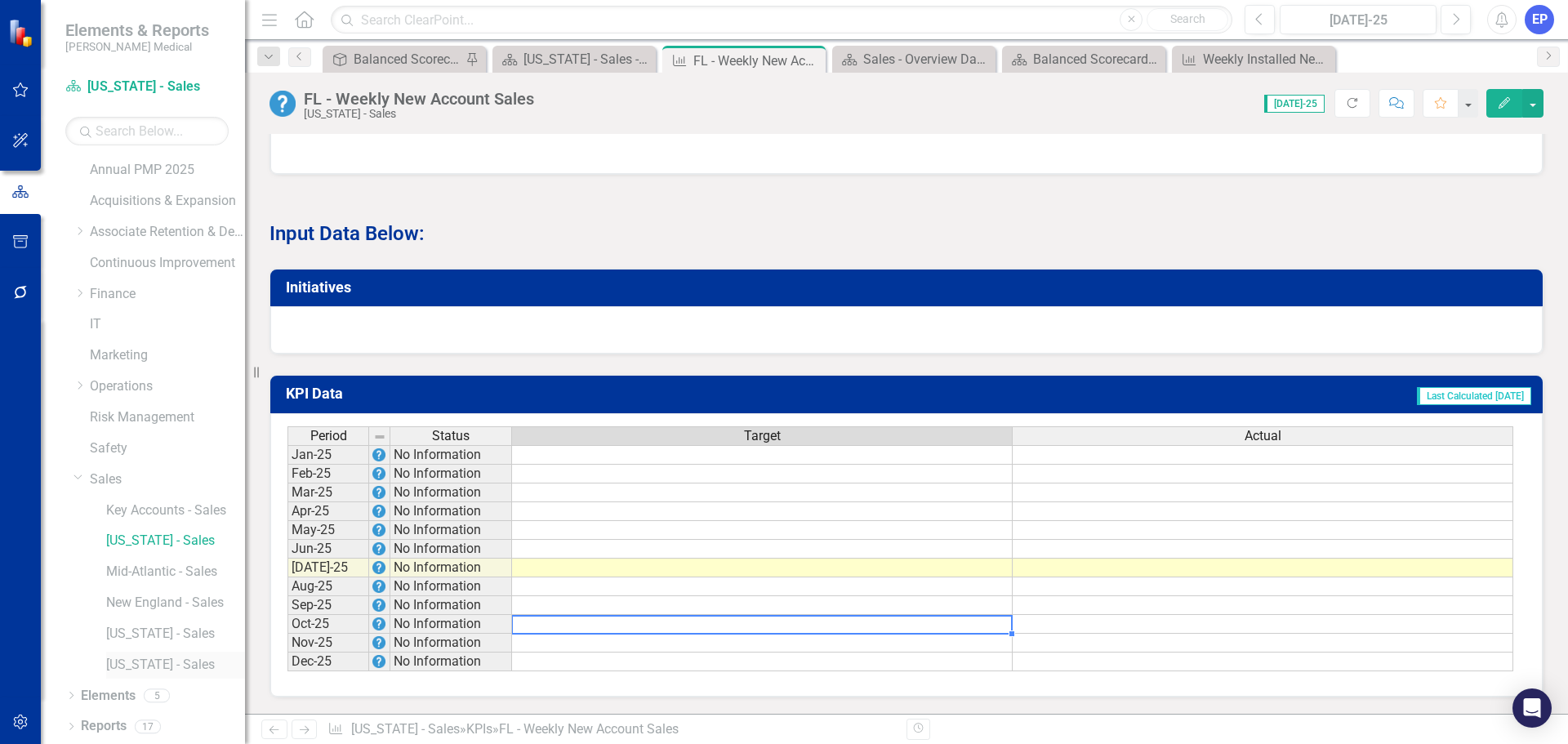
click at [164, 664] on link "[US_STATE] - Sales" at bounding box center [175, 665] width 139 height 19
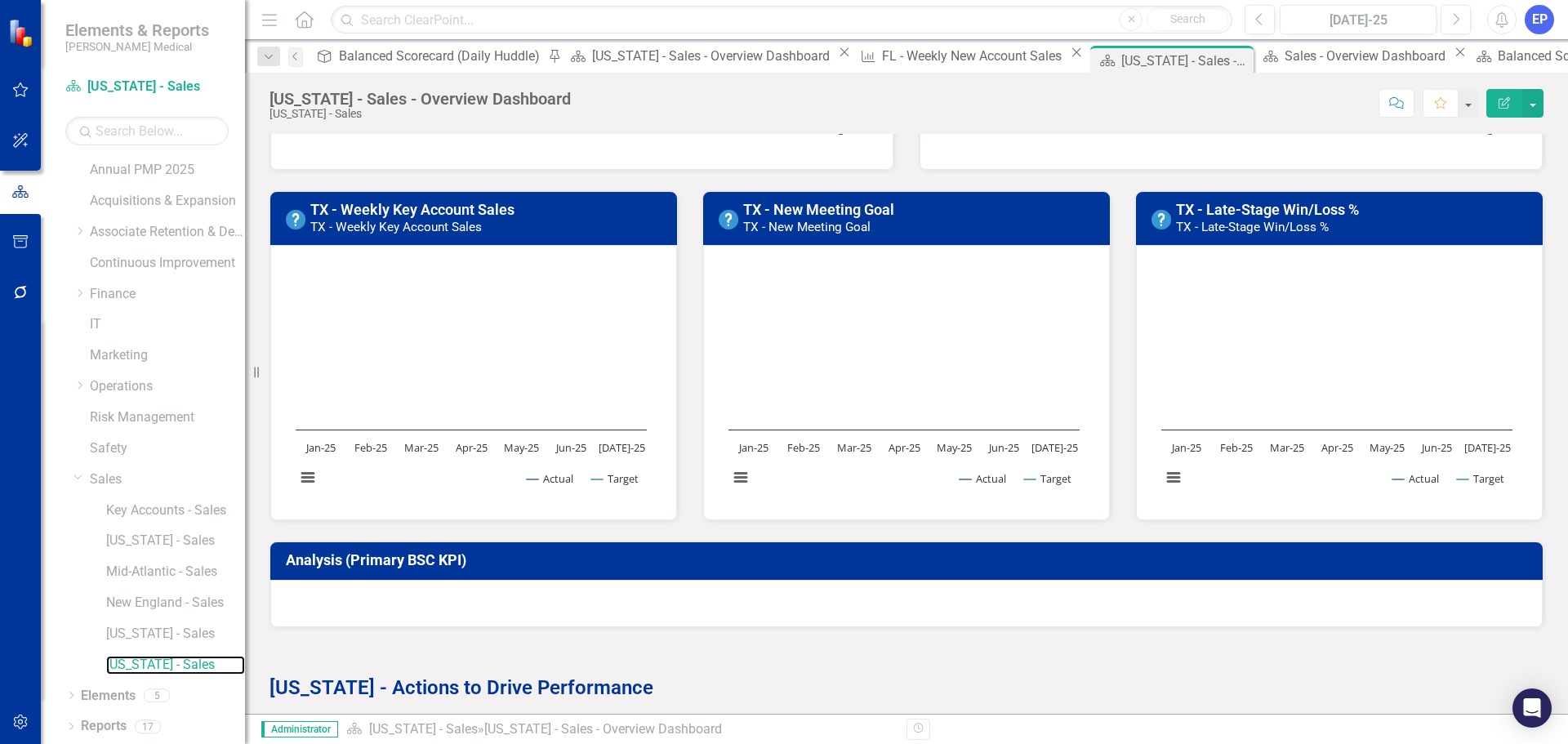
scroll to position [409, 0]
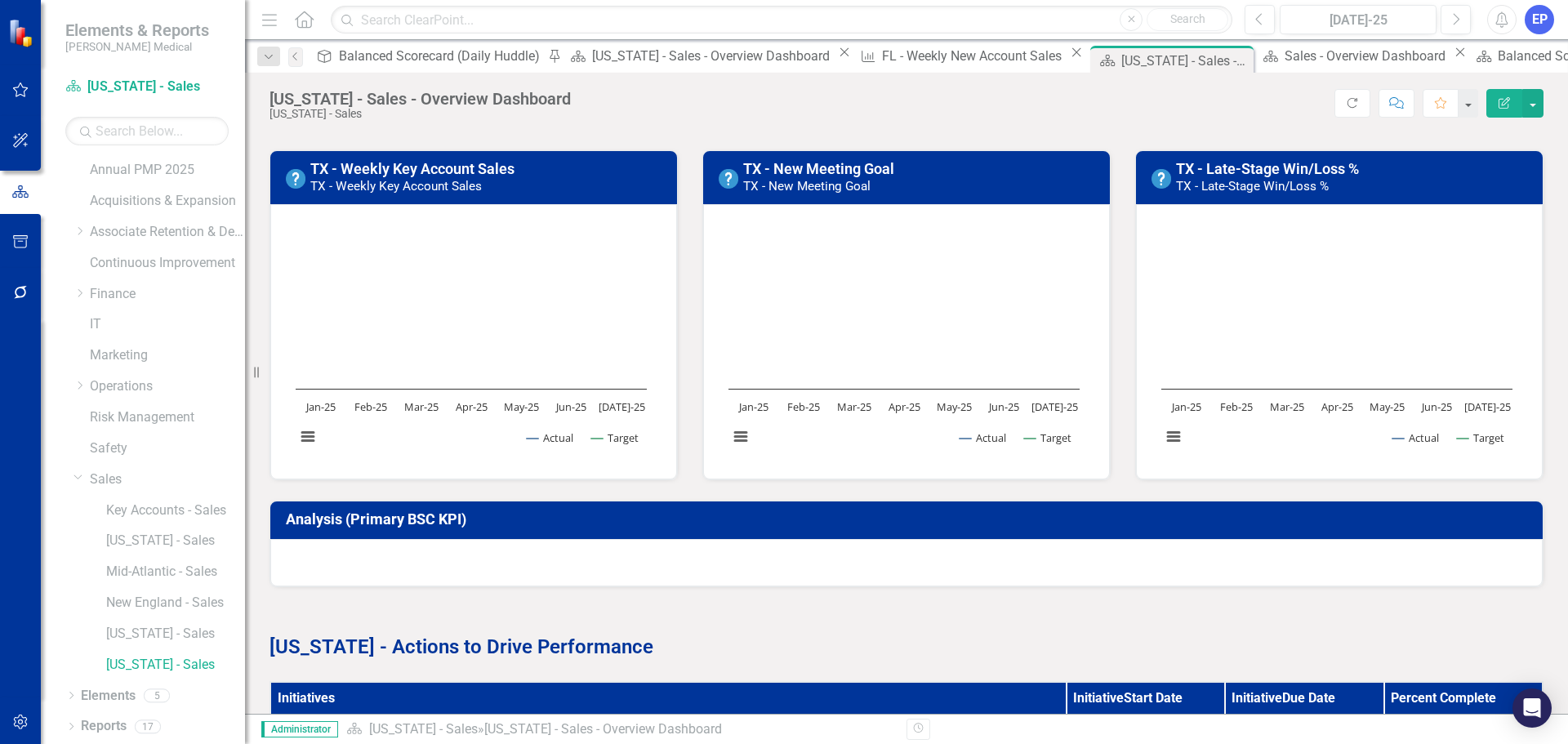
click at [310, 644] on strong "[US_STATE]" at bounding box center [322, 647] width 105 height 23
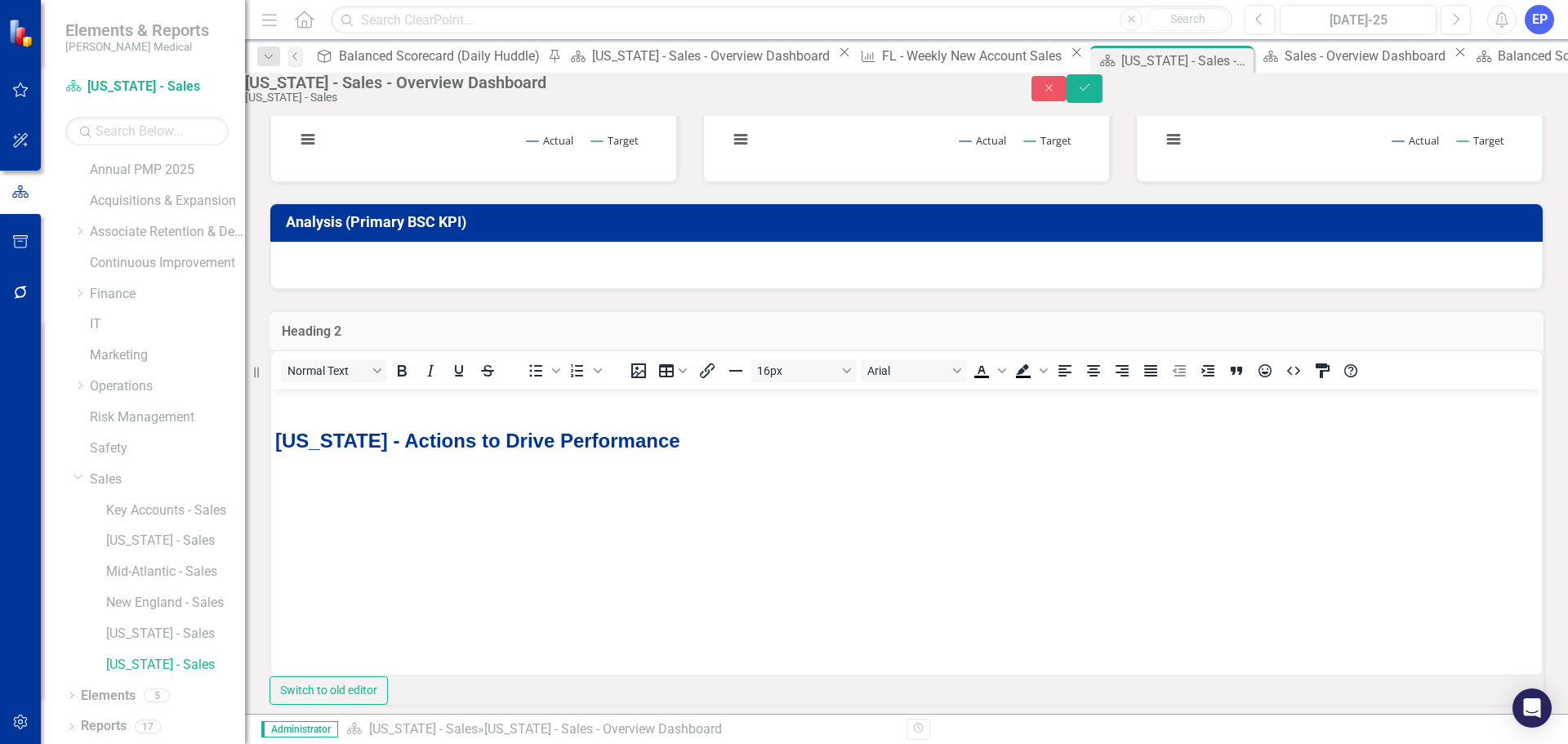
scroll to position [736, 0]
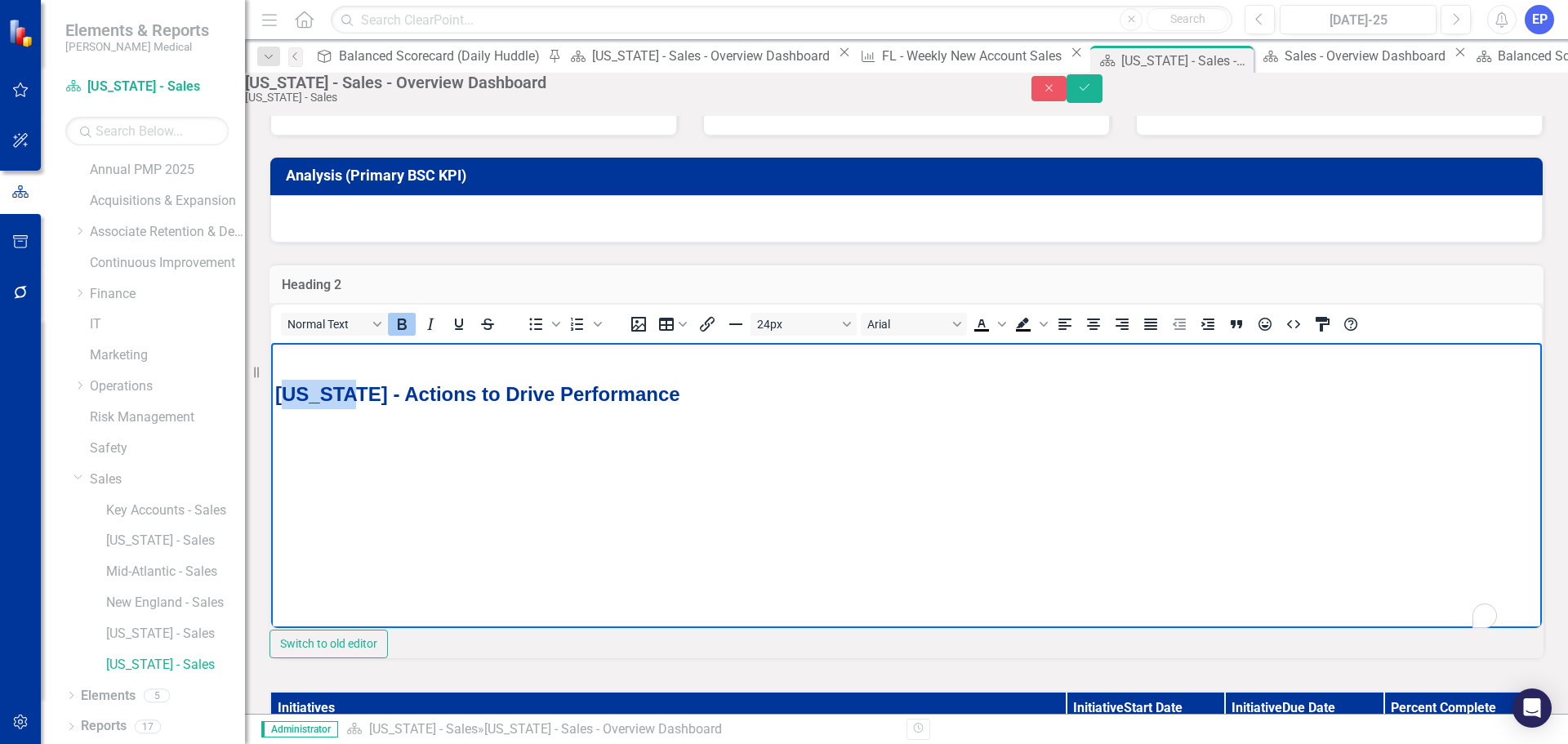
drag, startPoint x: 339, startPoint y: 398, endPoint x: 283, endPoint y: 394, distance: 56.1
click at [283, 394] on strong "[US_STATE]" at bounding box center [332, 395] width 113 height 23
click at [1103, 99] on button "Save" at bounding box center [1085, 88] width 36 height 28
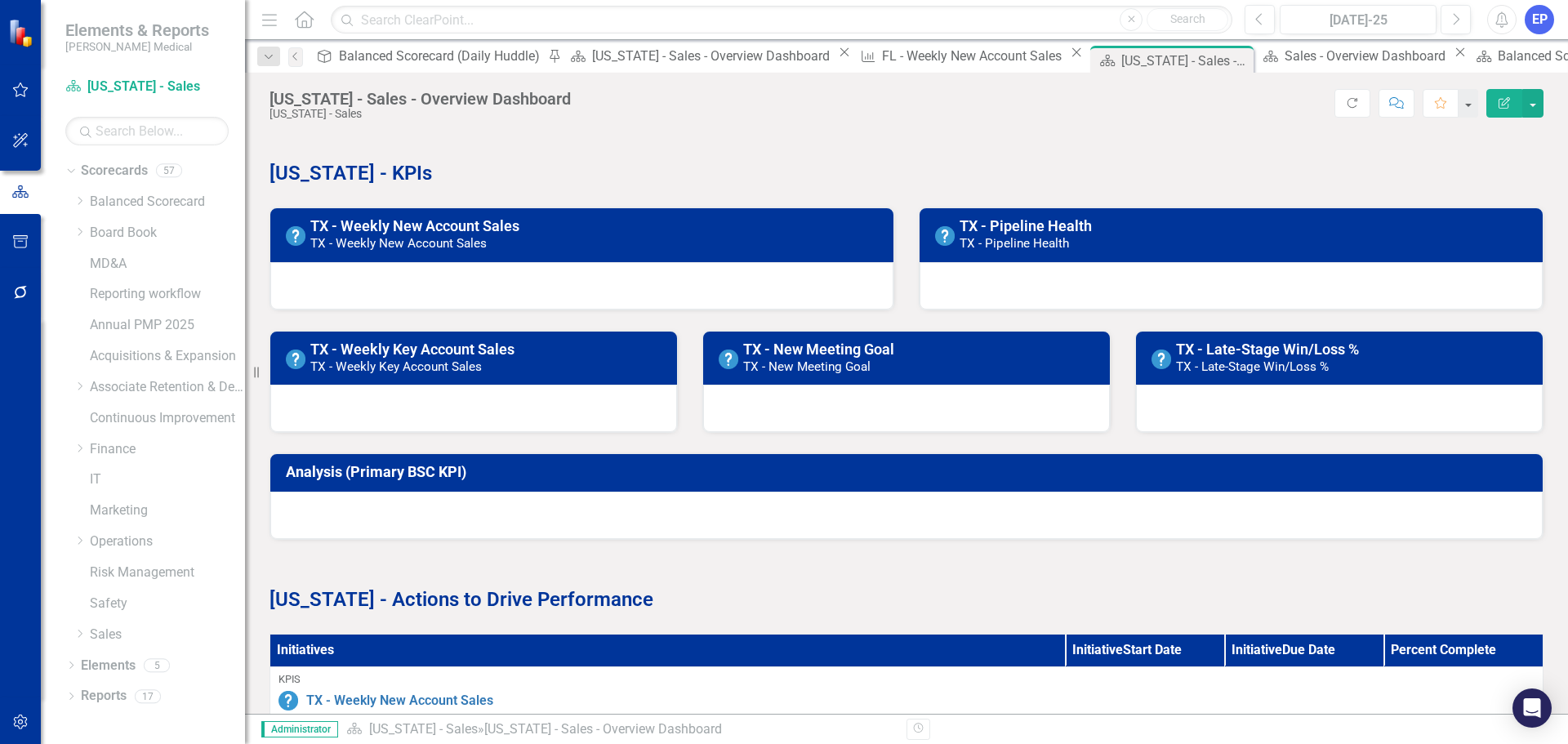
scroll to position [0, 0]
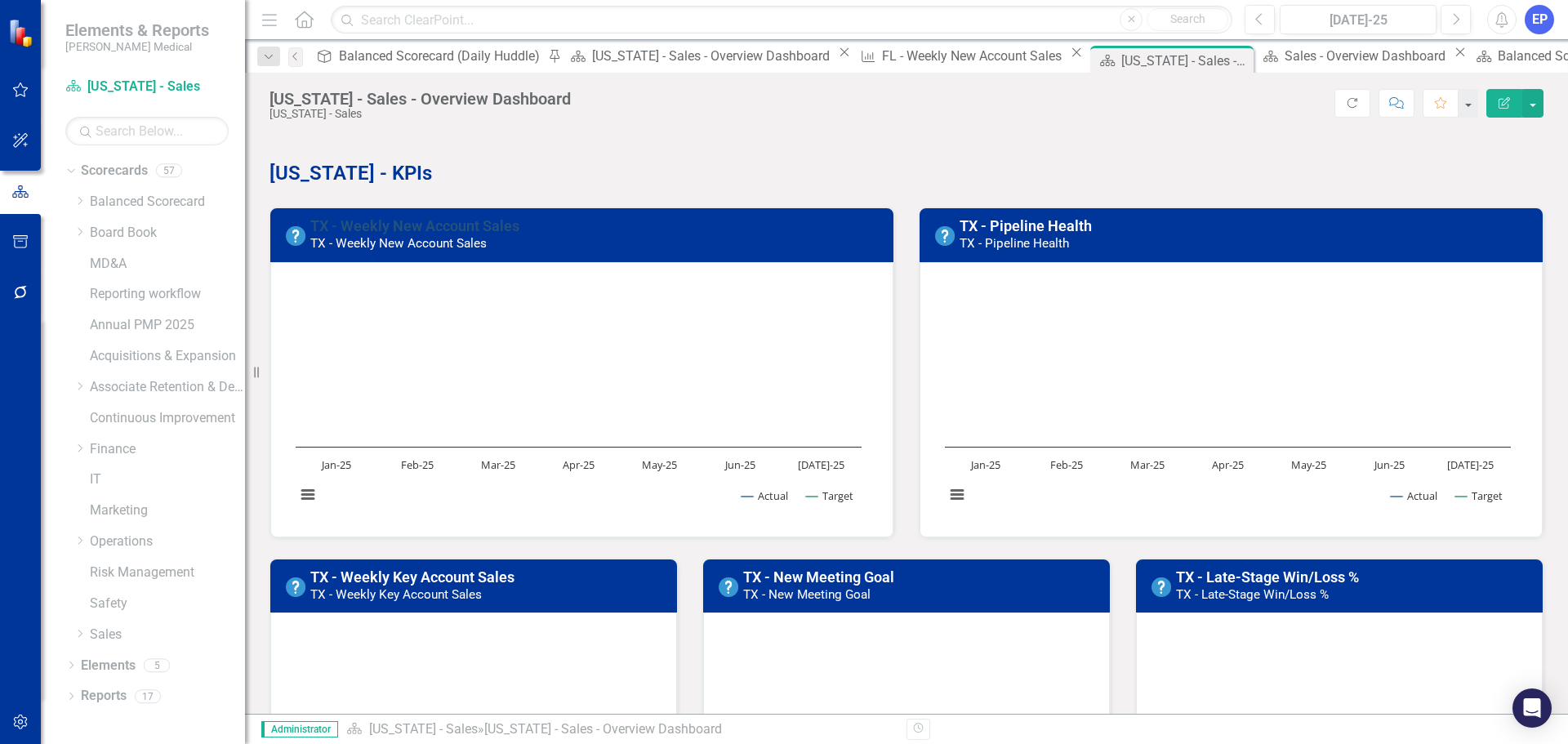
click at [496, 225] on link "TX - Weekly New Account Sales" at bounding box center [415, 226] width 209 height 17
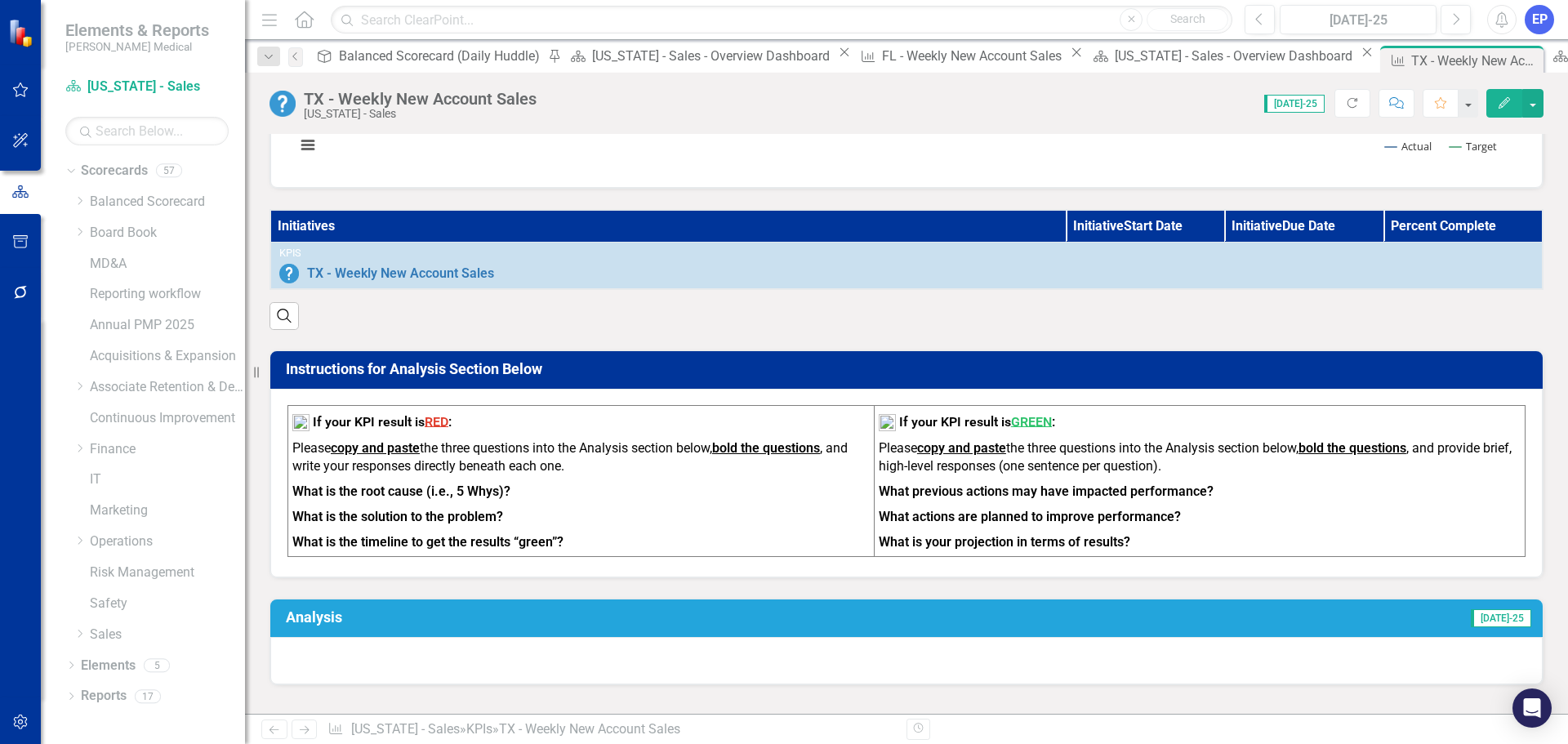
scroll to position [409, 0]
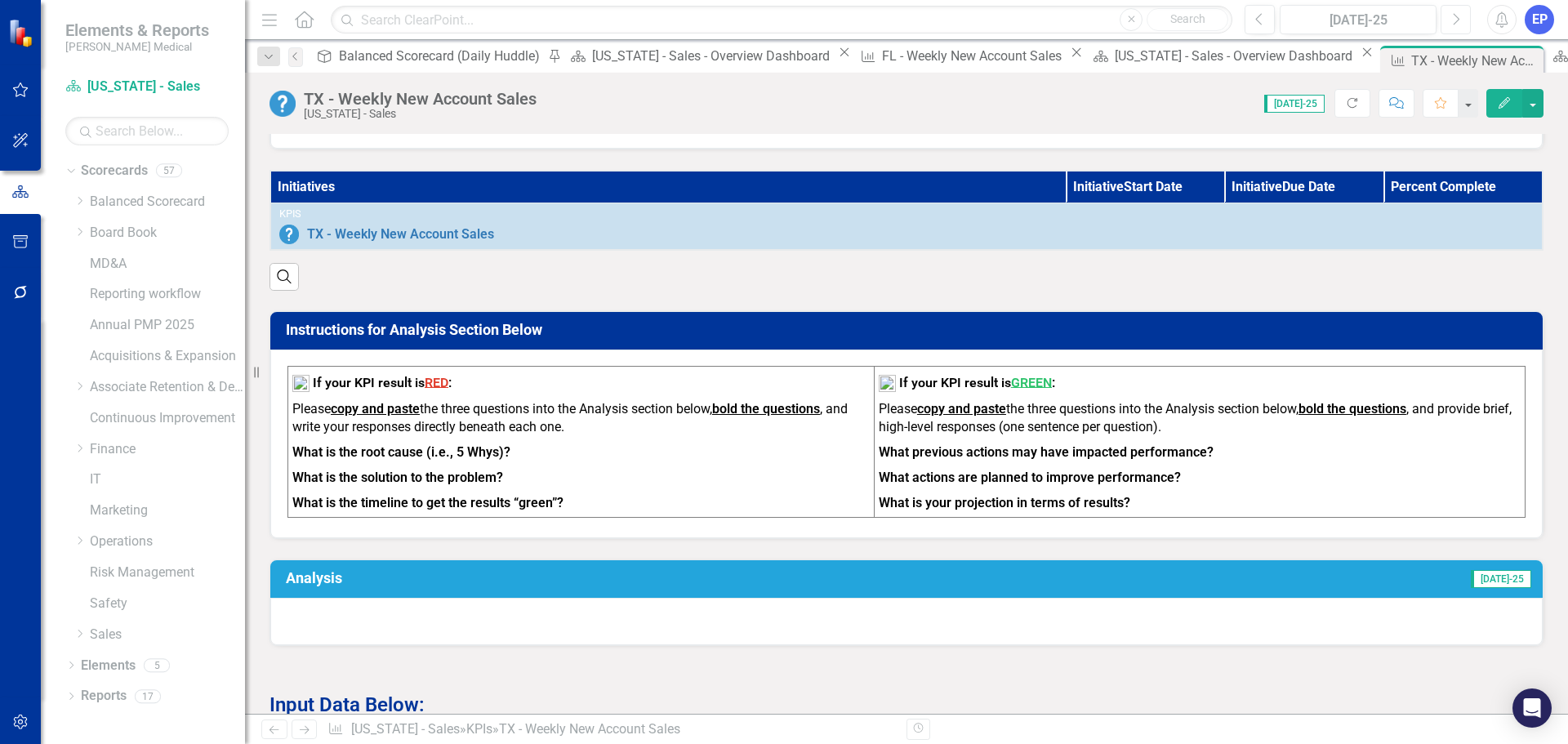
click at [1463, 18] on button "Next" at bounding box center [1455, 19] width 30 height 29
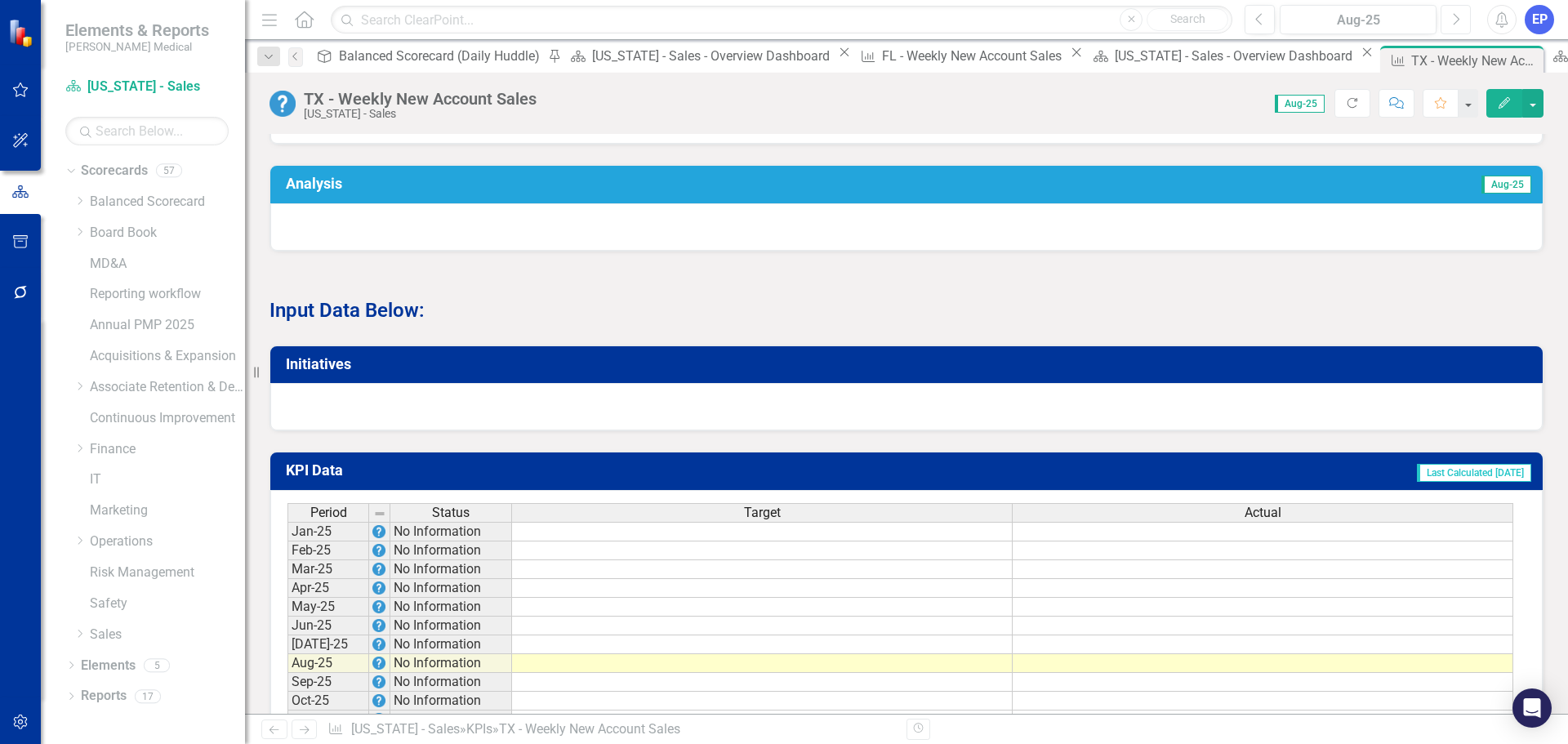
scroll to position [817, 0]
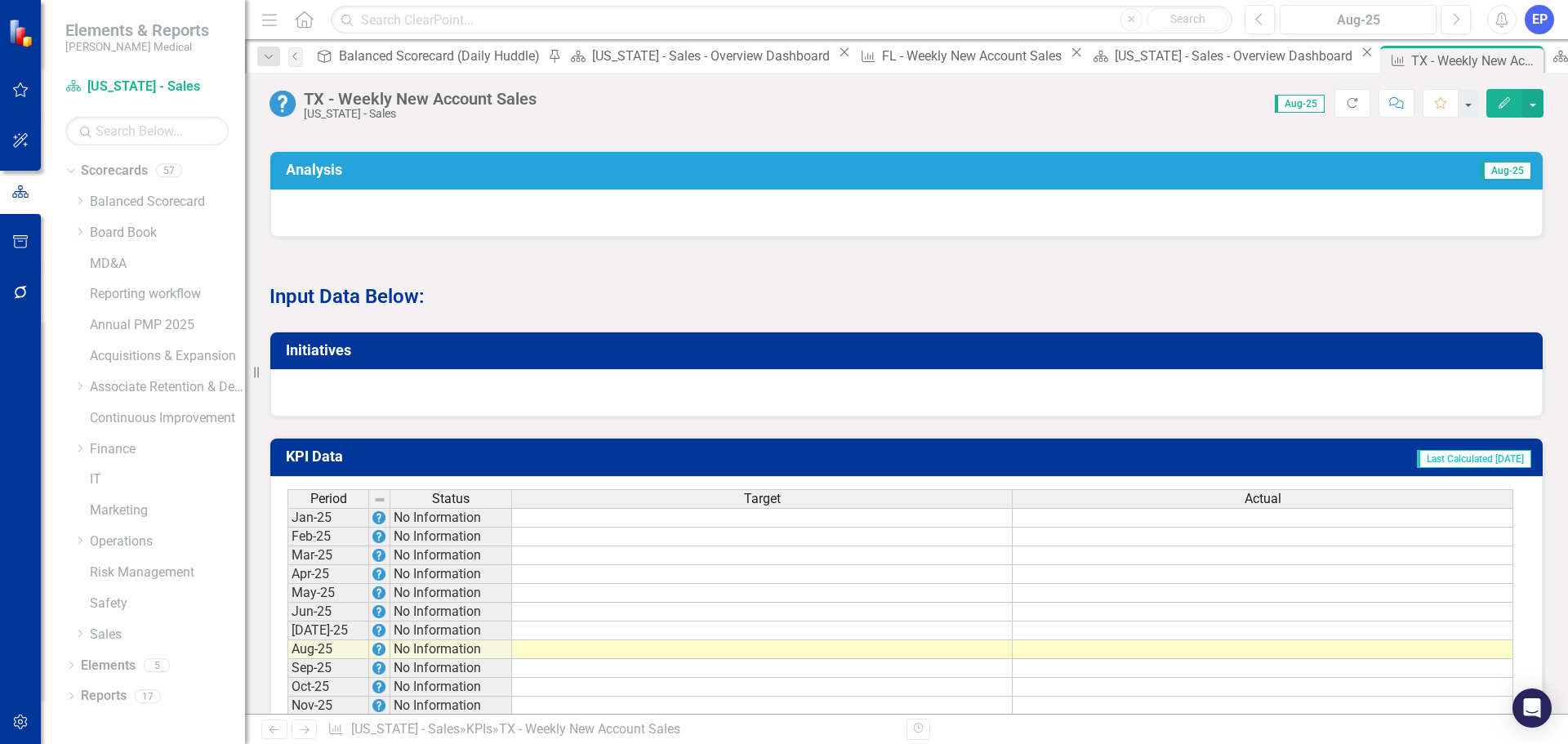
click at [374, 402] on div at bounding box center [906, 393] width 1273 height 48
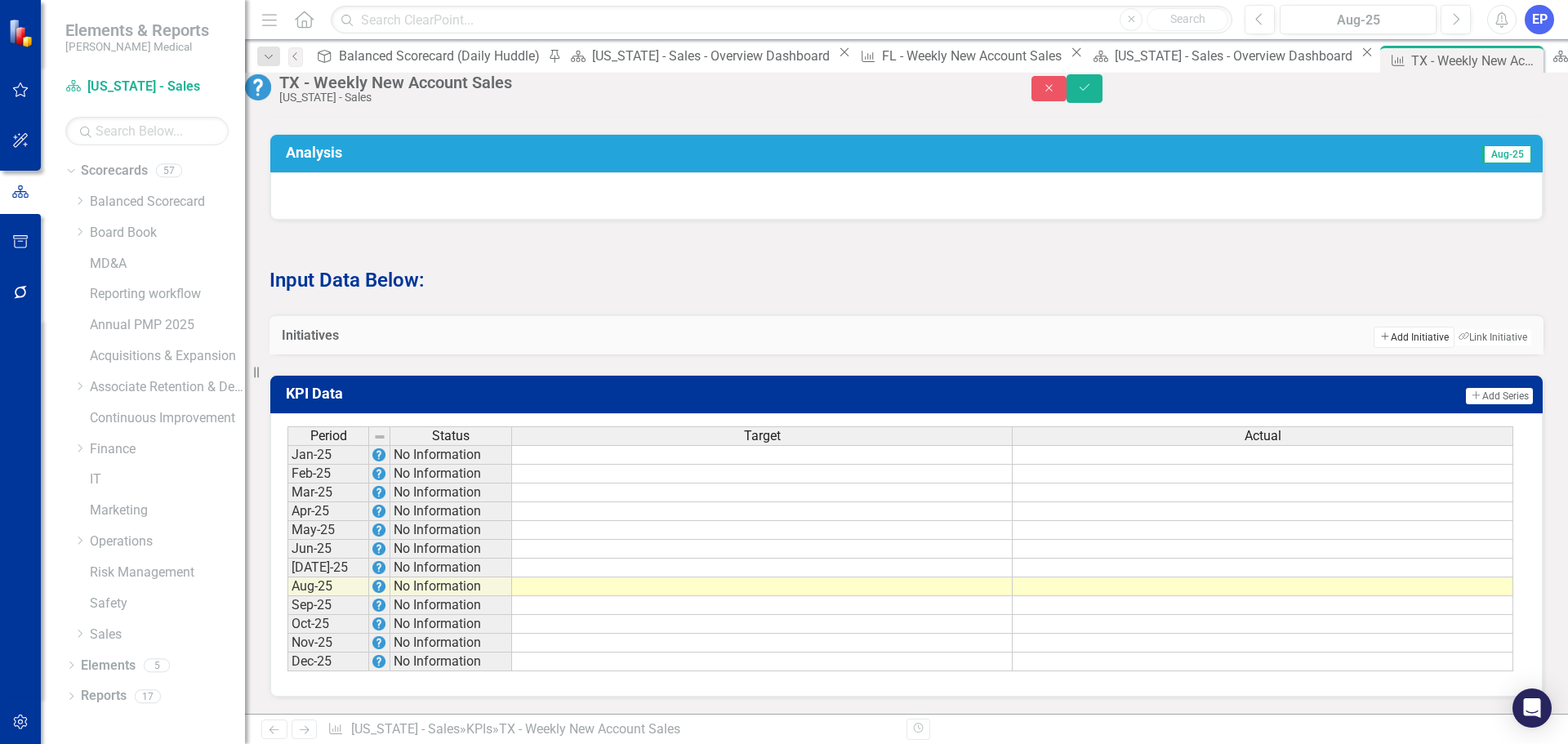
click at [1375, 348] on button "Add Add Initiative" at bounding box center [1413, 337] width 80 height 22
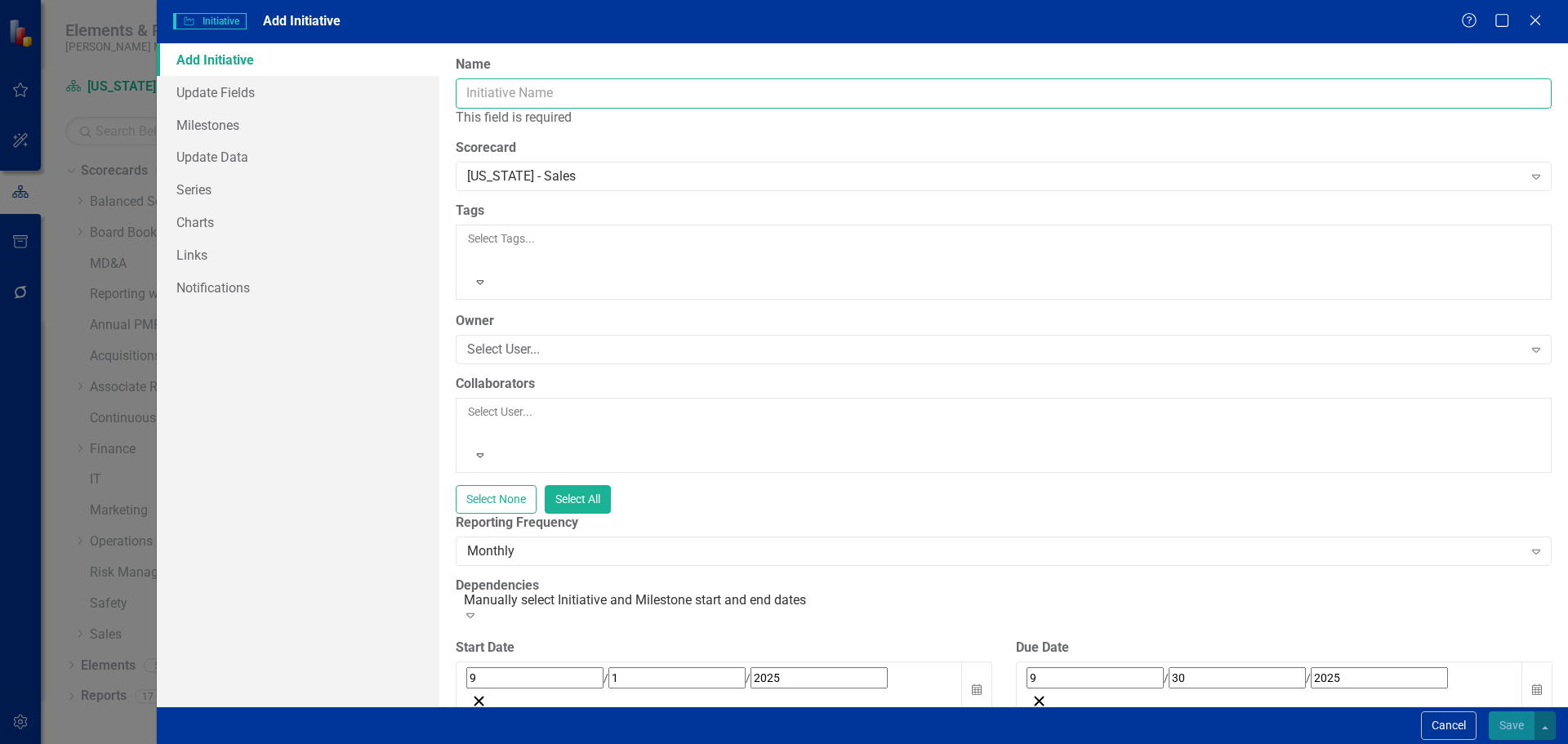
click at [700, 87] on input "Name" at bounding box center [1003, 94] width 1096 height 30
click at [513, 93] on input "Name" at bounding box center [1003, 94] width 1096 height 30
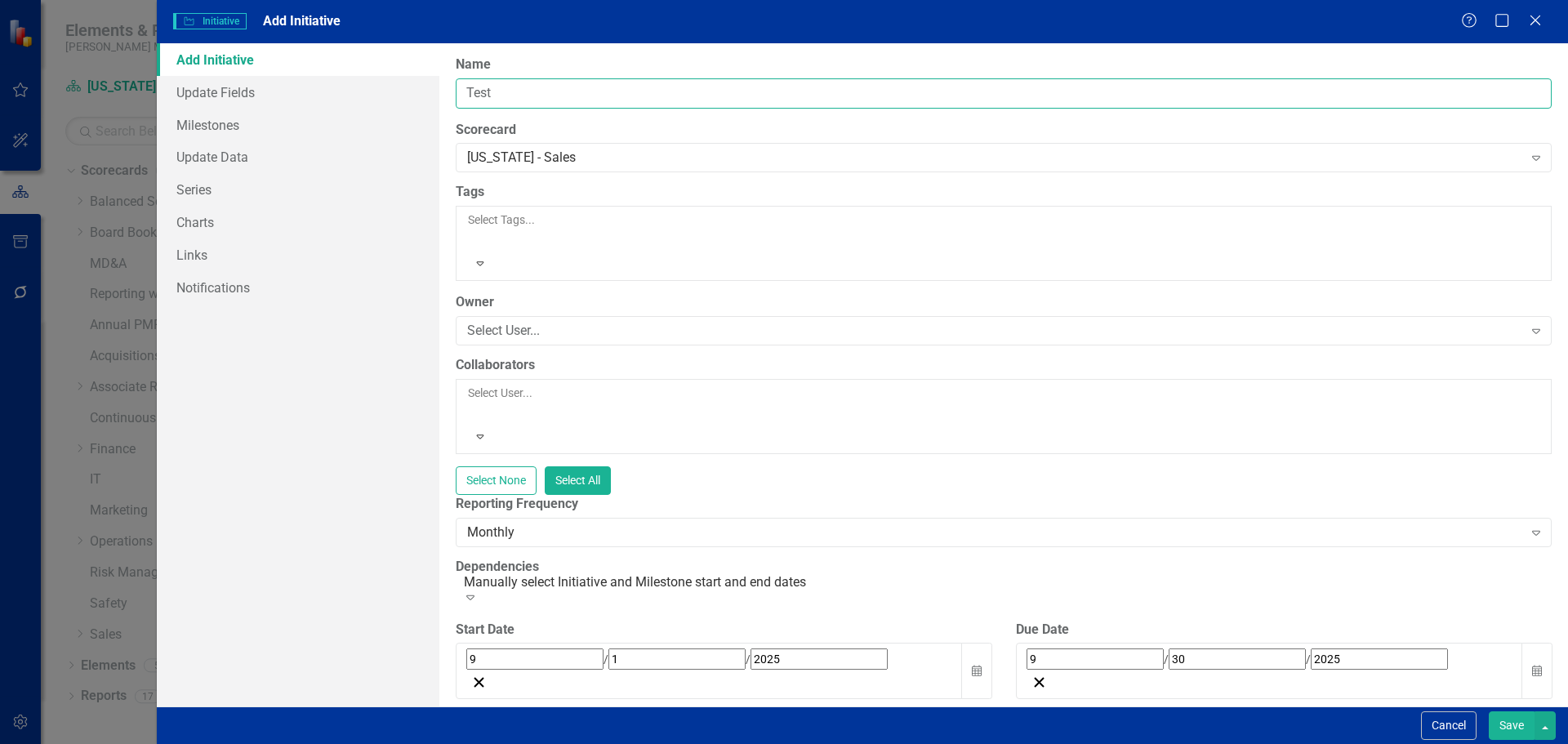
type input "Test Initiative #1"
click at [510, 322] on div "Select User..." at bounding box center [995, 331] width 1056 height 19
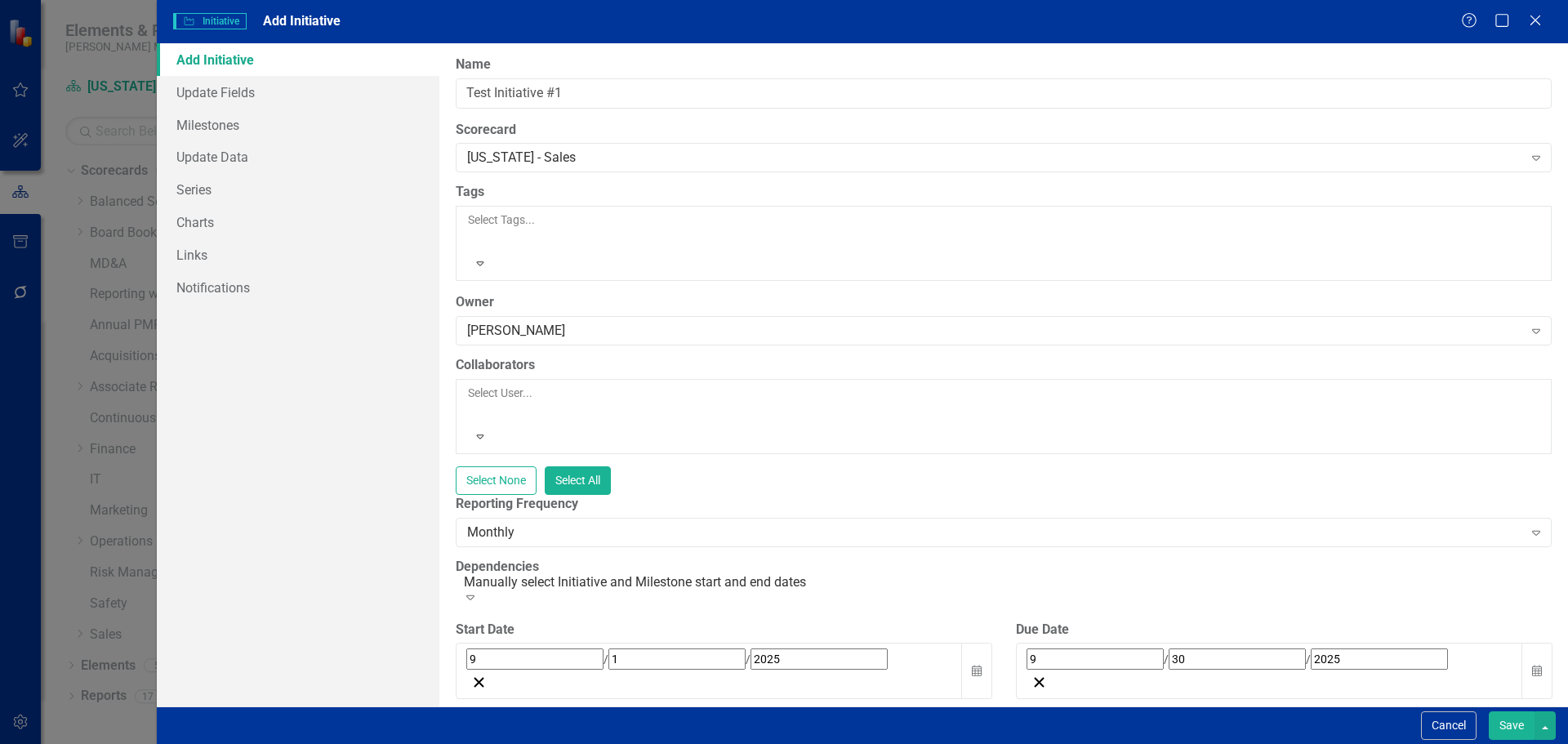
click at [471, 402] on div at bounding box center [469, 412] width 3 height 20
click at [535, 523] on div "Monthly" at bounding box center [995, 532] width 1056 height 19
click at [206, 95] on link "Update Fields" at bounding box center [297, 92] width 282 height 33
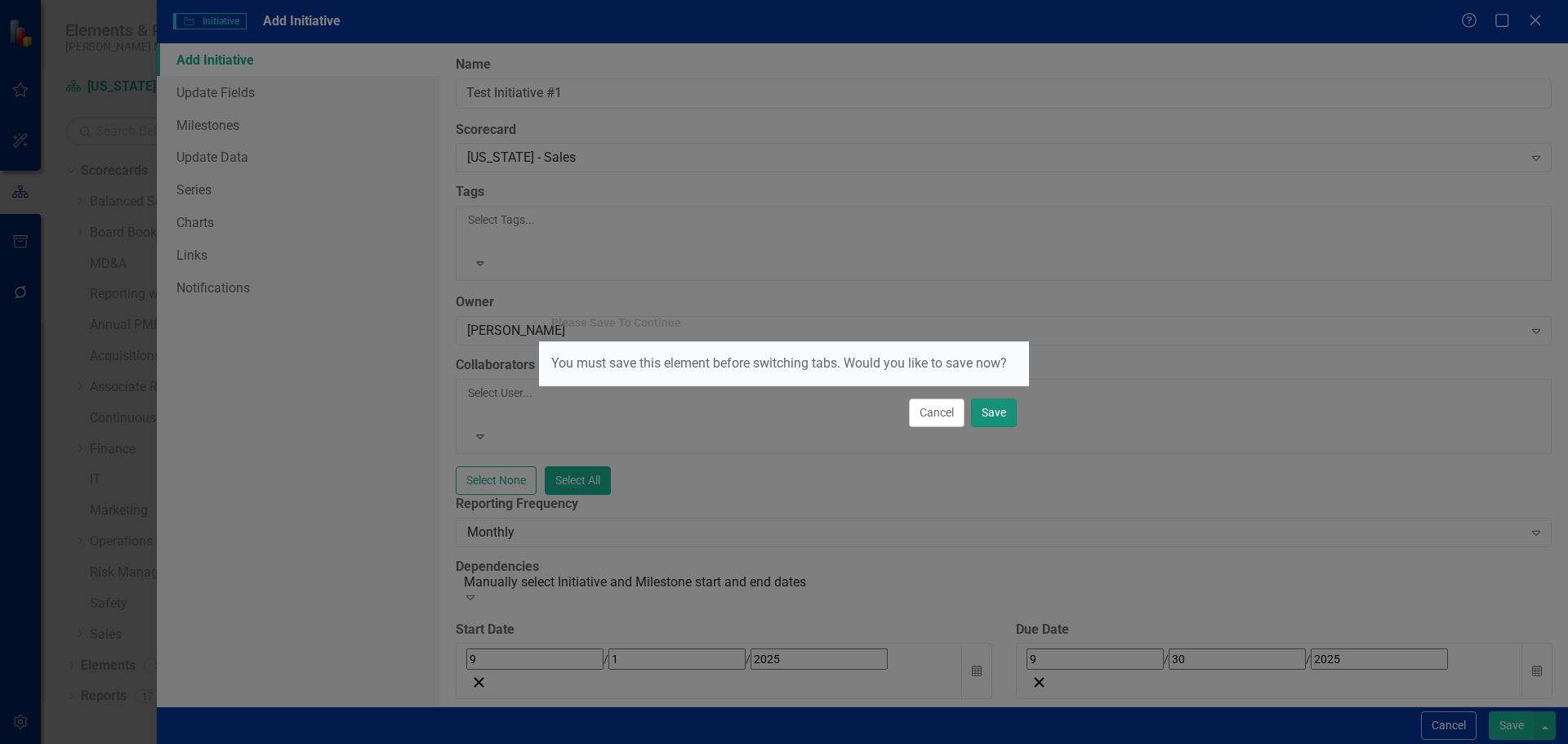
click at [998, 417] on button "Save" at bounding box center [994, 413] width 46 height 28
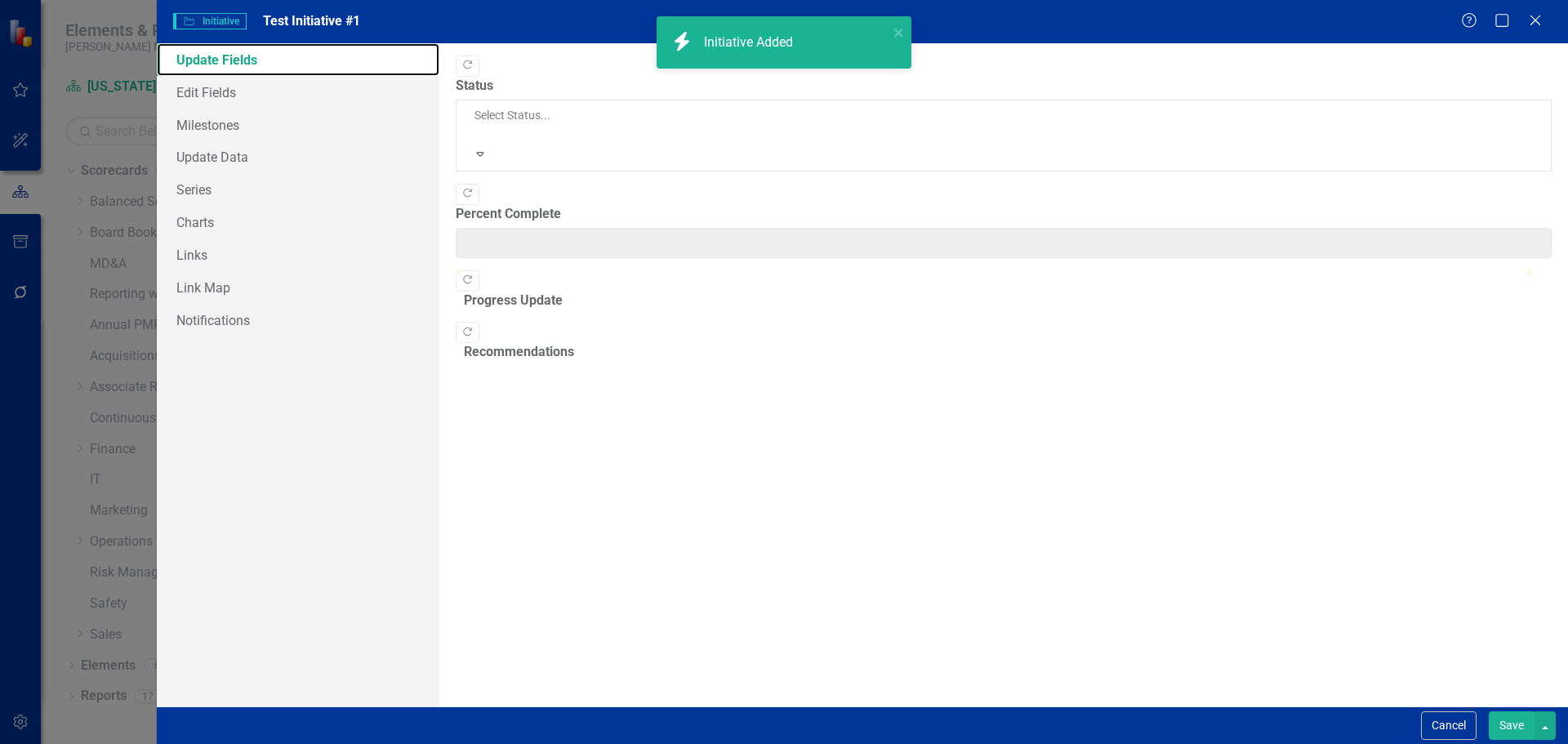
type input "0"
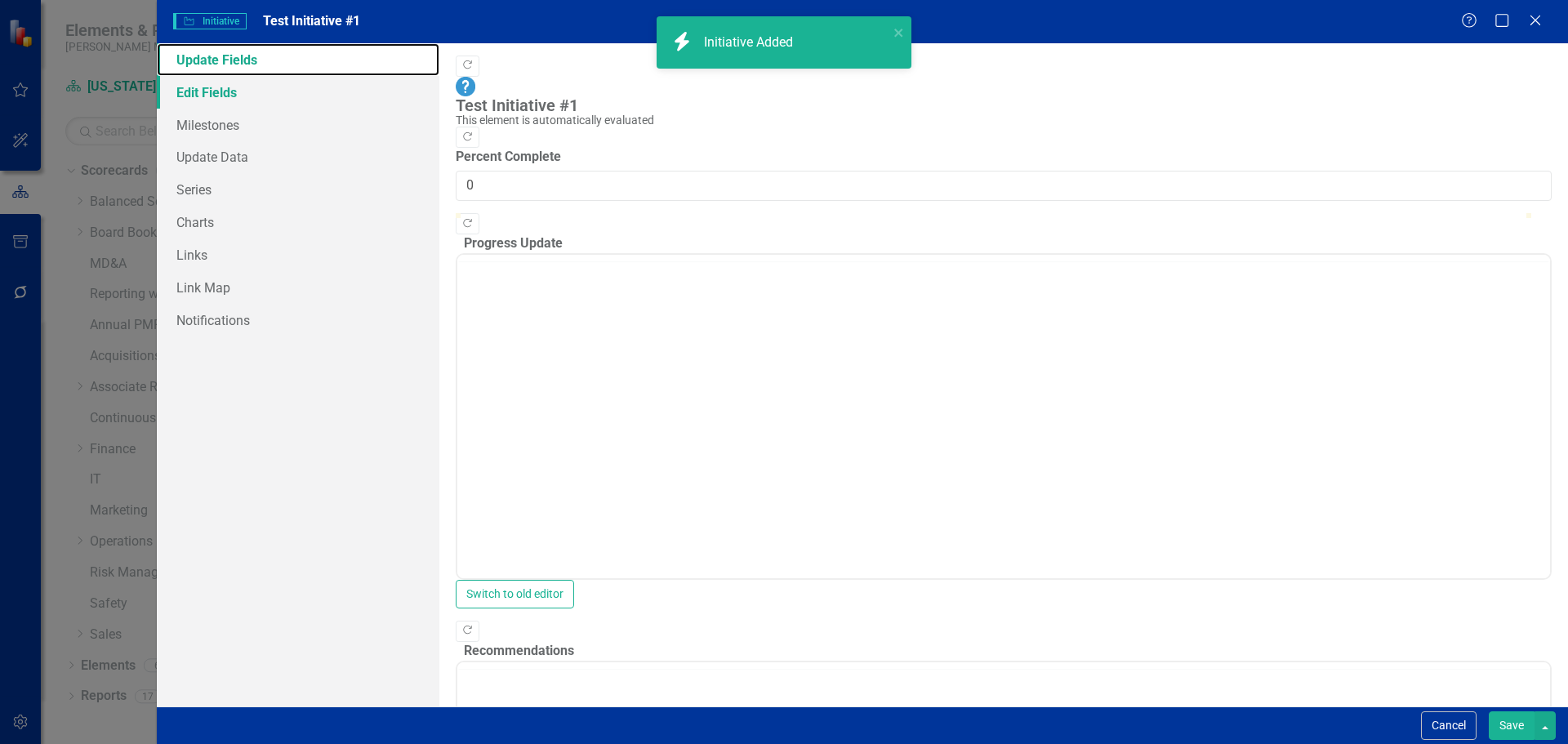
scroll to position [847, 0]
click at [247, 88] on link "Edit Fields" at bounding box center [297, 92] width 282 height 33
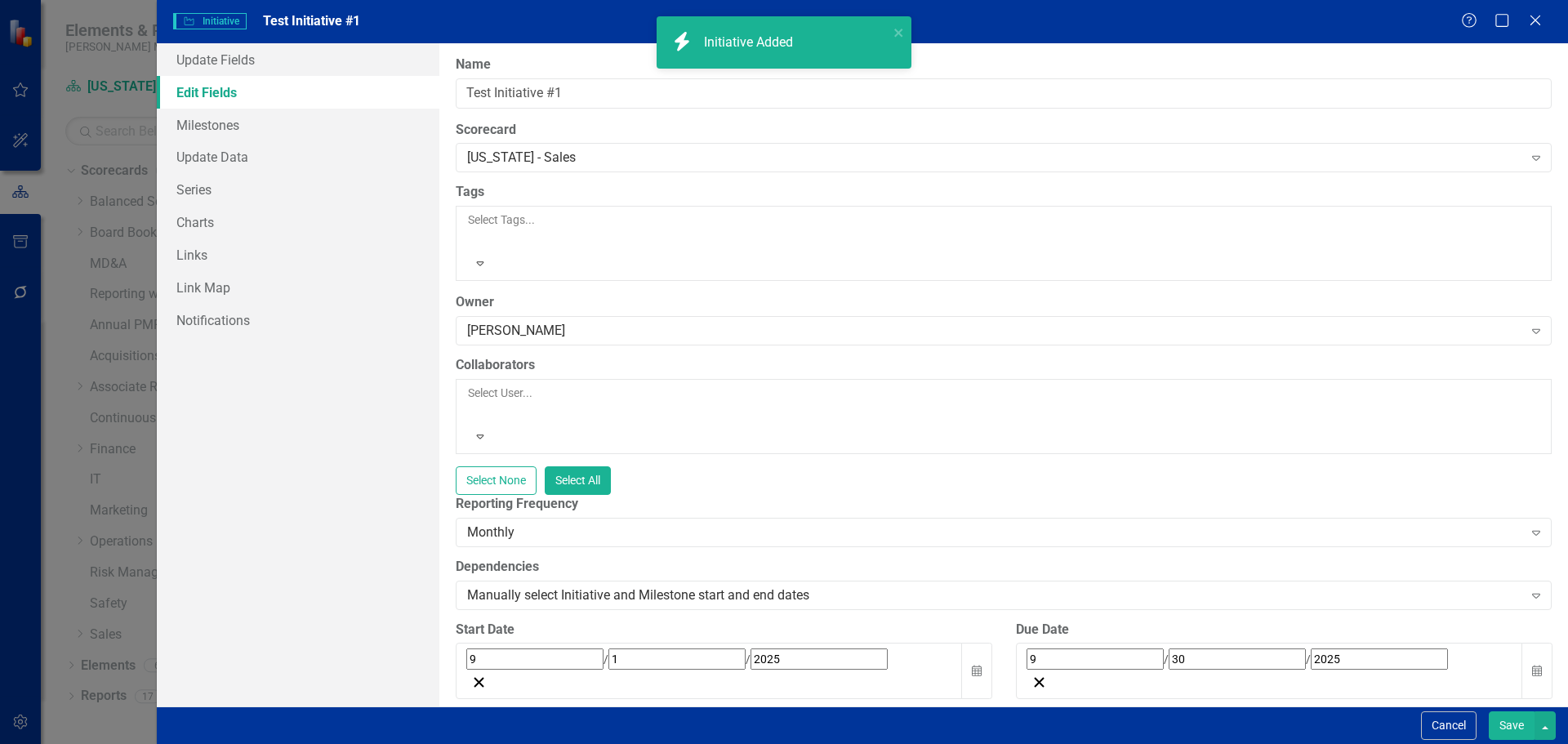
scroll to position [0, 0]
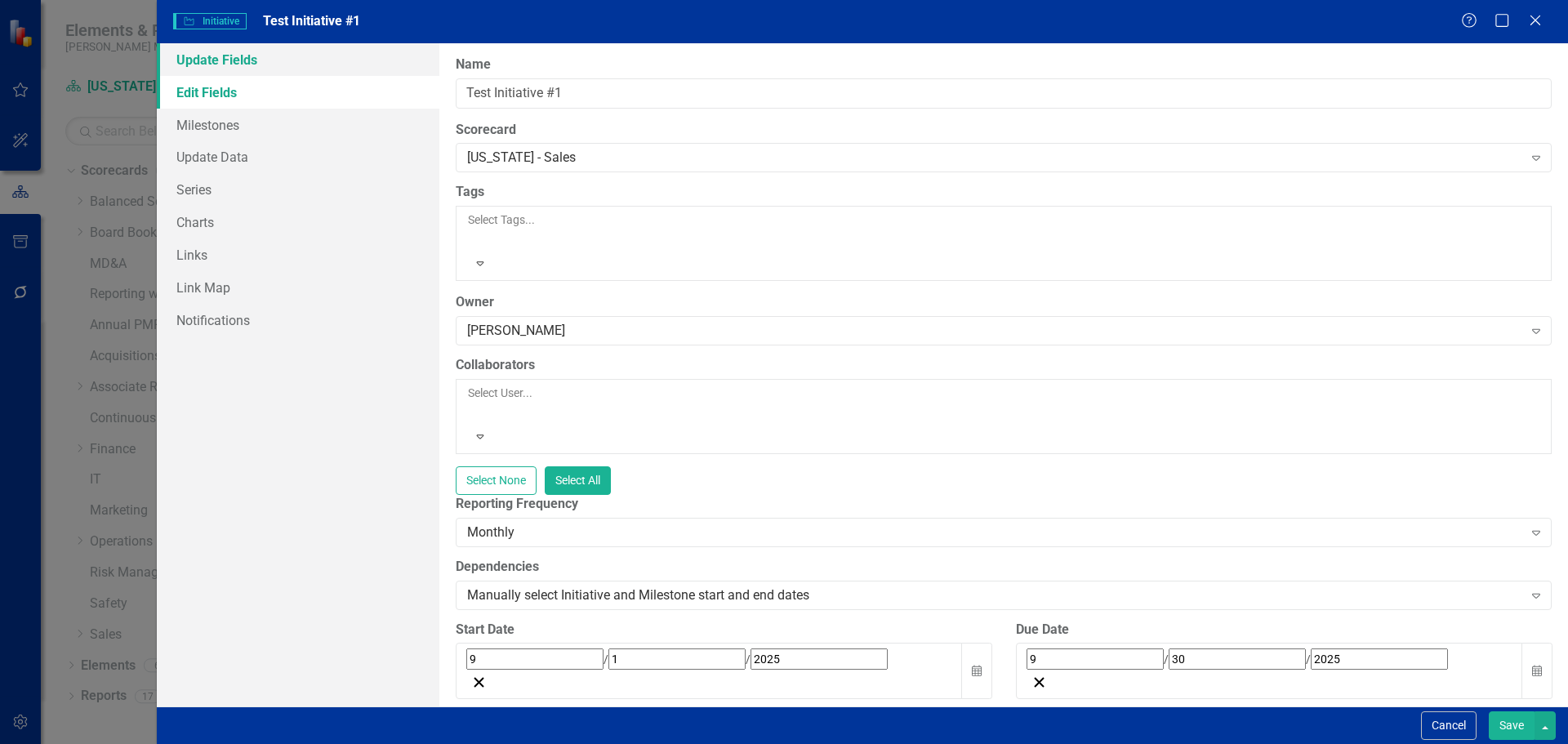
click at [250, 59] on link "Update Fields" at bounding box center [297, 59] width 282 height 33
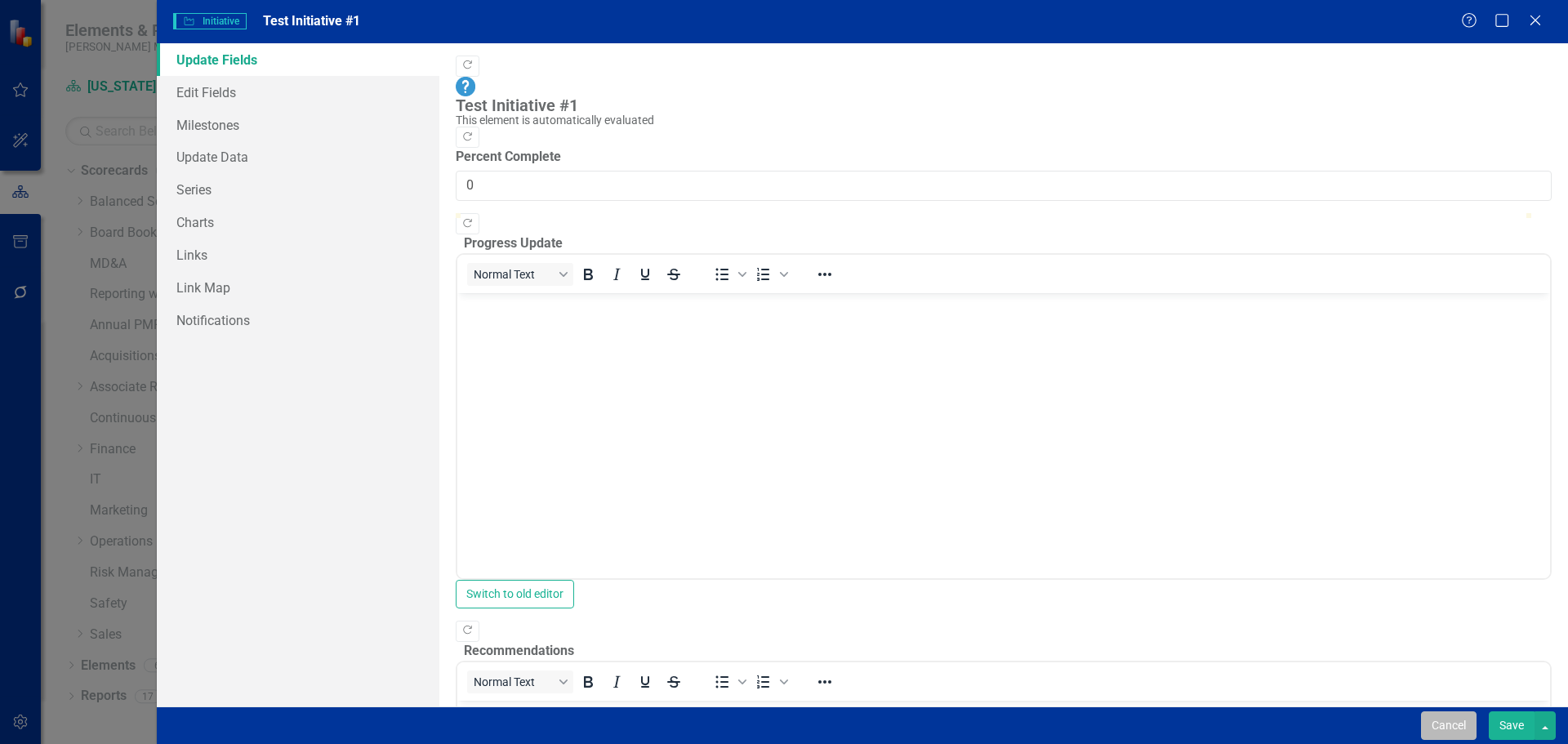
click at [1440, 728] on button "Cancel" at bounding box center [1449, 726] width 55 height 28
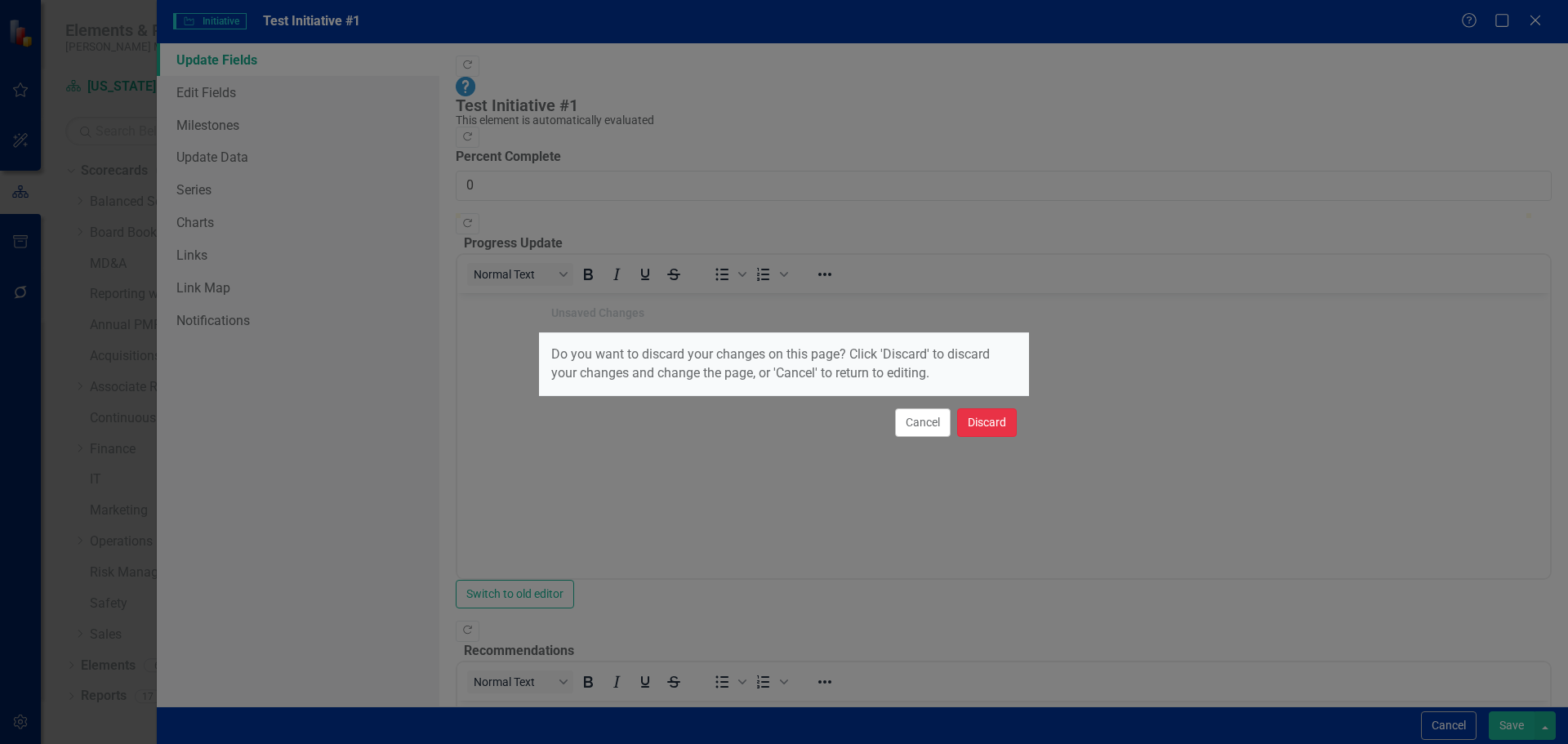
click at [972, 421] on button "Discard" at bounding box center [988, 423] width 60 height 28
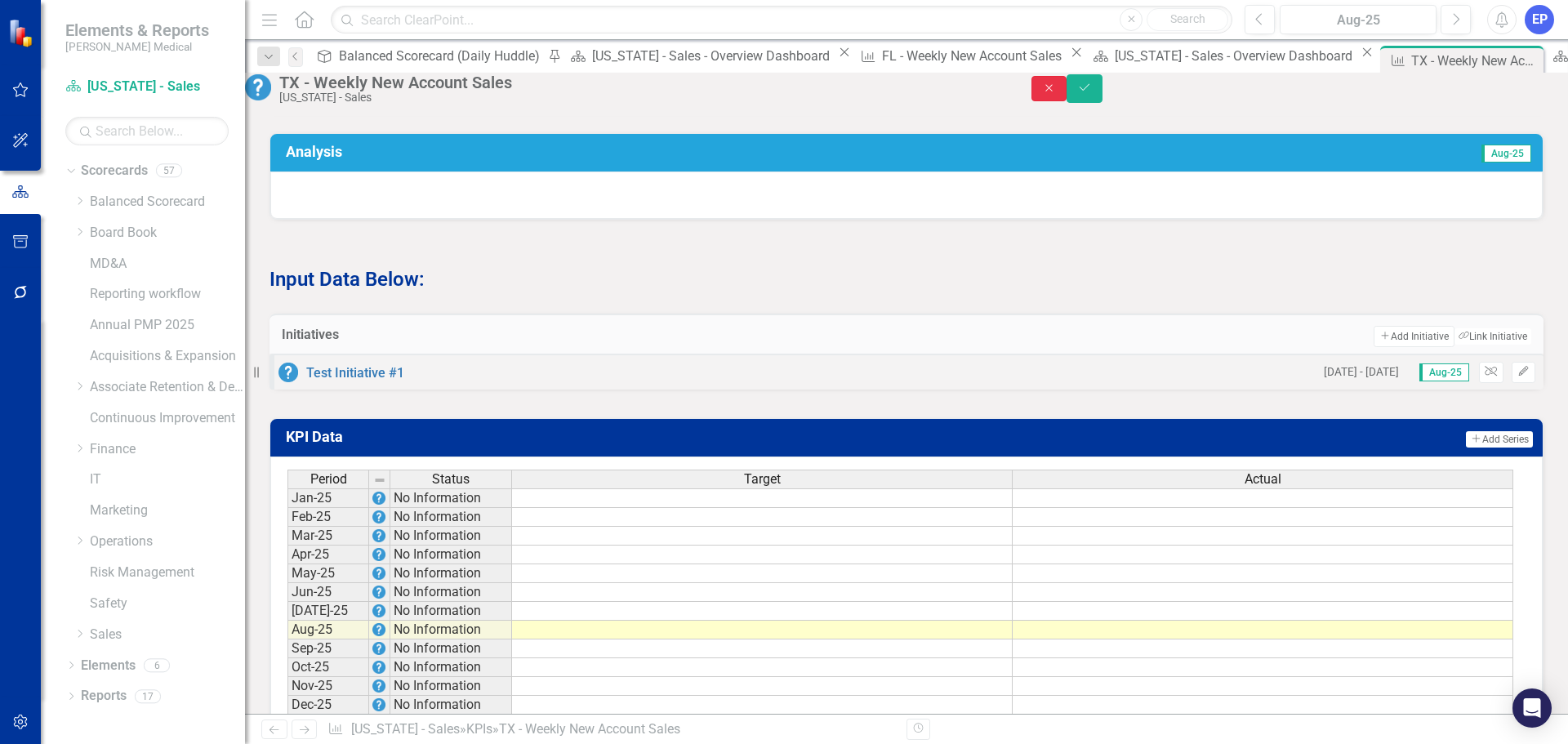
click at [1067, 101] on button "Close" at bounding box center [1049, 88] width 36 height 25
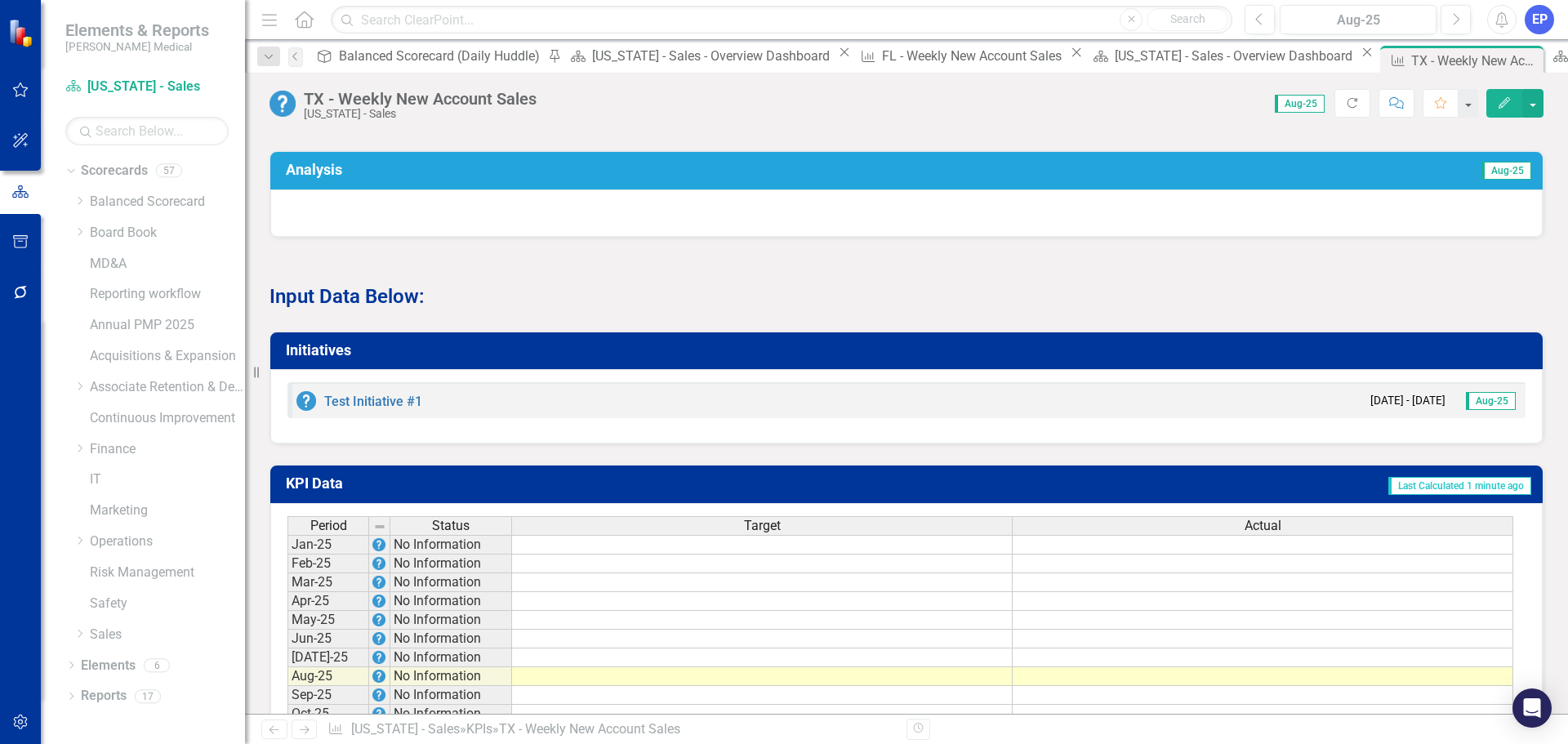
click at [1196, 358] on h3 "Initiatives" at bounding box center [910, 350] width 1247 height 16
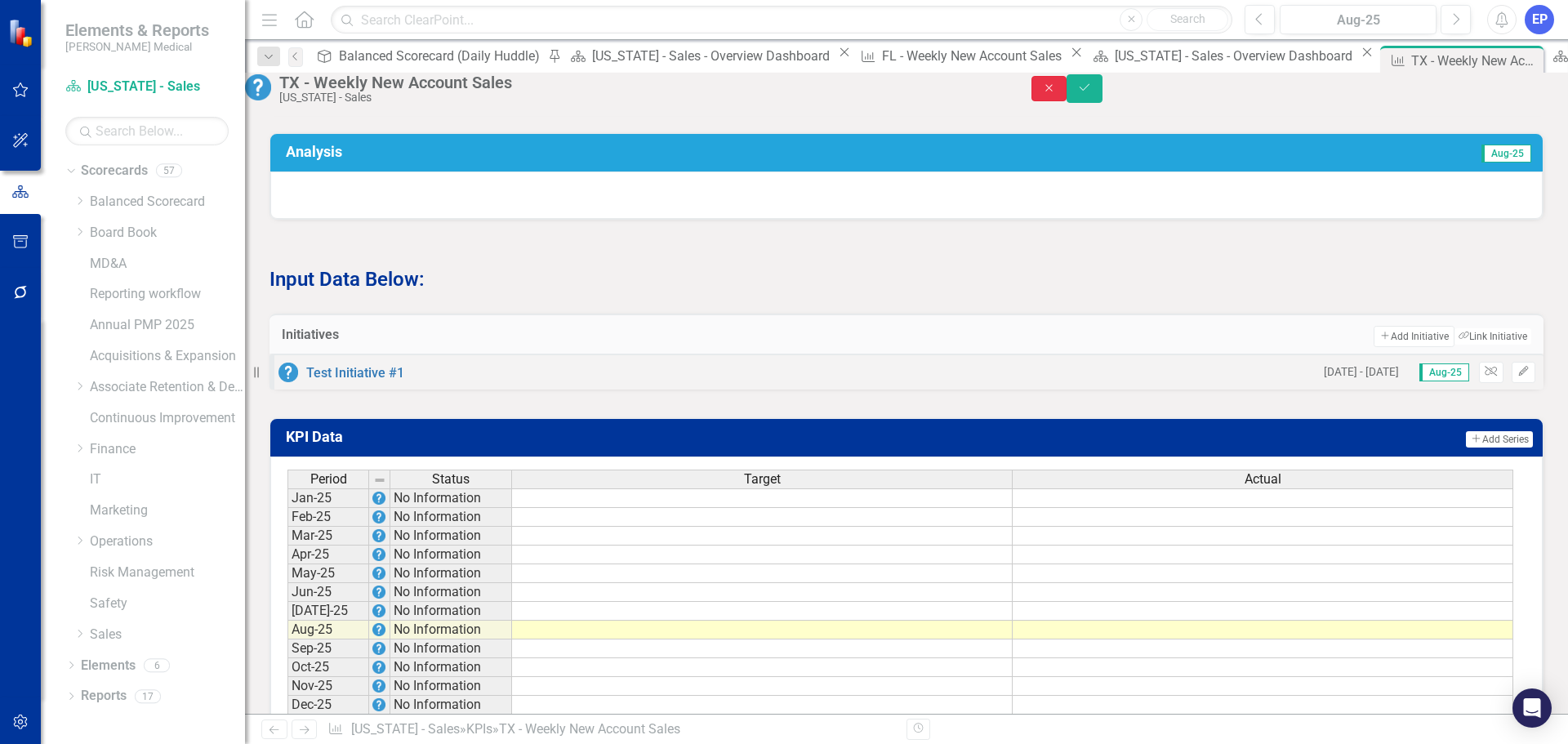
click at [1067, 101] on button "Close" at bounding box center [1049, 88] width 36 height 25
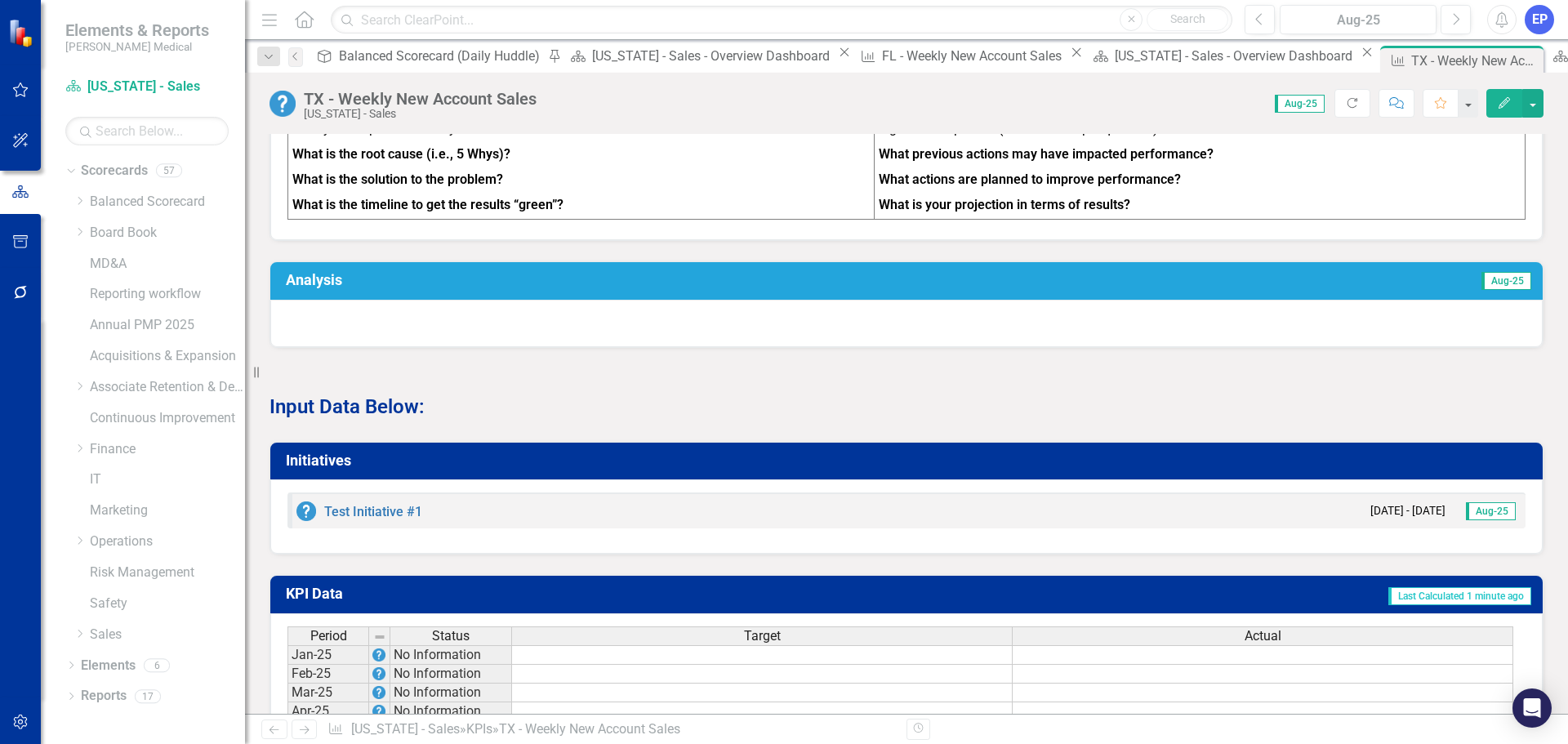
scroll to position [766, 0]
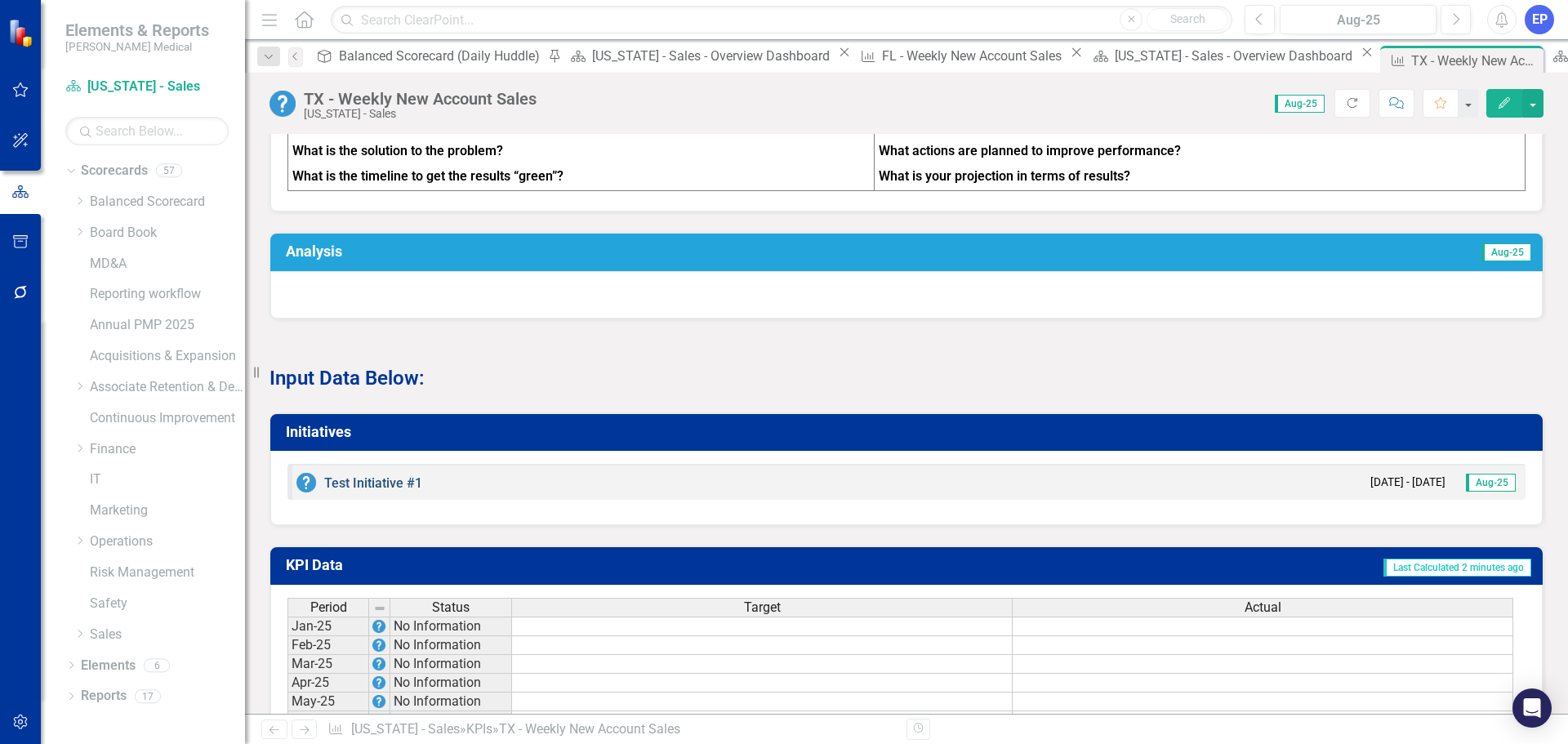
click at [396, 491] on link "Test Initiative #1" at bounding box center [373, 483] width 98 height 16
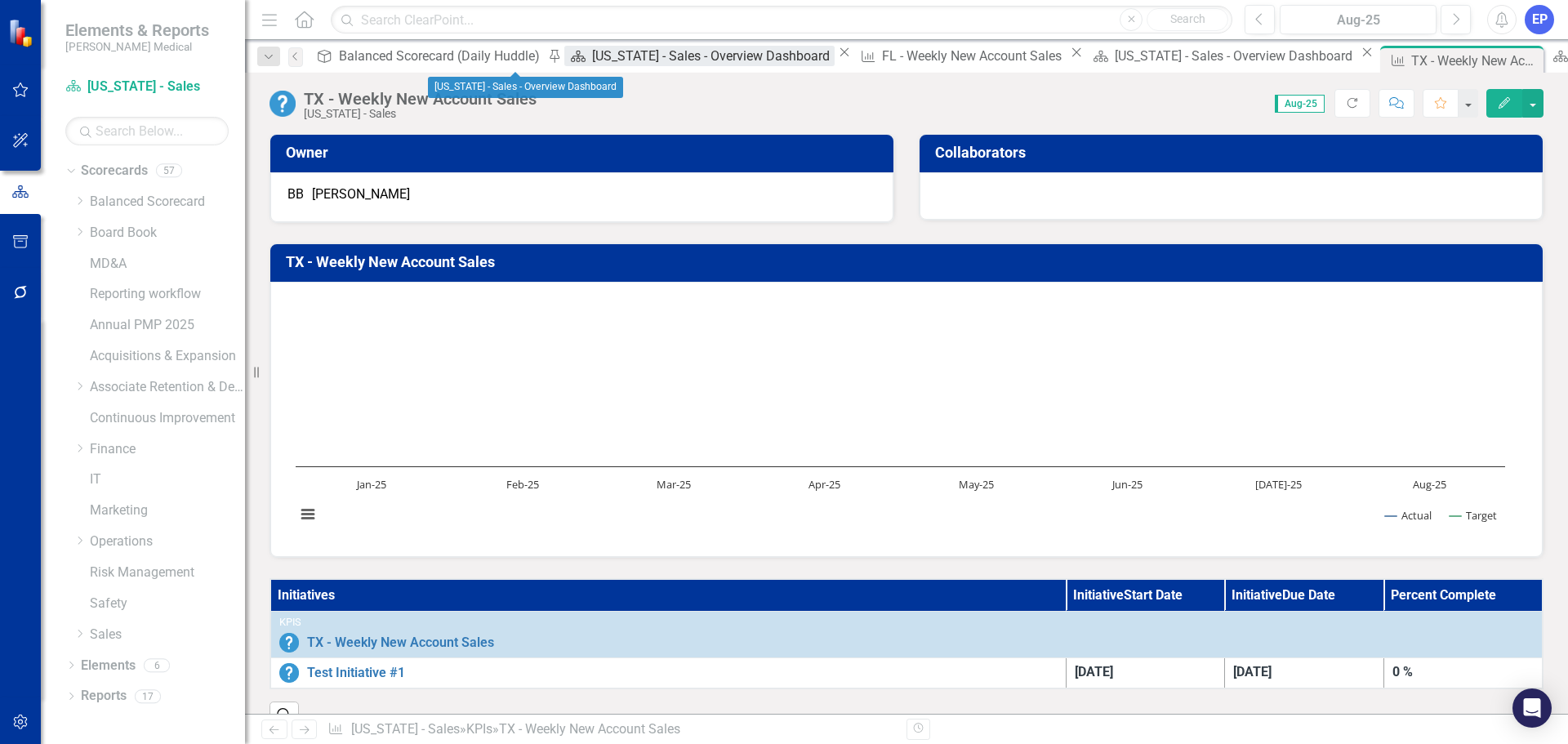
click at [592, 60] on div "[US_STATE] - Sales - Overview Dashboard" at bounding box center [713, 56] width 242 height 21
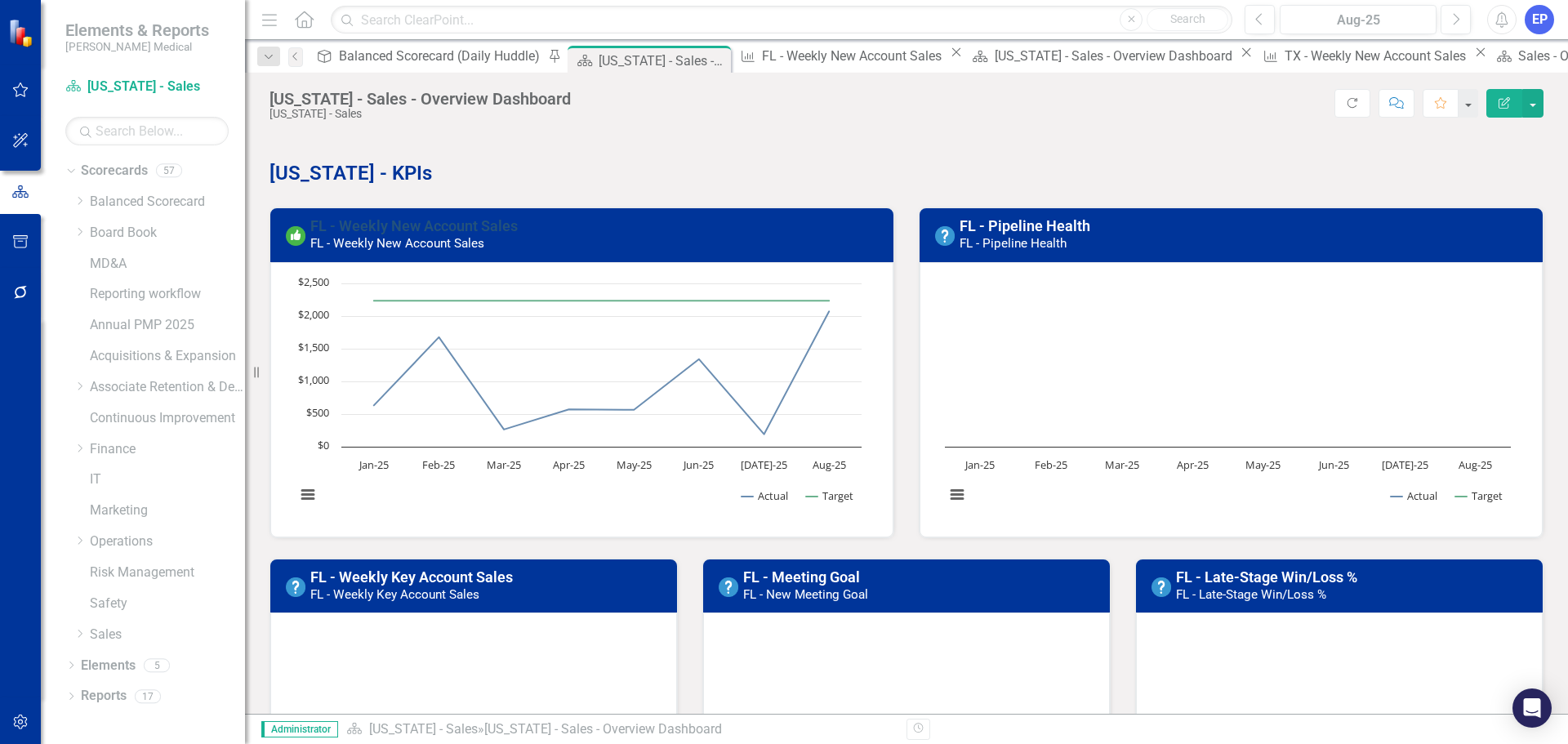
click at [412, 226] on link "FL - Weekly New Account Sales" at bounding box center [414, 226] width 207 height 17
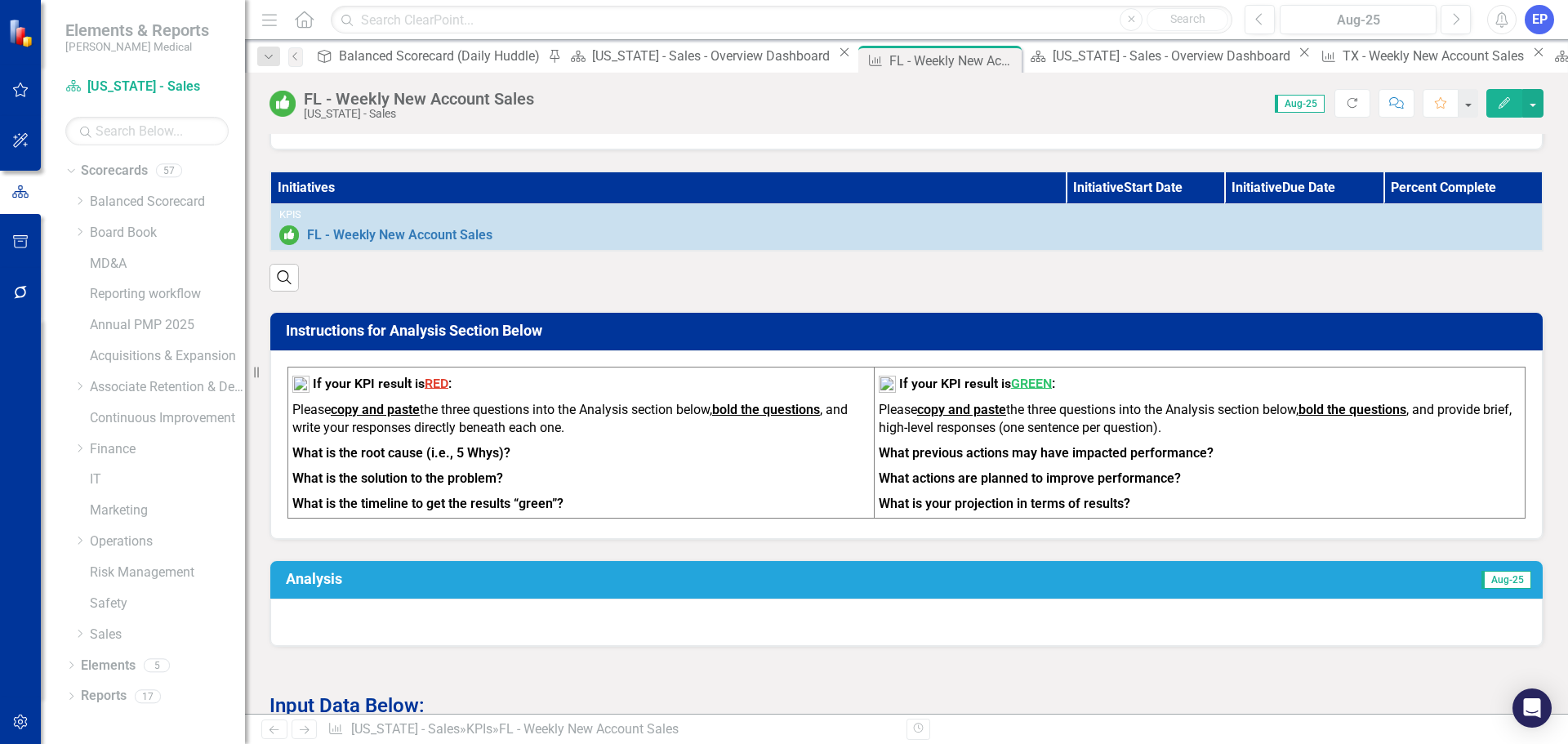
scroll to position [409, 0]
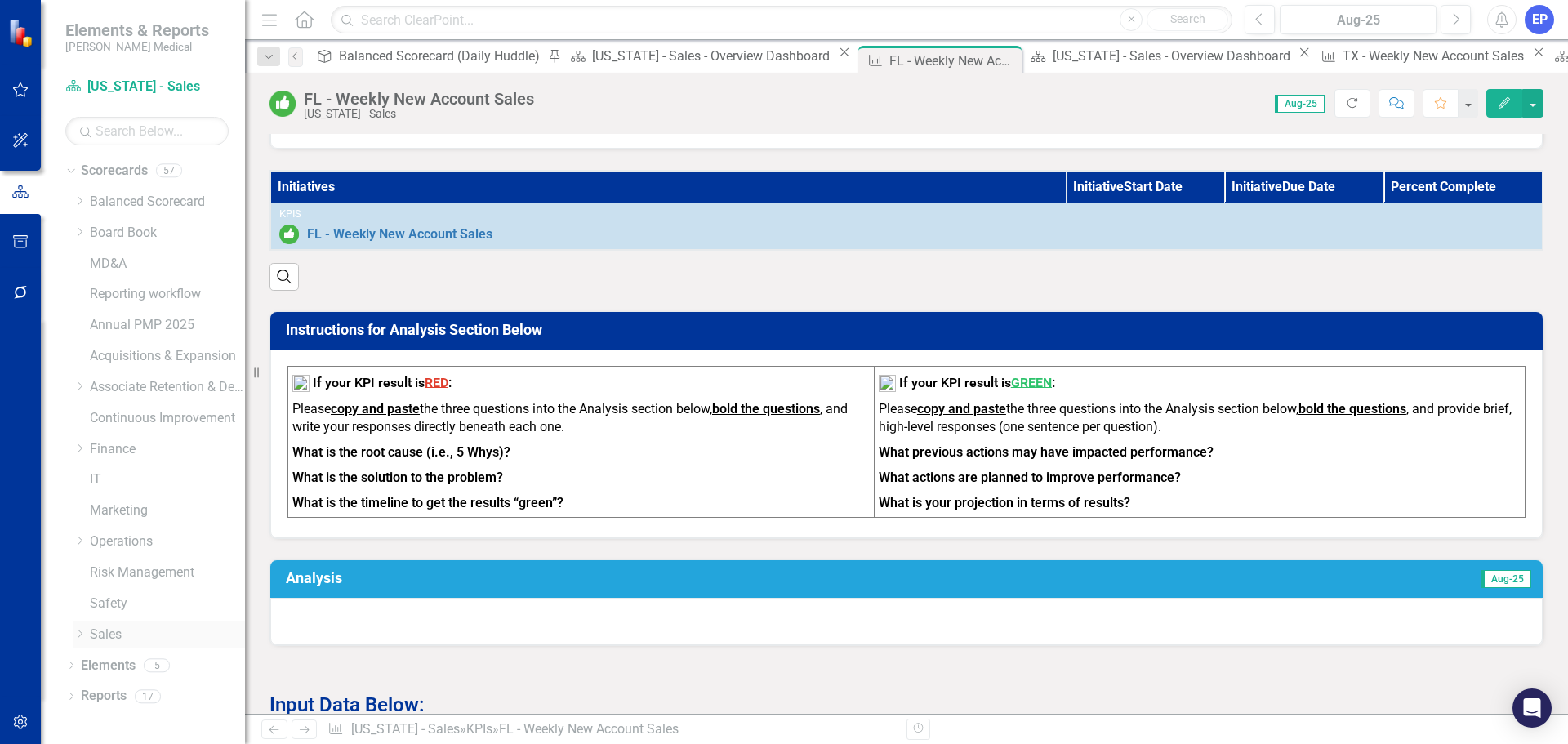
click at [76, 636] on icon "Dropdown" at bounding box center [79, 634] width 12 height 9
click at [133, 663] on link "Key Accounts - Sales" at bounding box center [175, 666] width 139 height 19
